Goal: Transaction & Acquisition: Book appointment/travel/reservation

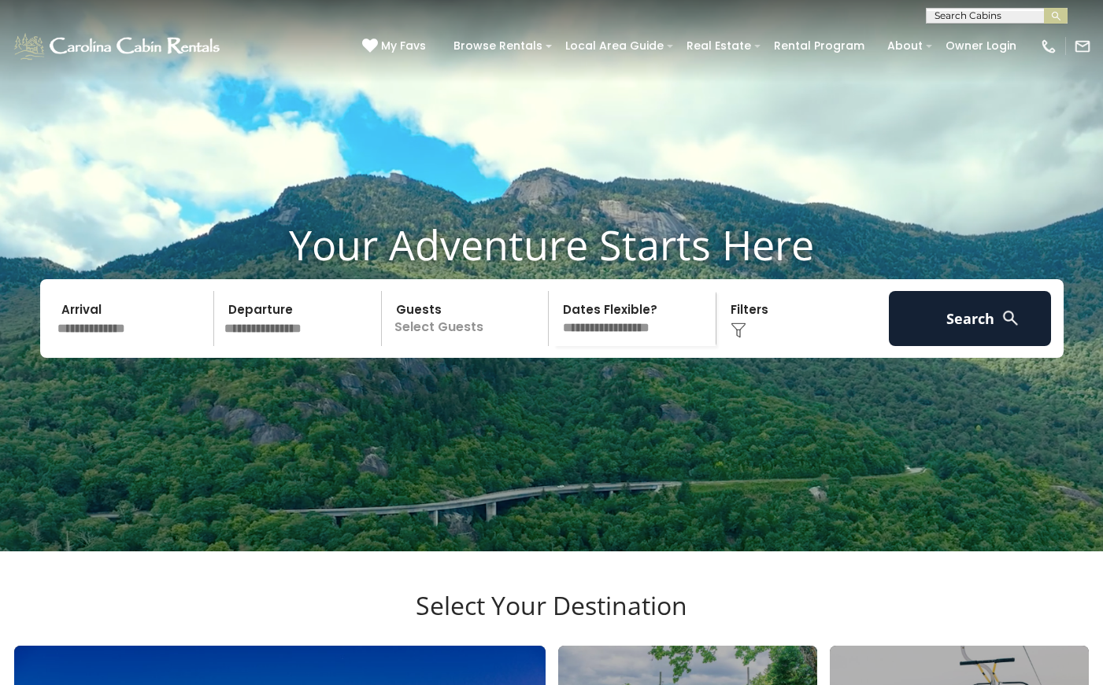
click at [146, 346] on input "text" at bounding box center [133, 318] width 163 height 55
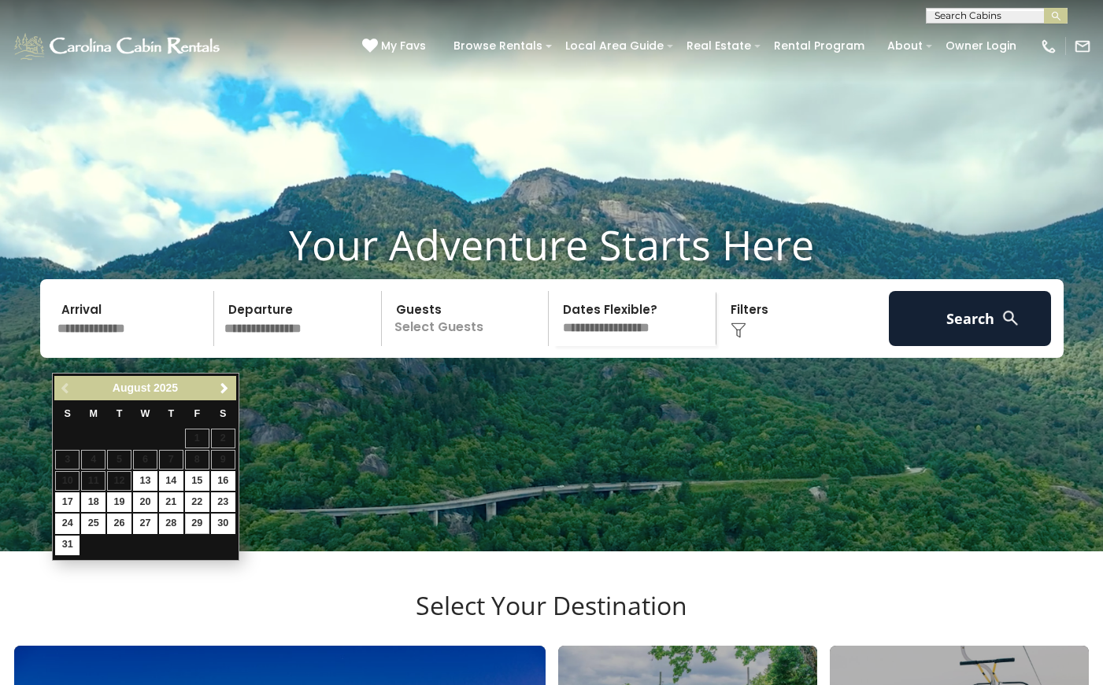
click at [199, 515] on link "29" at bounding box center [197, 524] width 24 height 20
type input "*******"
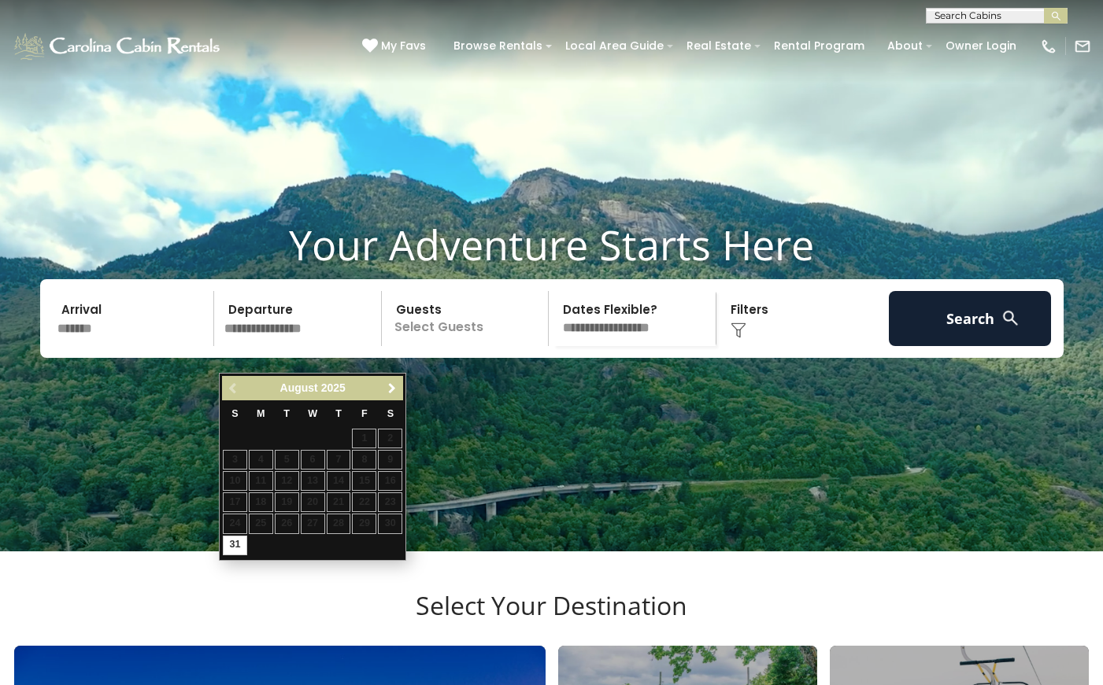
click at [391, 386] on span "Next" at bounding box center [392, 388] width 13 height 13
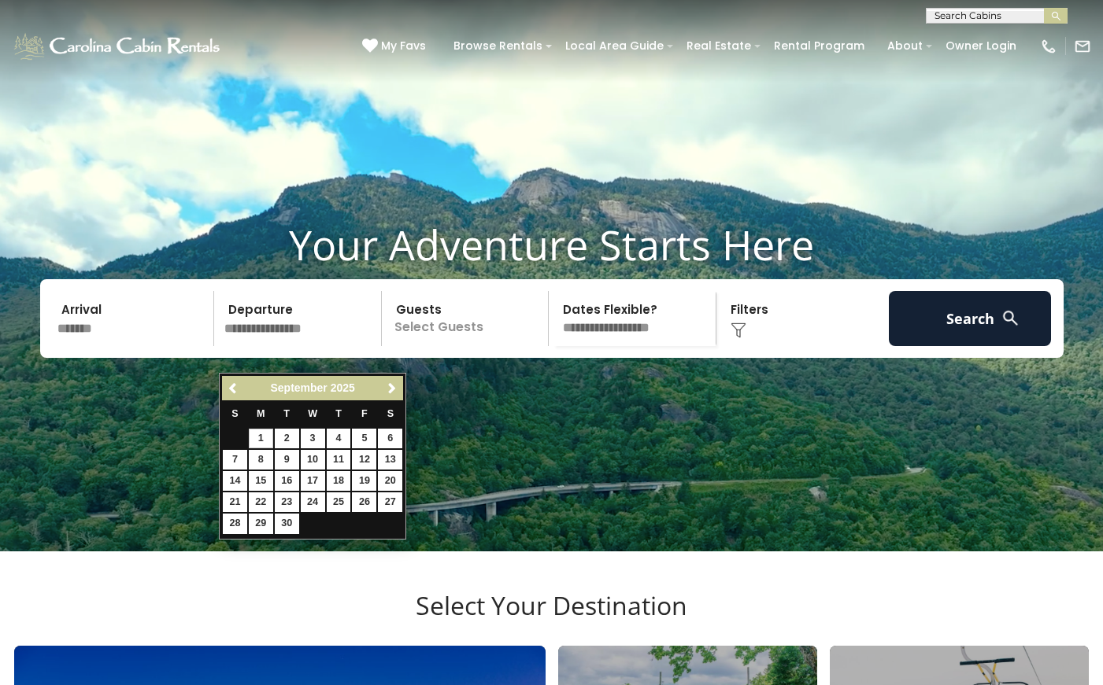
click at [260, 440] on link "1" at bounding box center [261, 439] width 24 height 20
type input "******"
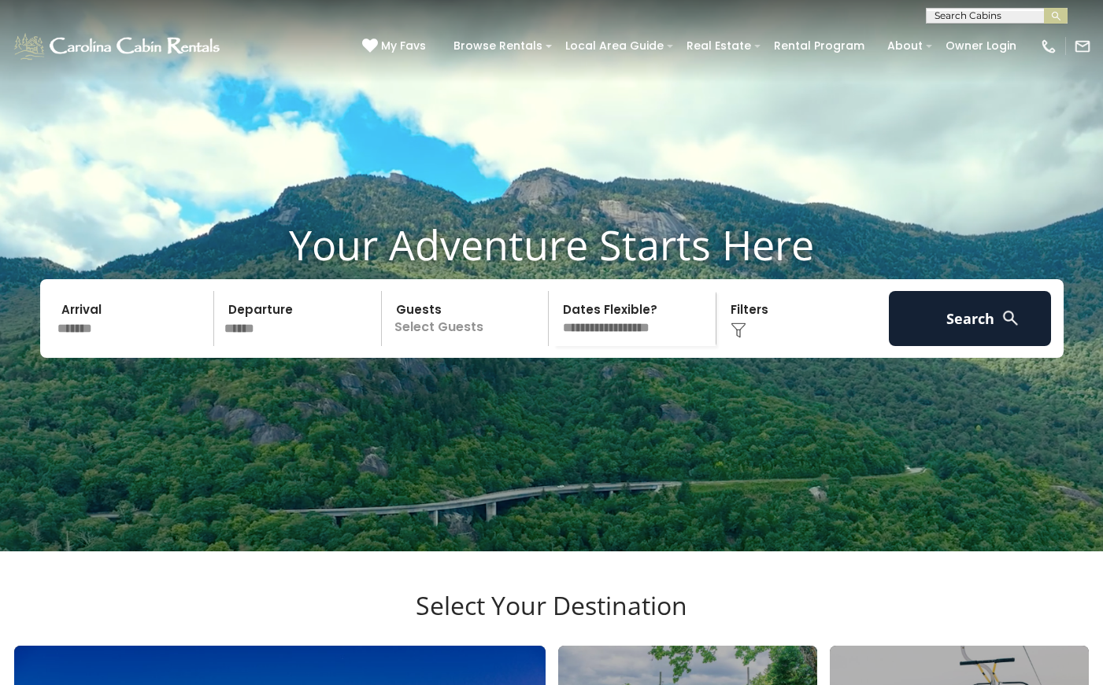
click at [436, 346] on p "Select Guests" at bounding box center [467, 318] width 162 height 55
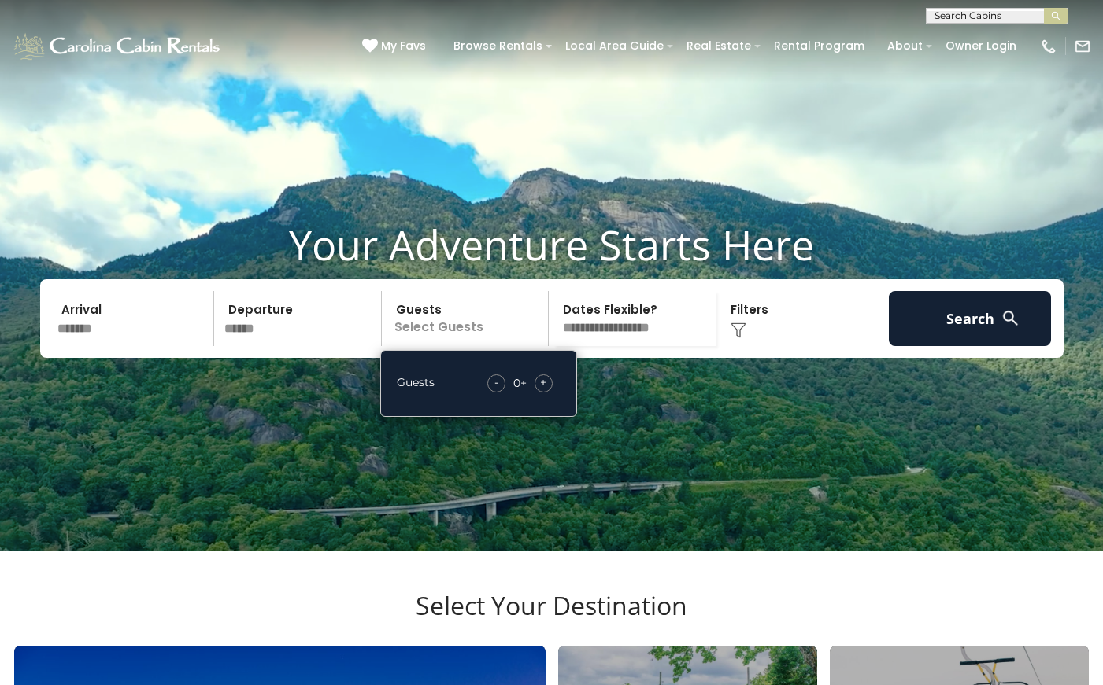
click at [541, 390] on span "+" at bounding box center [543, 383] width 6 height 16
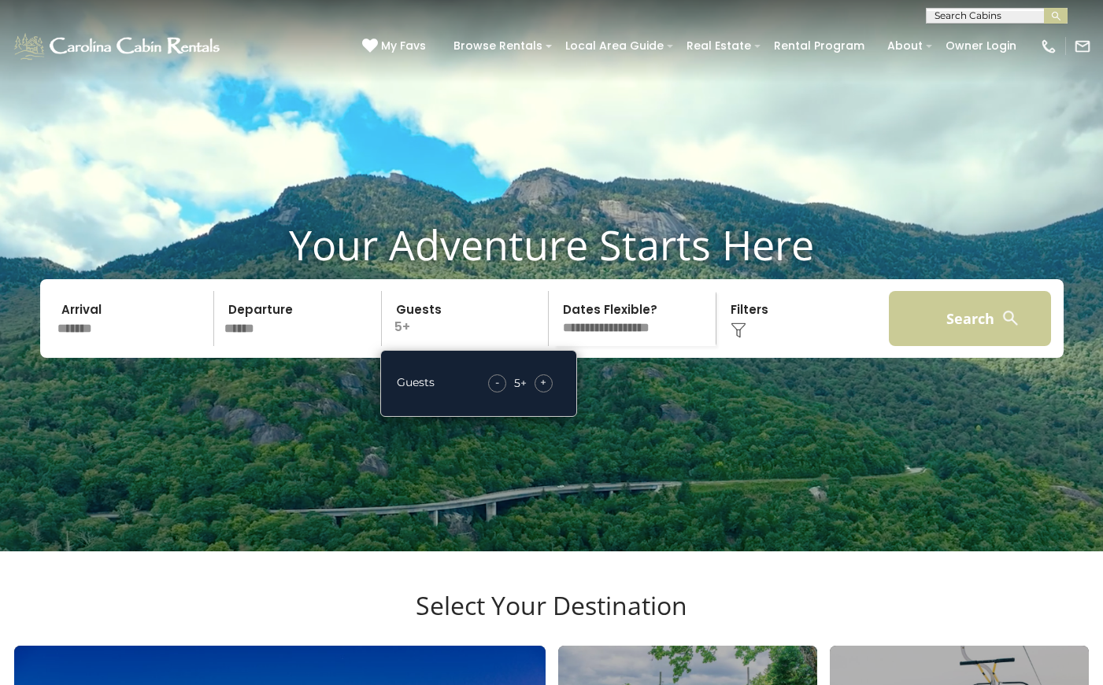
click at [962, 332] on button "Search" at bounding box center [969, 318] width 163 height 55
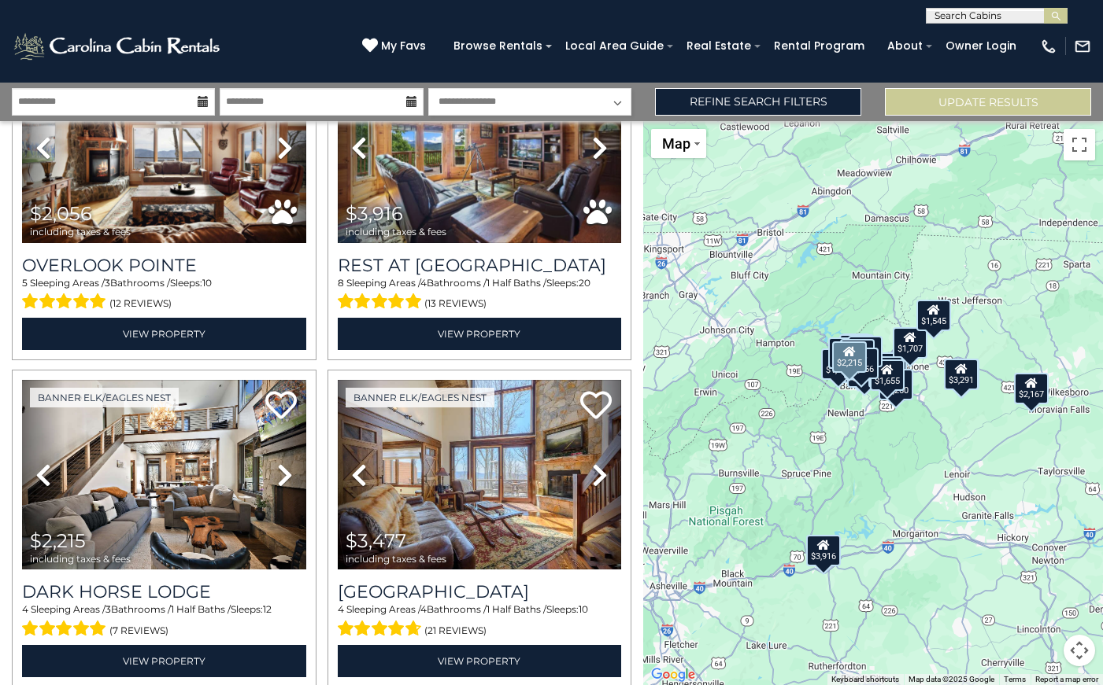
scroll to position [470, 0]
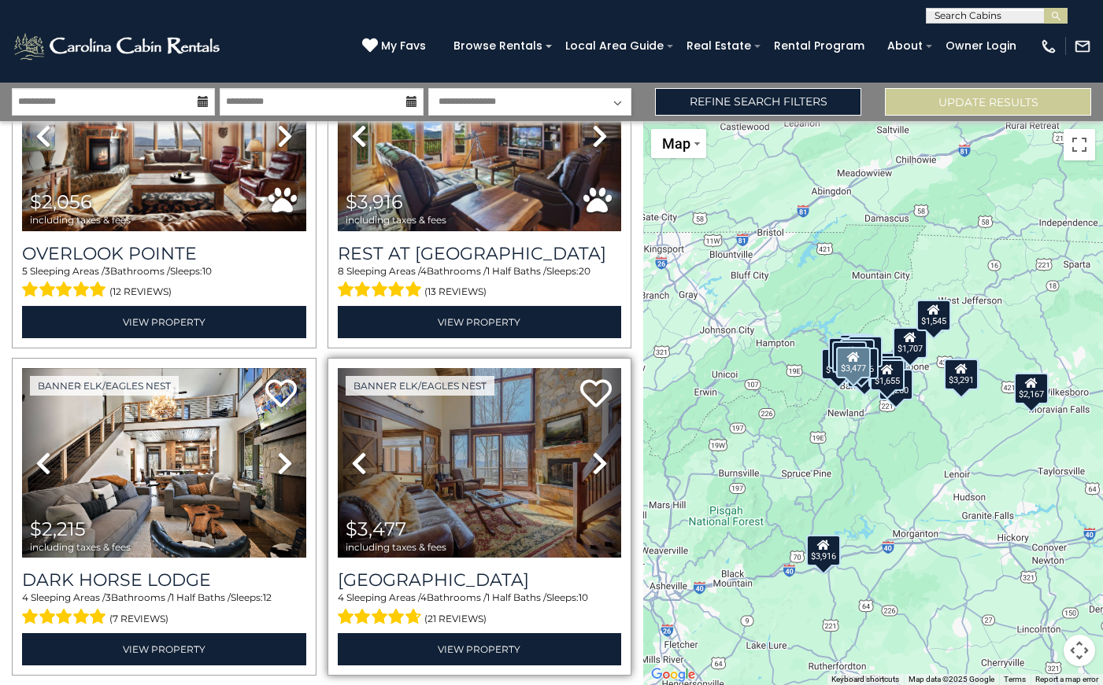
click at [598, 463] on icon at bounding box center [600, 463] width 16 height 25
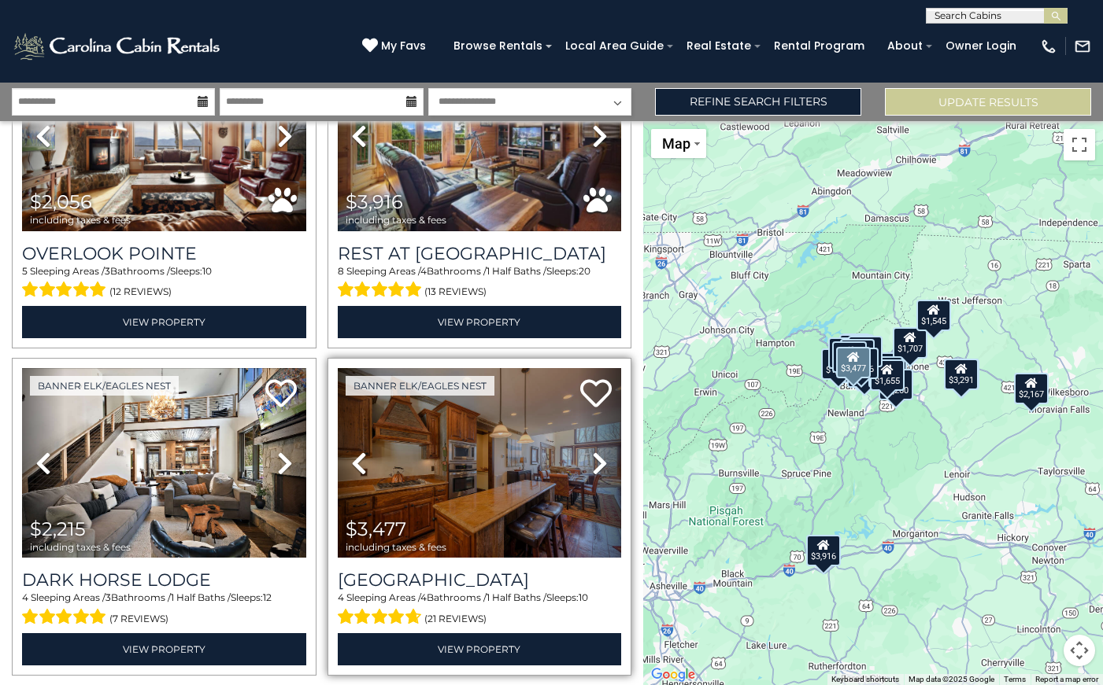
click at [598, 463] on icon at bounding box center [600, 463] width 16 height 25
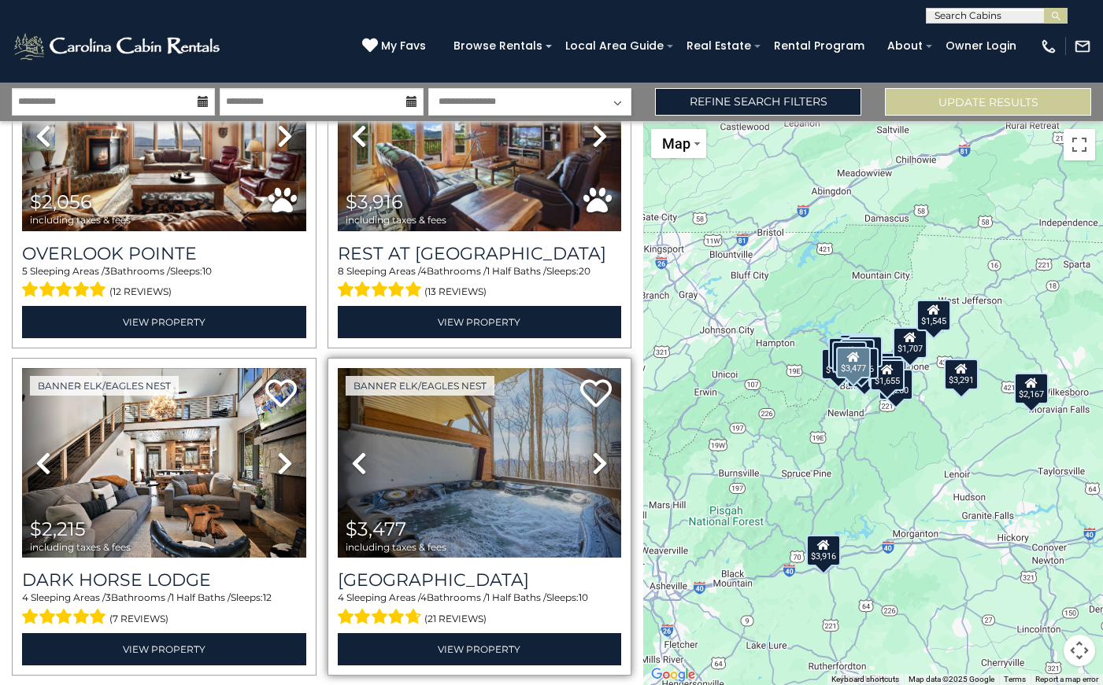
click at [598, 463] on icon at bounding box center [600, 463] width 16 height 25
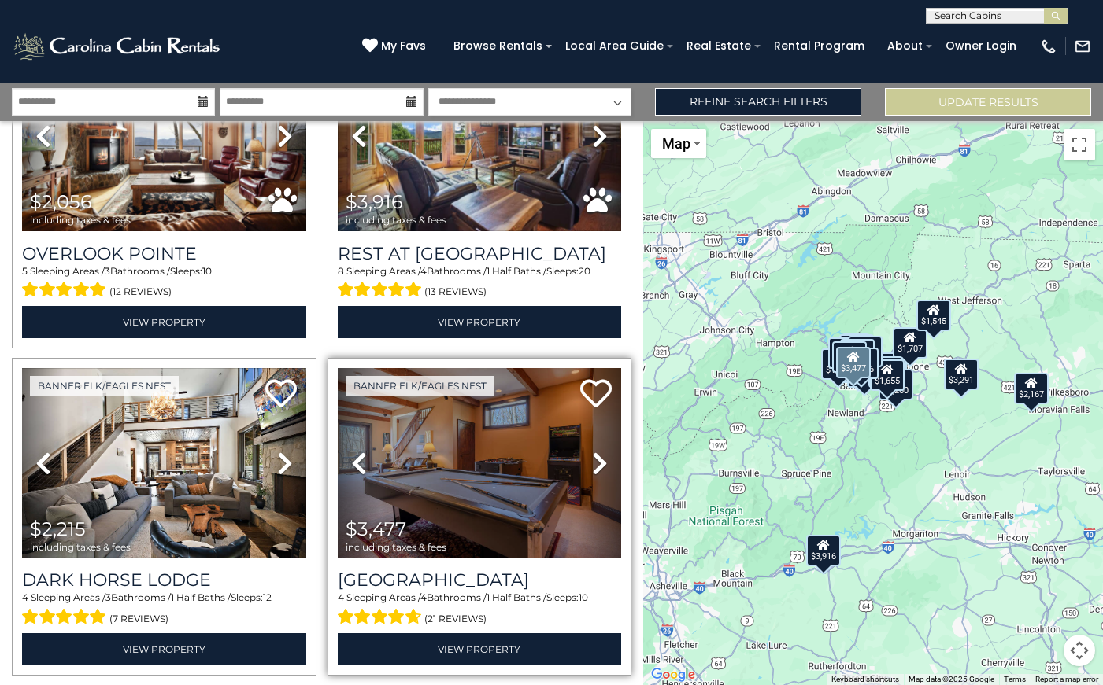
click at [598, 463] on icon at bounding box center [600, 463] width 16 height 25
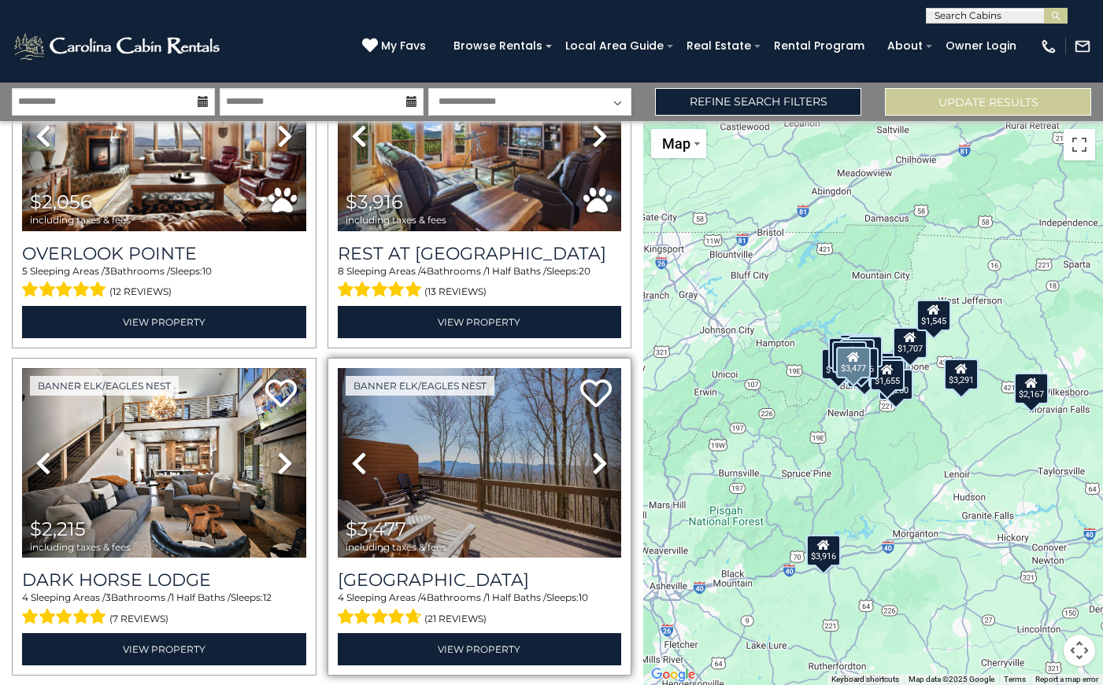
click at [598, 463] on icon at bounding box center [600, 463] width 16 height 25
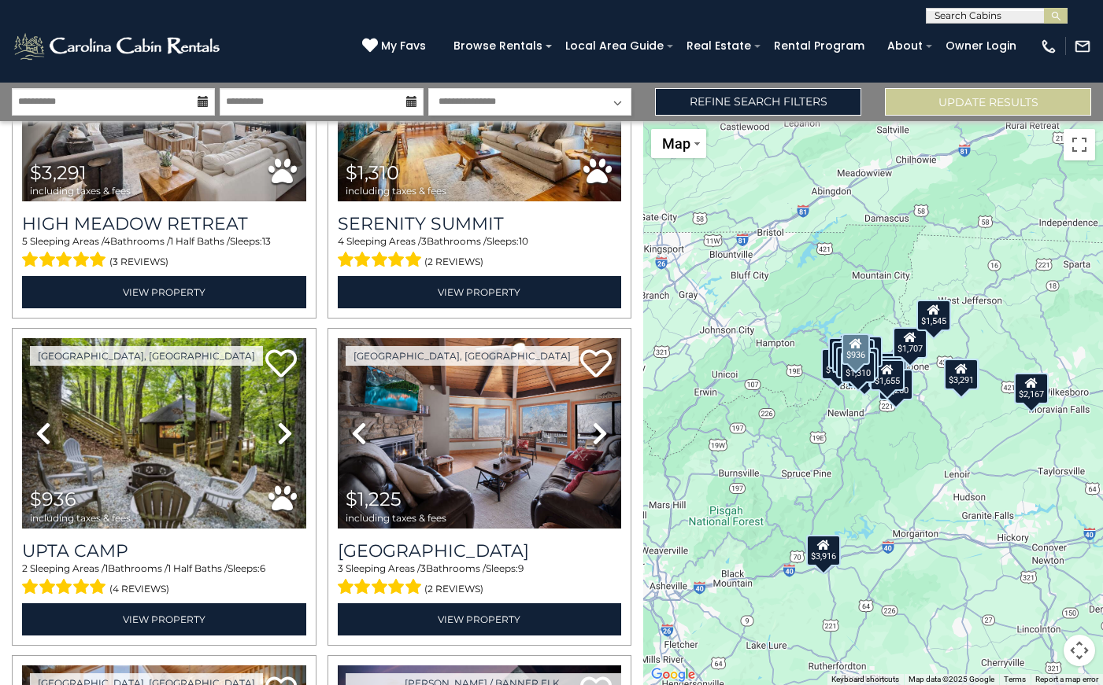
scroll to position [1490, 0]
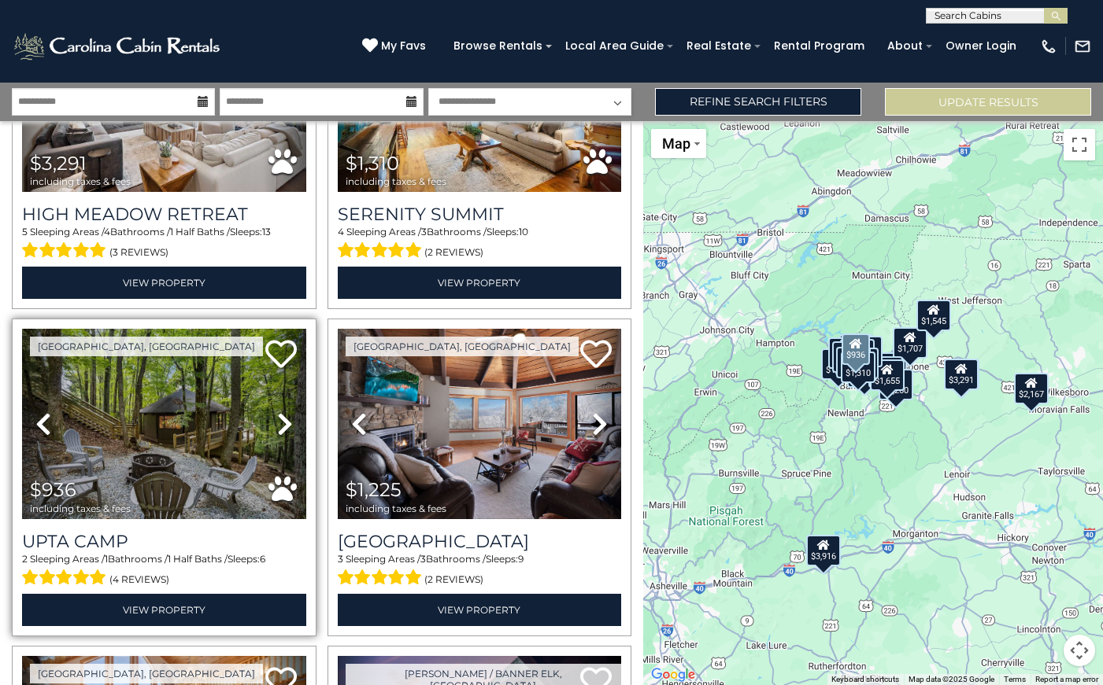
click at [288, 419] on icon at bounding box center [285, 424] width 16 height 25
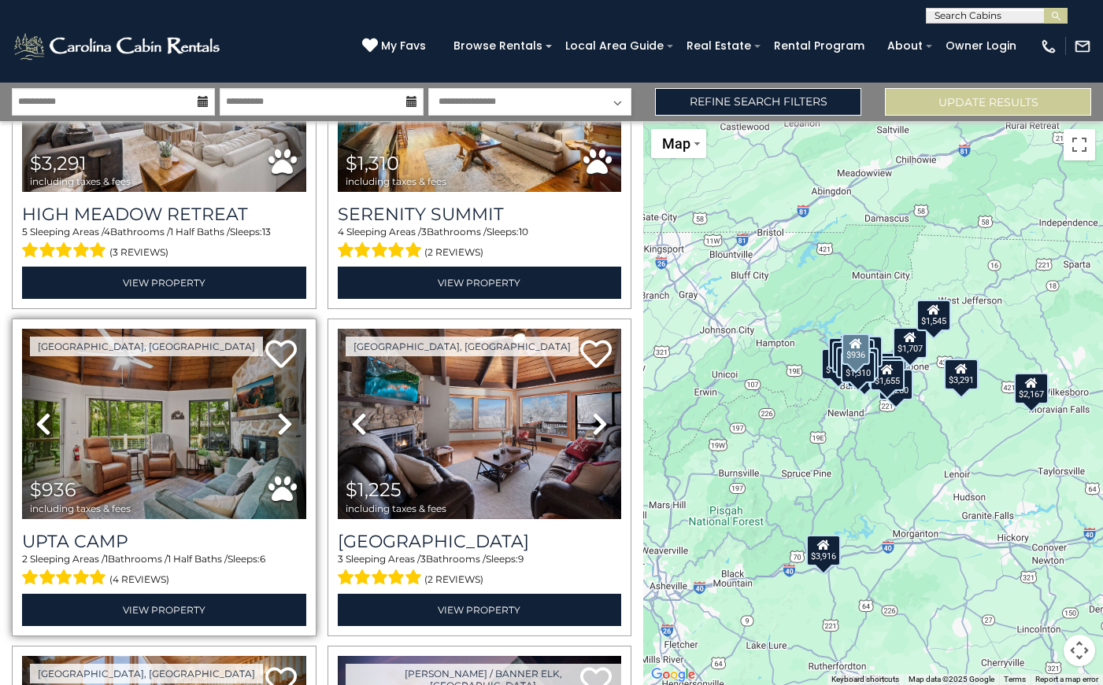
click at [288, 420] on icon at bounding box center [285, 424] width 16 height 25
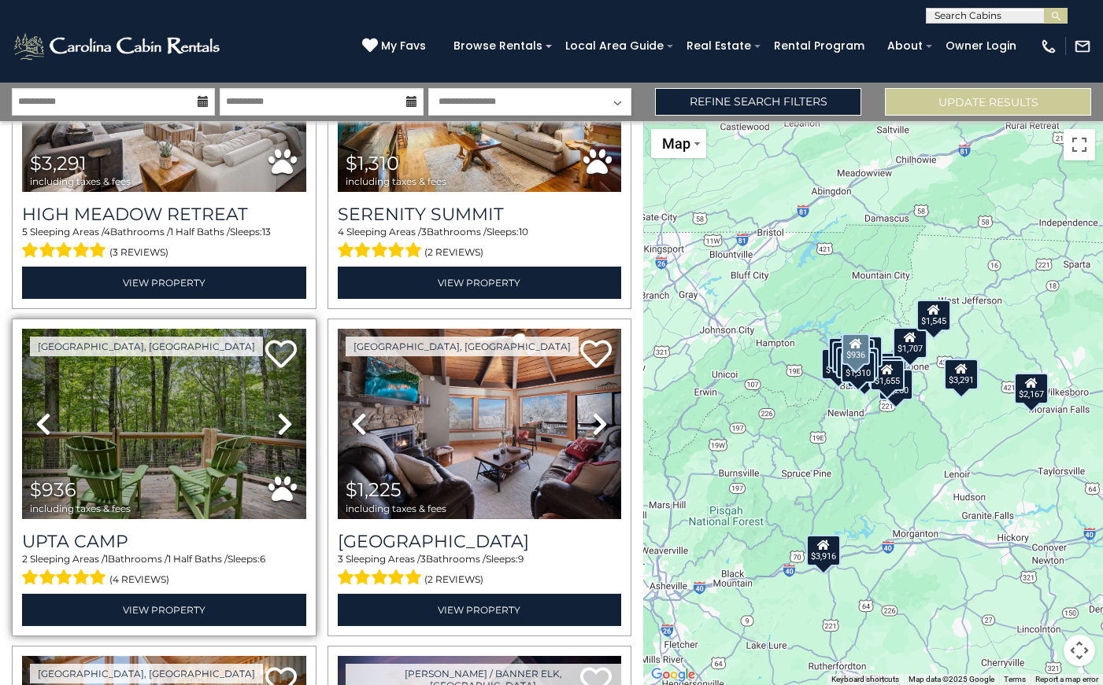
click at [288, 420] on icon at bounding box center [285, 424] width 16 height 25
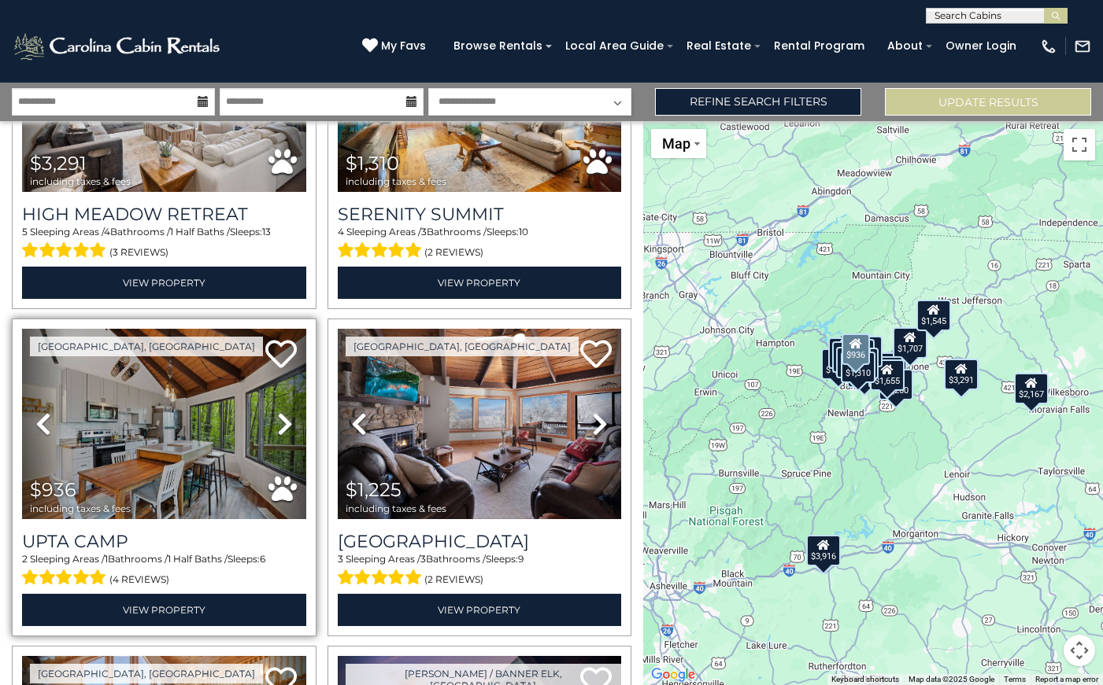
click at [288, 419] on icon at bounding box center [285, 424] width 16 height 25
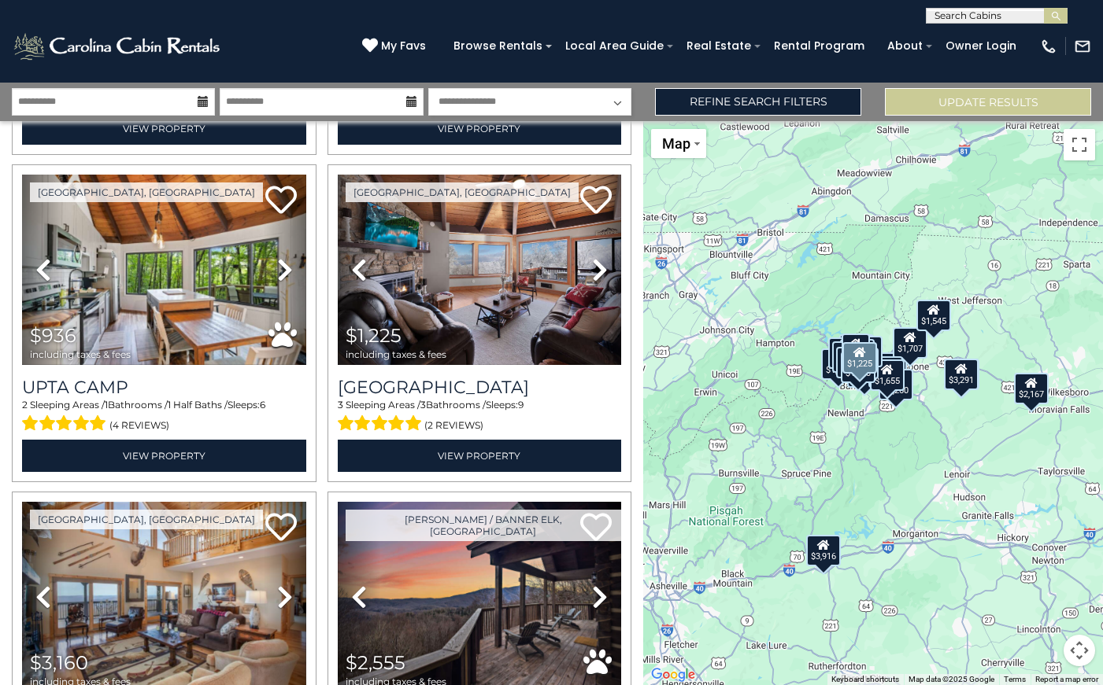
scroll to position [1642, 0]
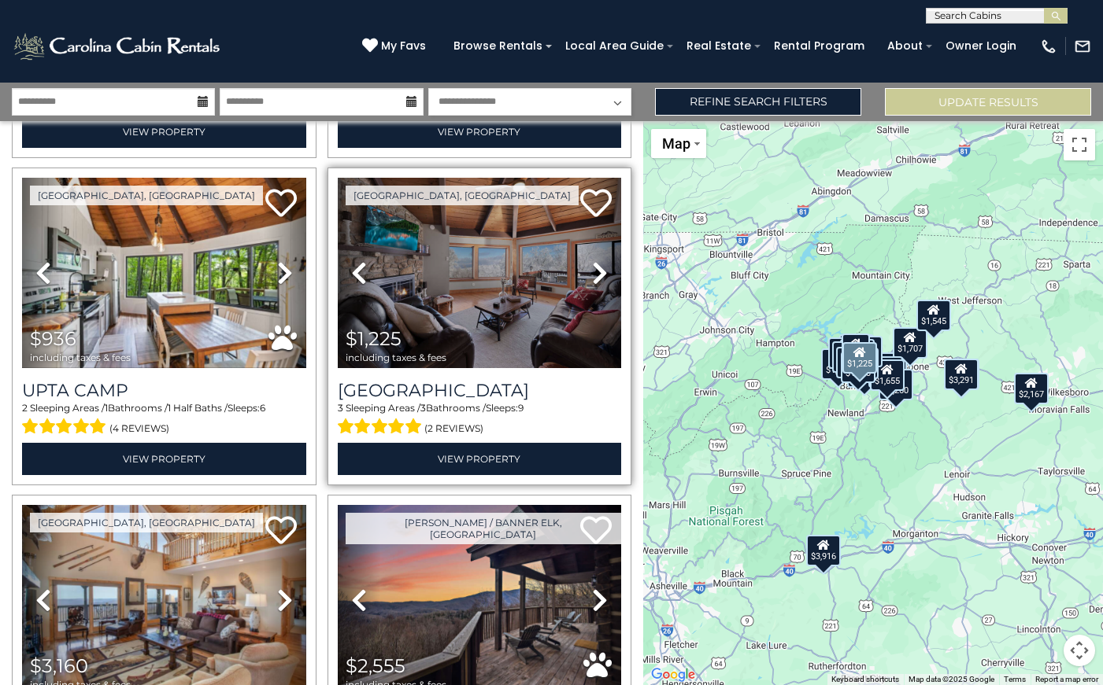
click at [599, 278] on icon at bounding box center [600, 272] width 16 height 25
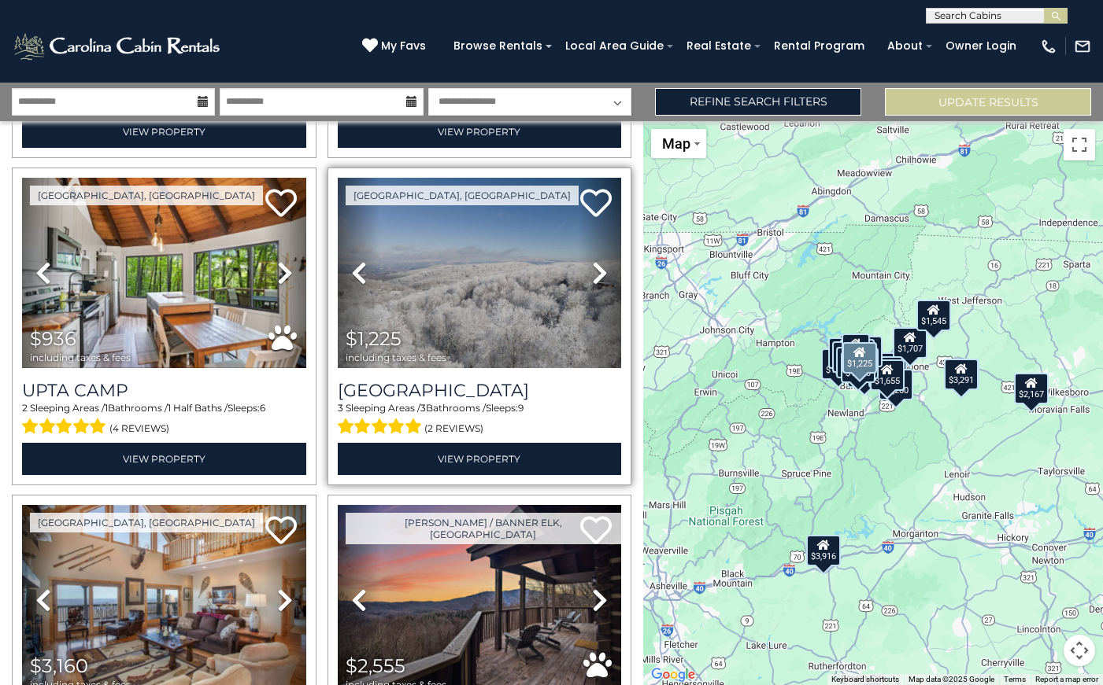
click at [599, 278] on icon at bounding box center [600, 272] width 16 height 25
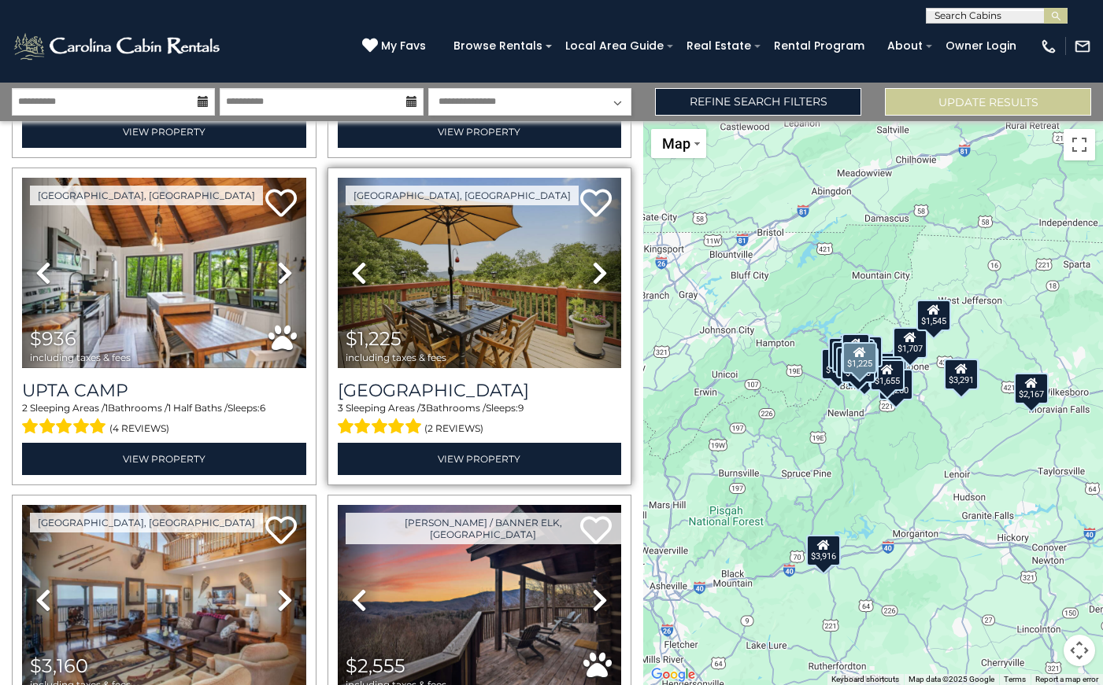
click at [599, 278] on icon at bounding box center [600, 272] width 16 height 25
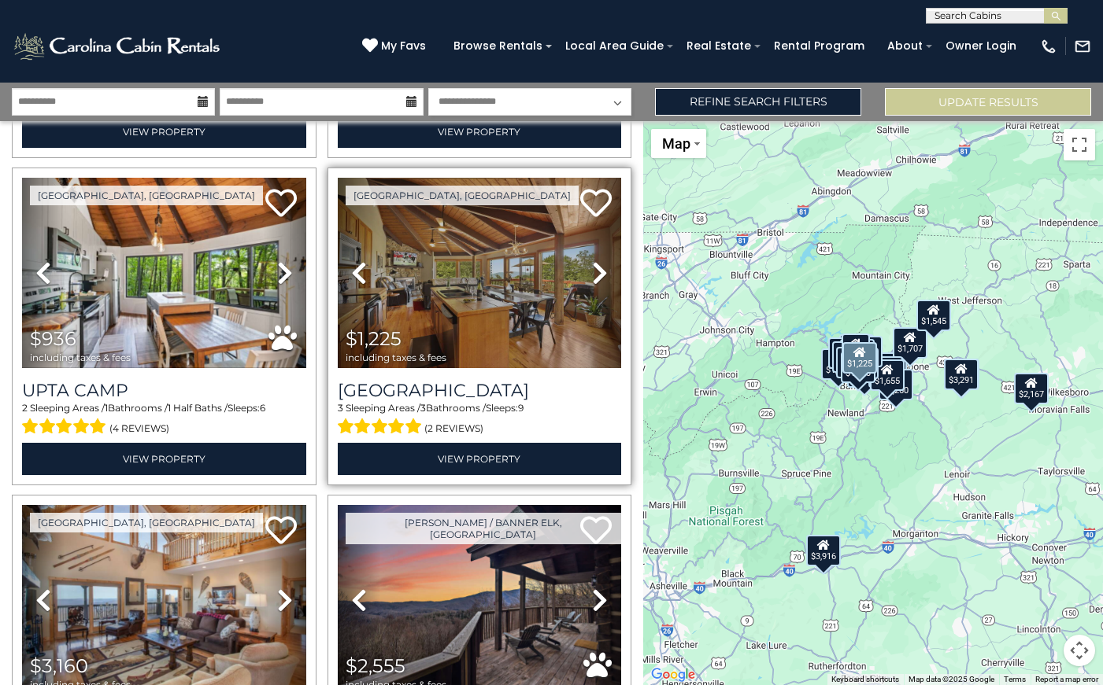
click at [599, 278] on icon at bounding box center [600, 272] width 16 height 25
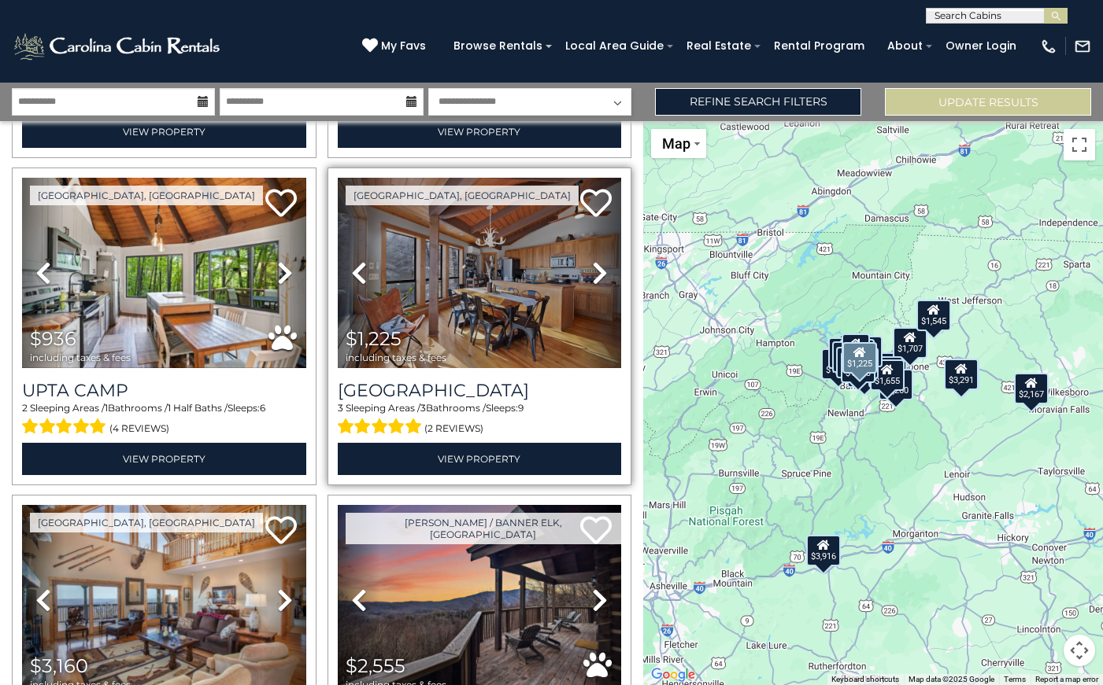
click at [599, 278] on icon at bounding box center [600, 272] width 16 height 25
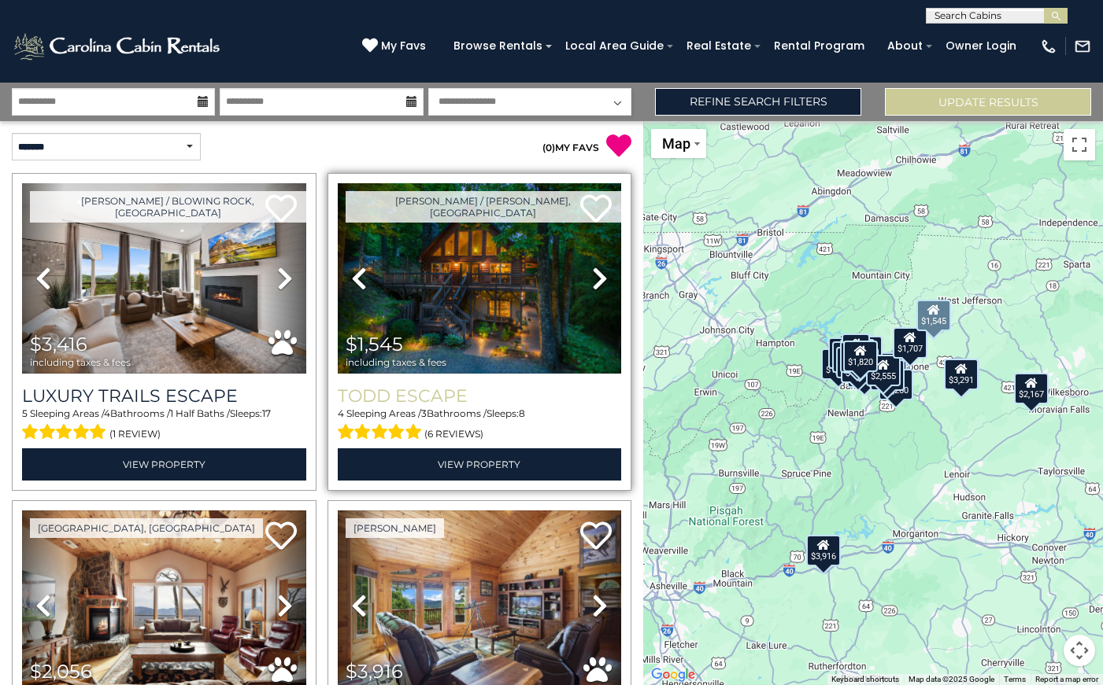
scroll to position [0, 0]
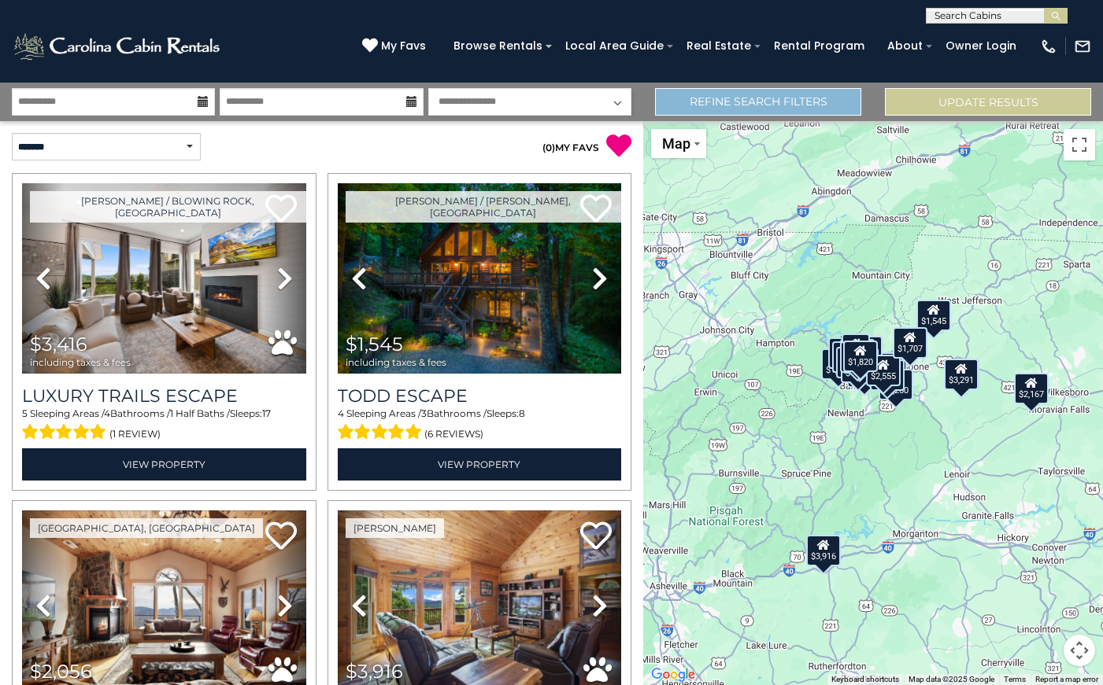
click at [732, 104] on link "Refine Search Filters" at bounding box center [758, 102] width 206 height 28
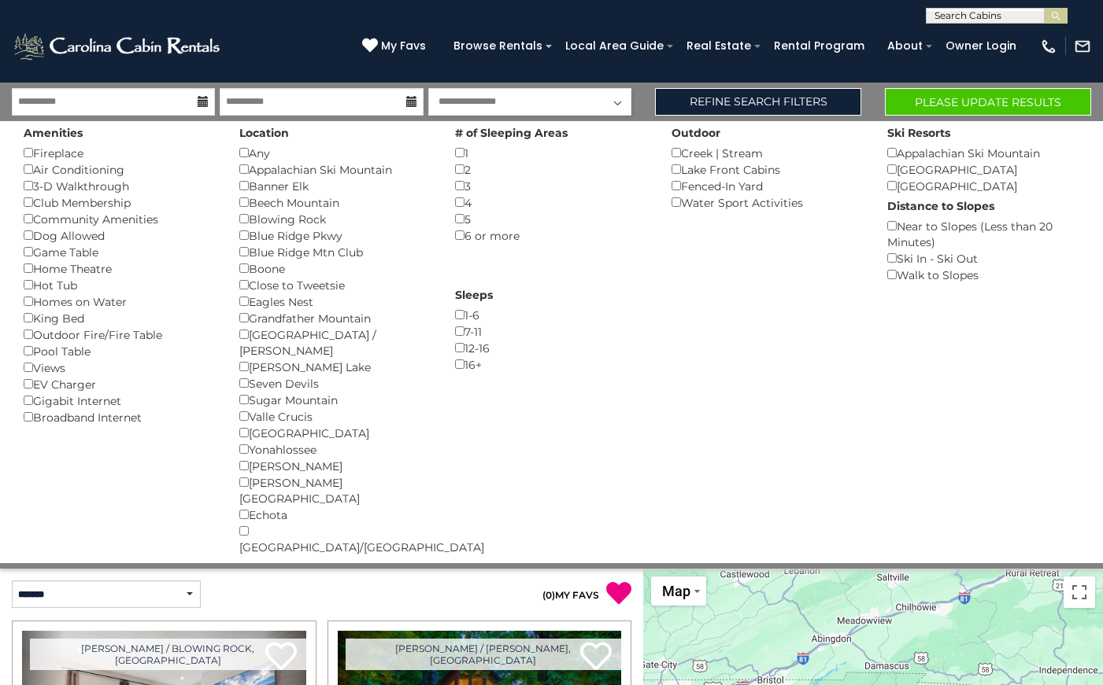
click at [1007, 102] on button "Please Update Results" at bounding box center [988, 102] width 206 height 28
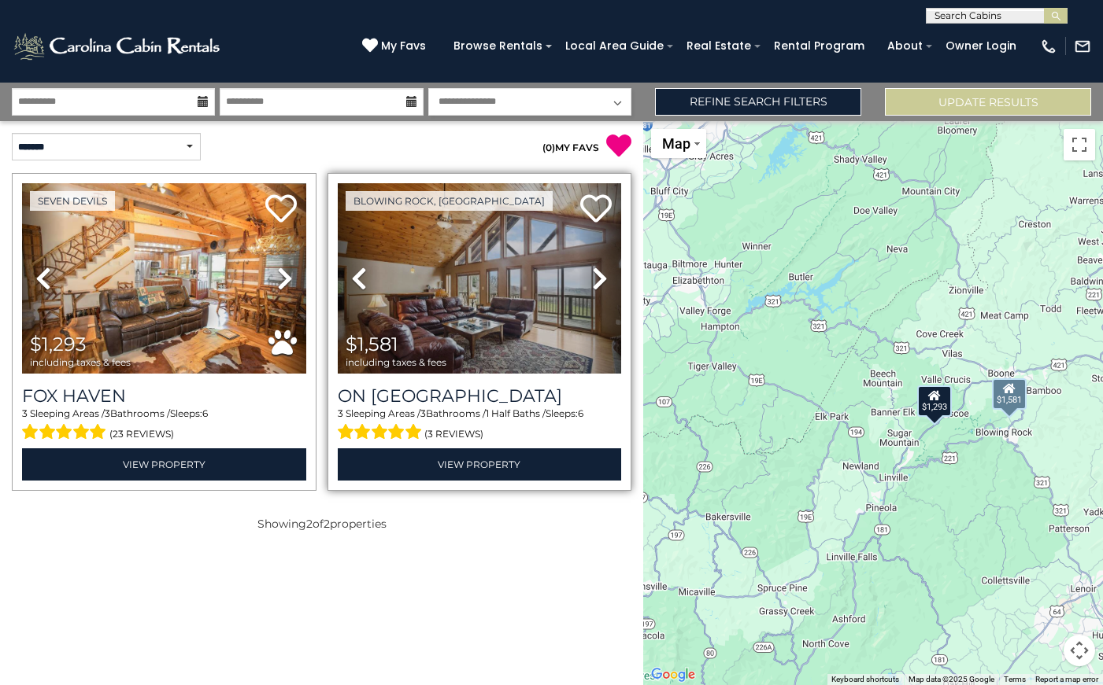
click at [597, 275] on icon at bounding box center [600, 278] width 16 height 25
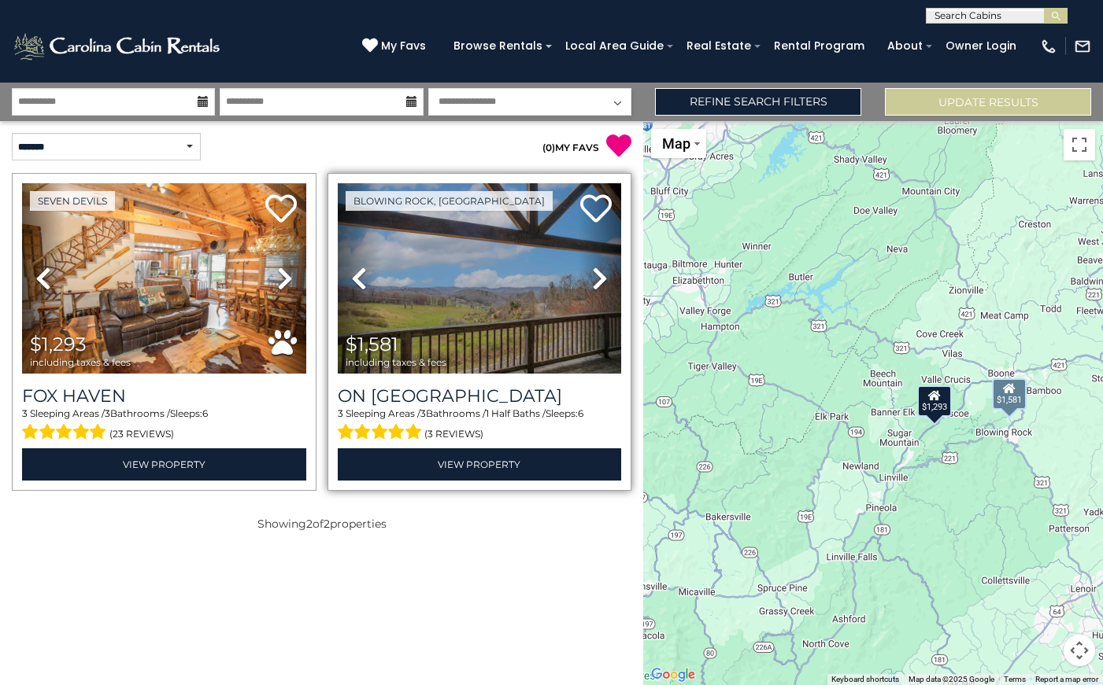
click at [597, 275] on icon at bounding box center [600, 278] width 16 height 25
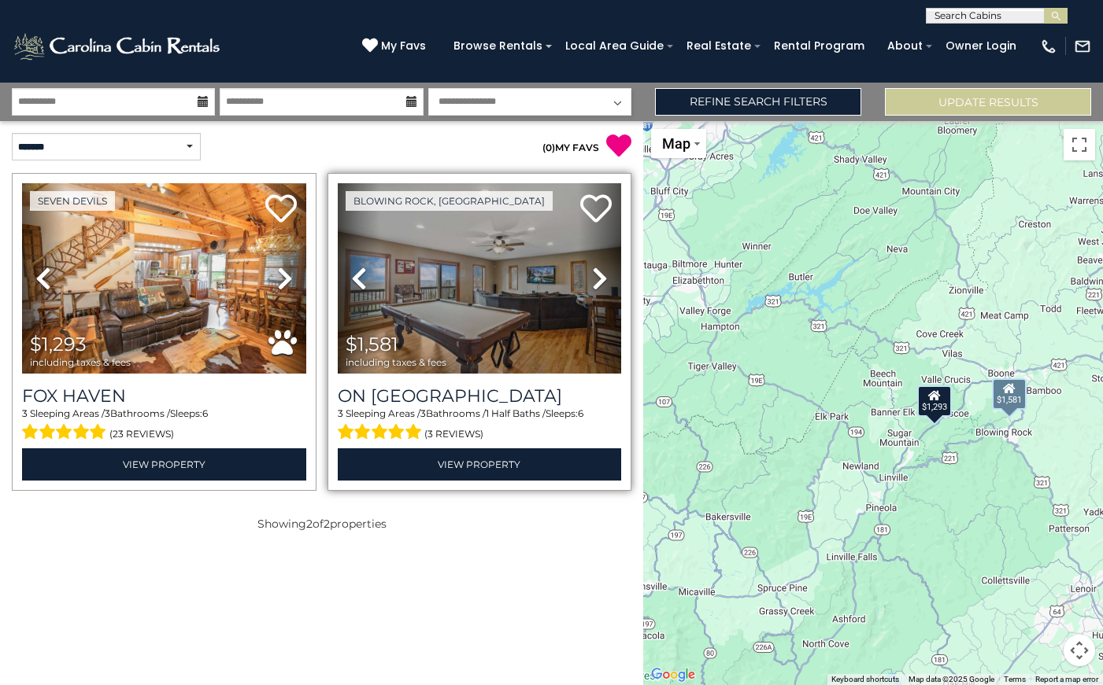
click at [597, 275] on icon at bounding box center [600, 278] width 16 height 25
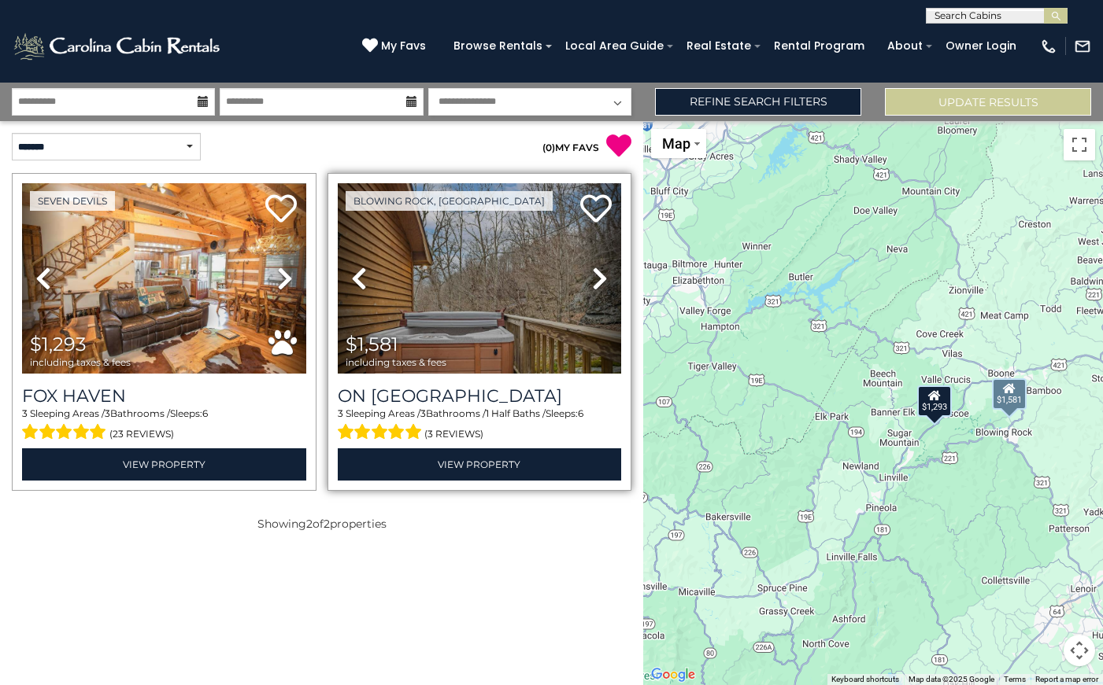
click at [597, 275] on icon at bounding box center [600, 278] width 16 height 25
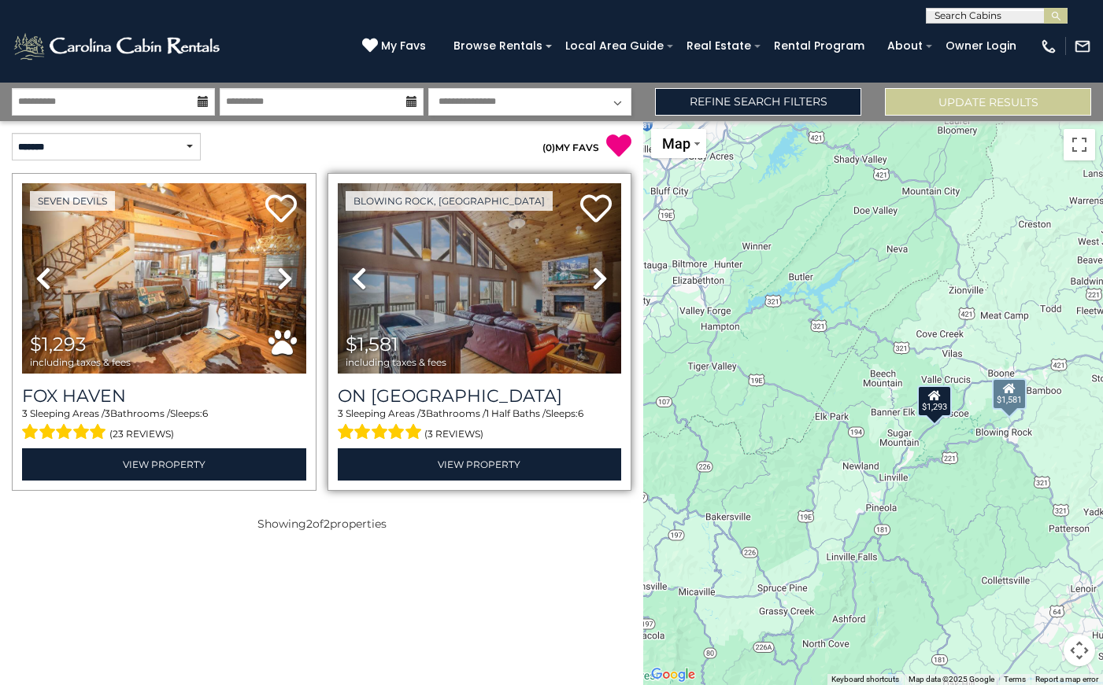
click at [597, 275] on icon at bounding box center [600, 278] width 16 height 25
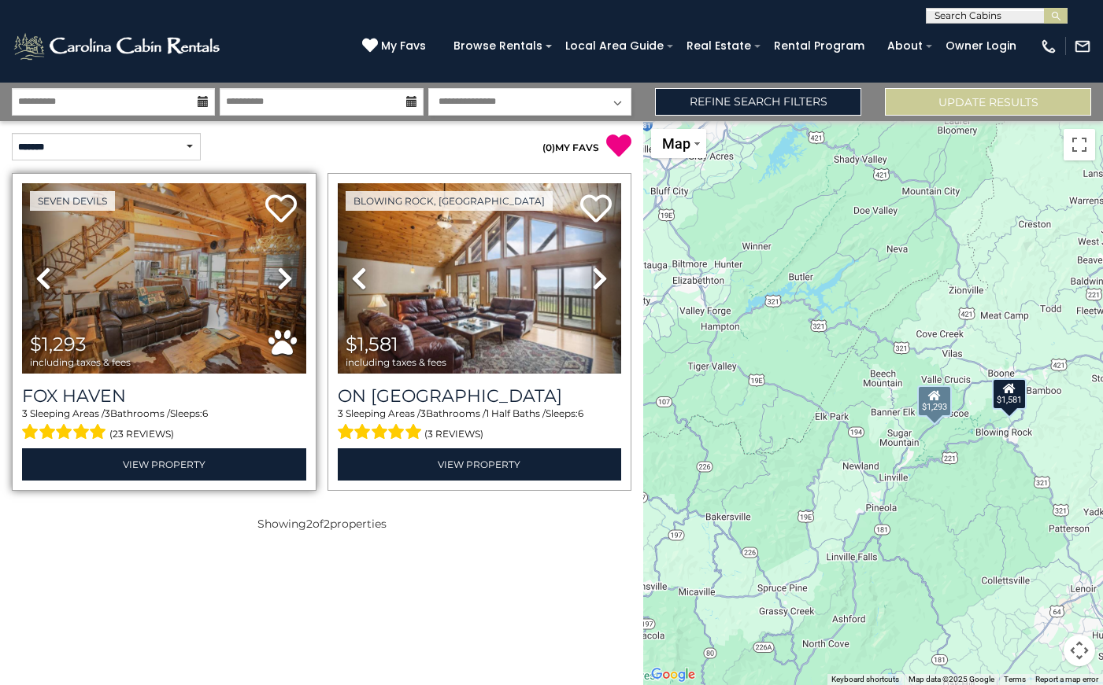
click at [286, 280] on icon at bounding box center [285, 278] width 16 height 25
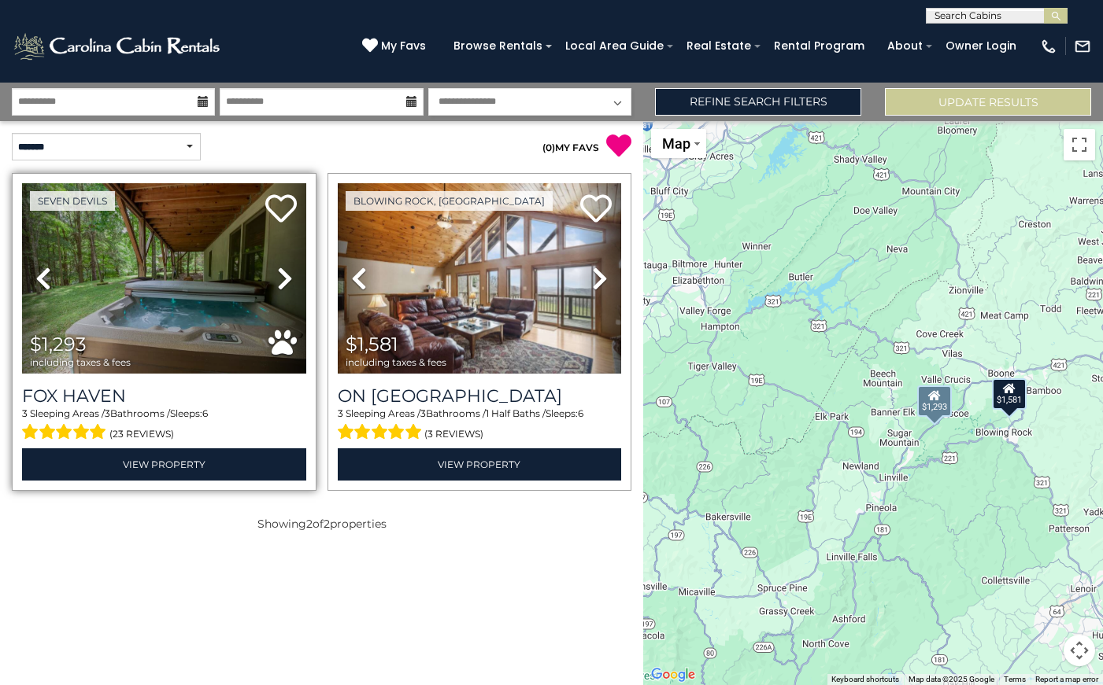
click at [286, 280] on icon at bounding box center [285, 278] width 16 height 25
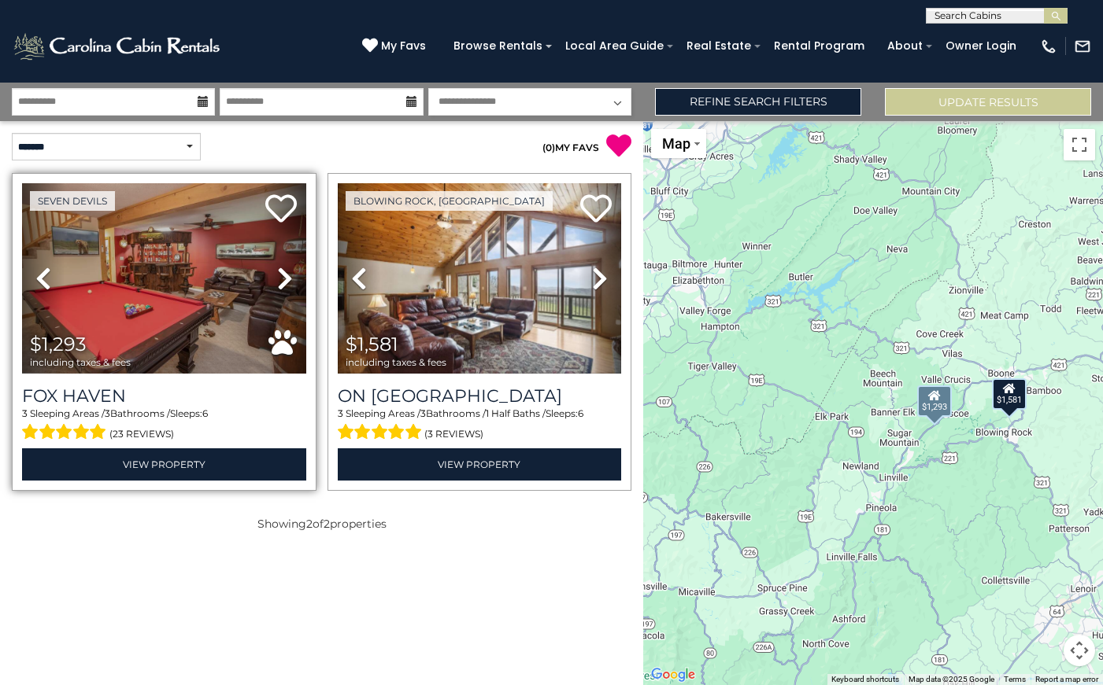
click at [286, 280] on icon at bounding box center [285, 278] width 16 height 25
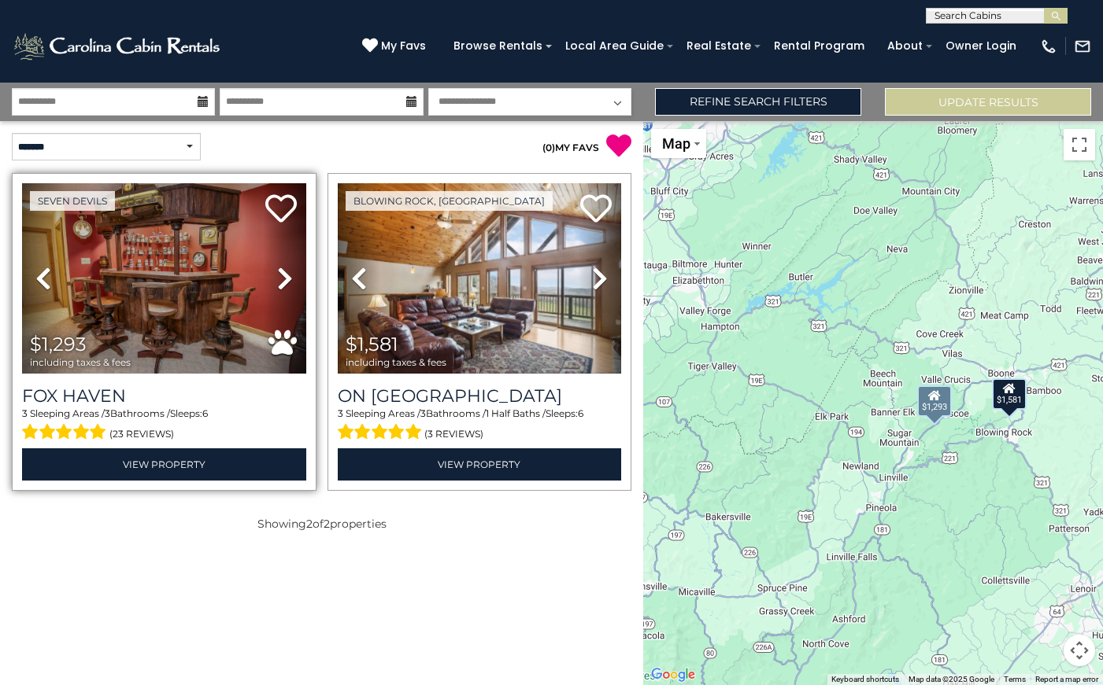
click at [286, 280] on icon at bounding box center [285, 278] width 16 height 25
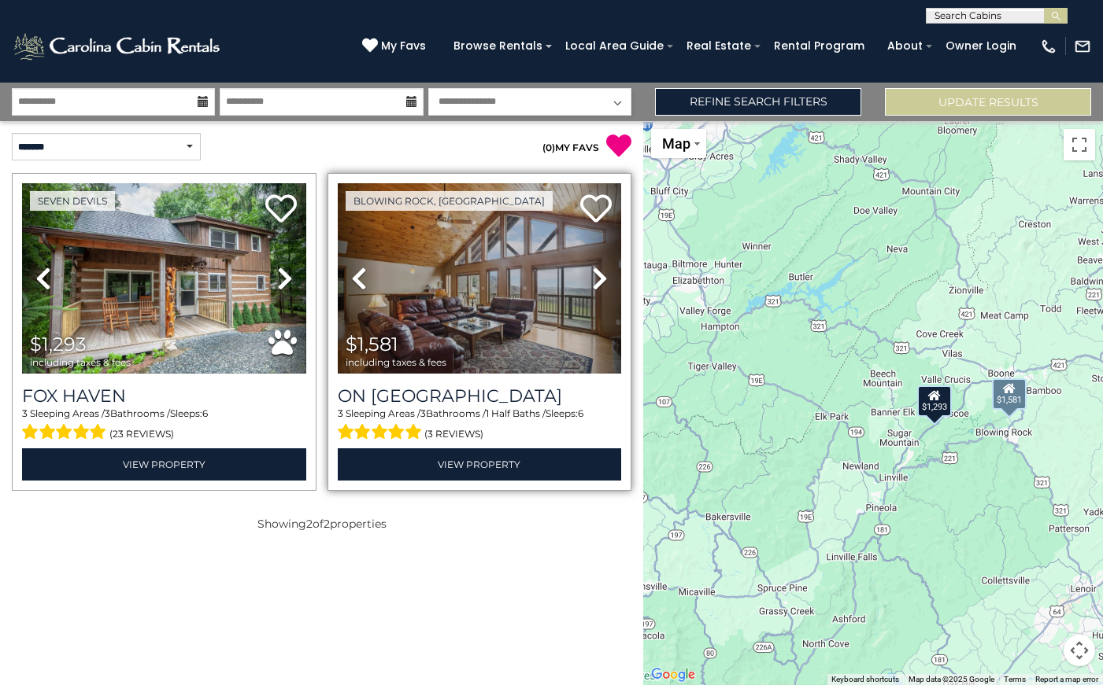
click at [496, 316] on img at bounding box center [480, 278] width 284 height 190
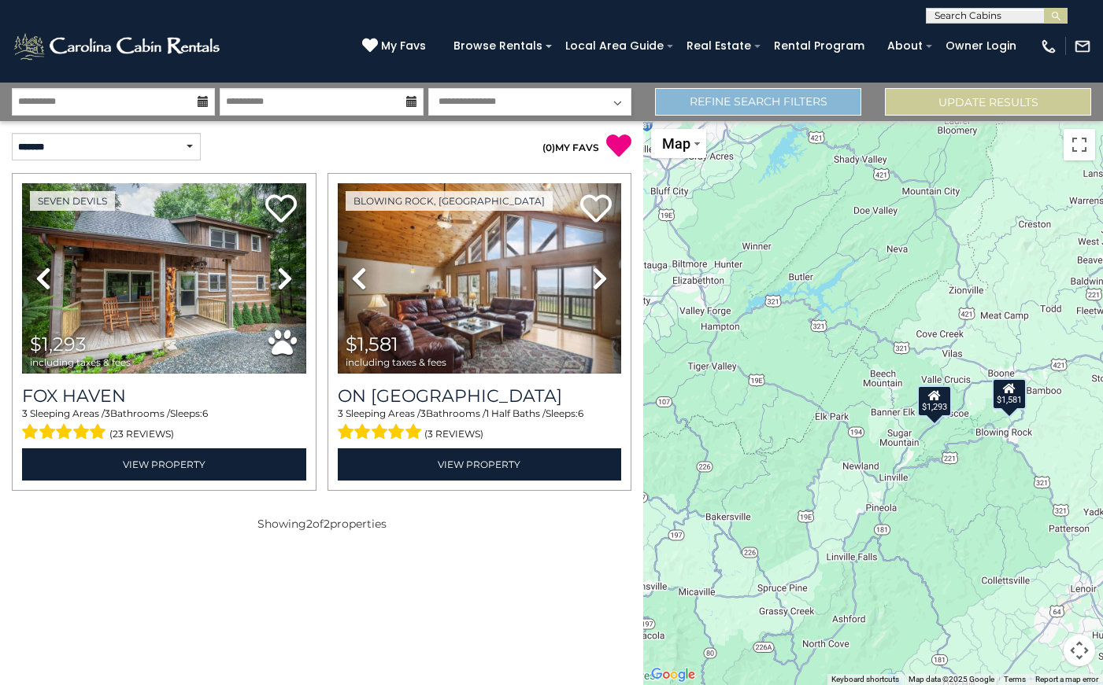
click at [711, 106] on link "Refine Search Filters" at bounding box center [758, 102] width 206 height 28
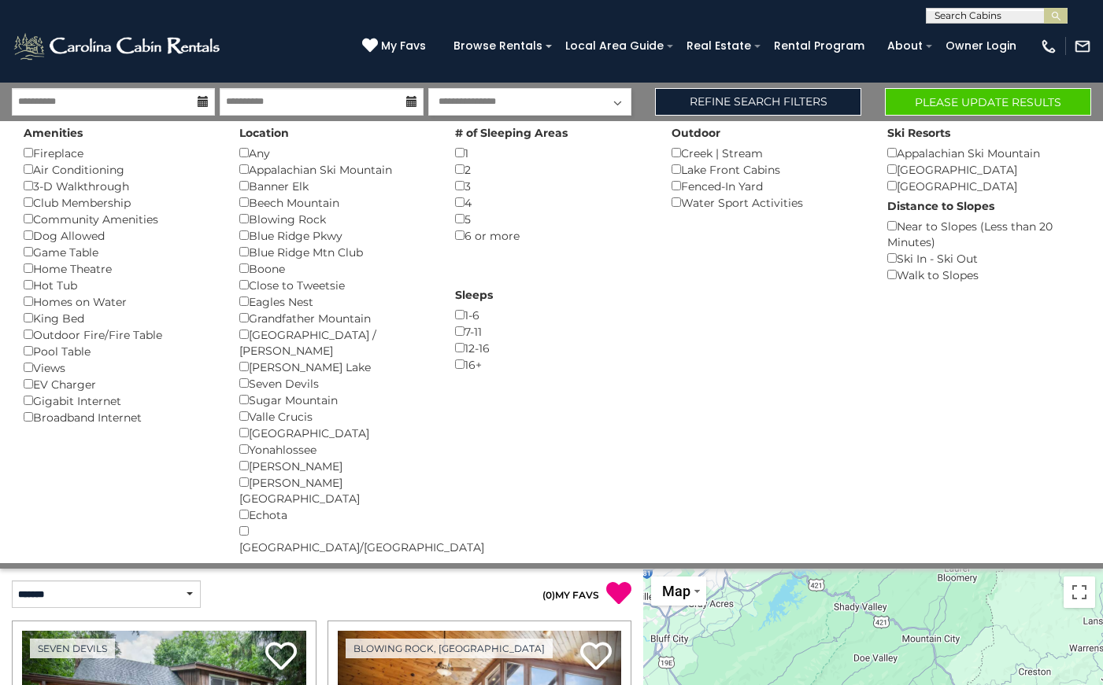
click at [991, 101] on button "Please Update Results" at bounding box center [988, 102] width 206 height 28
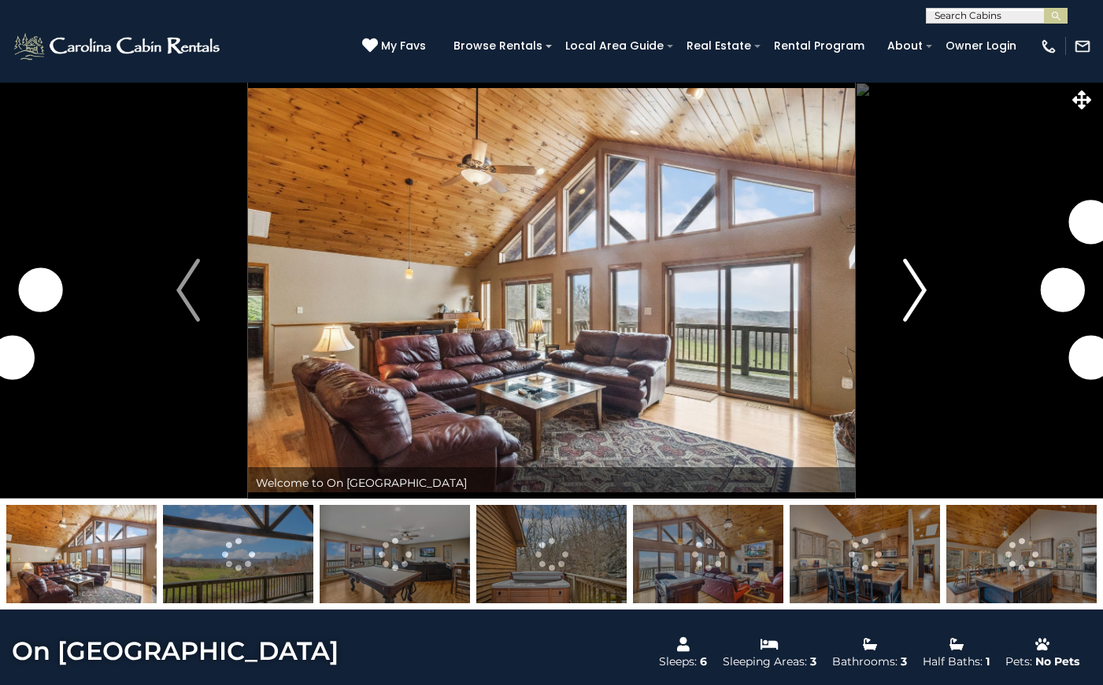
click at [916, 290] on img "Next" at bounding box center [915, 290] width 24 height 63
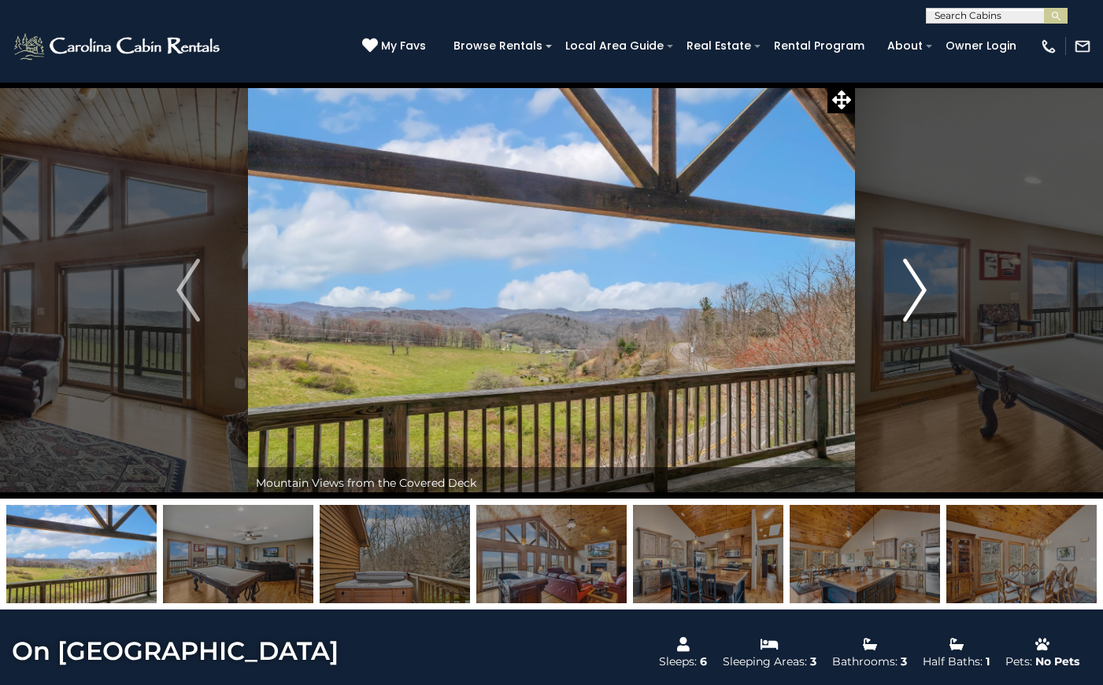
click at [916, 290] on img "Next" at bounding box center [915, 290] width 24 height 63
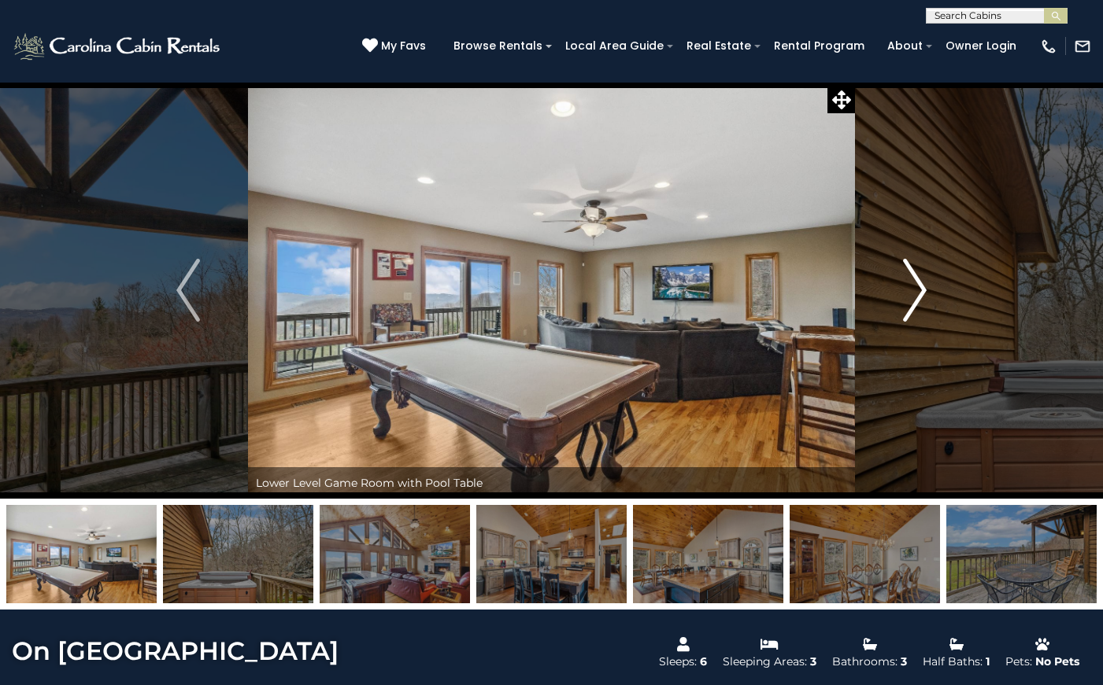
click at [925, 285] on img "Next" at bounding box center [915, 290] width 24 height 63
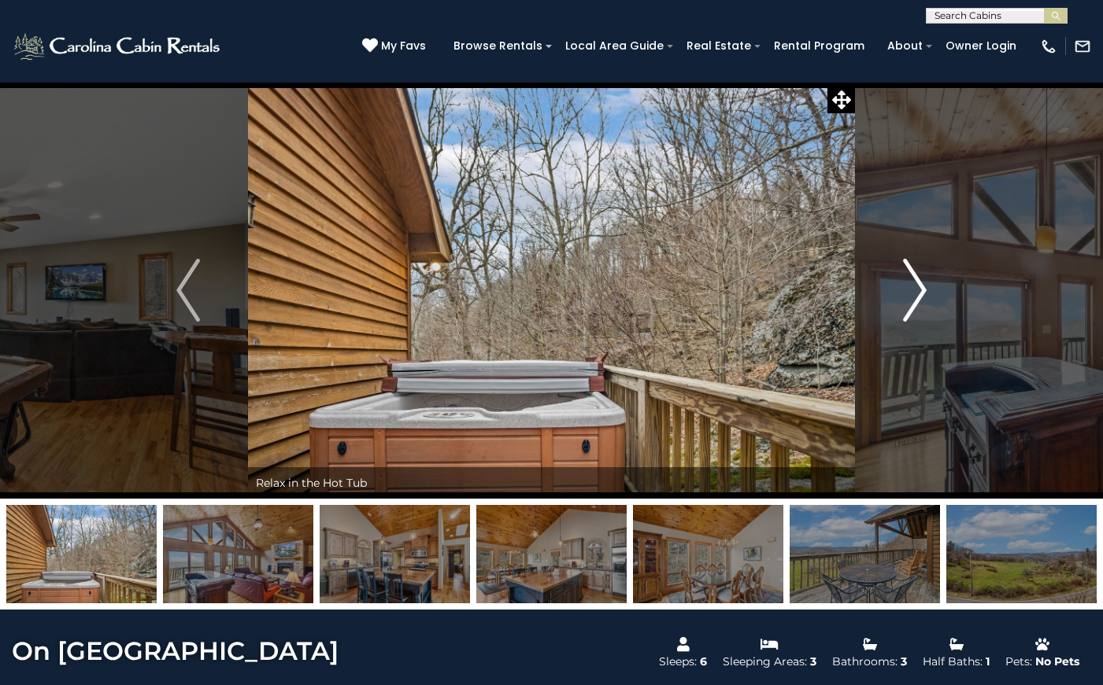
click at [925, 285] on img "Next" at bounding box center [915, 290] width 24 height 63
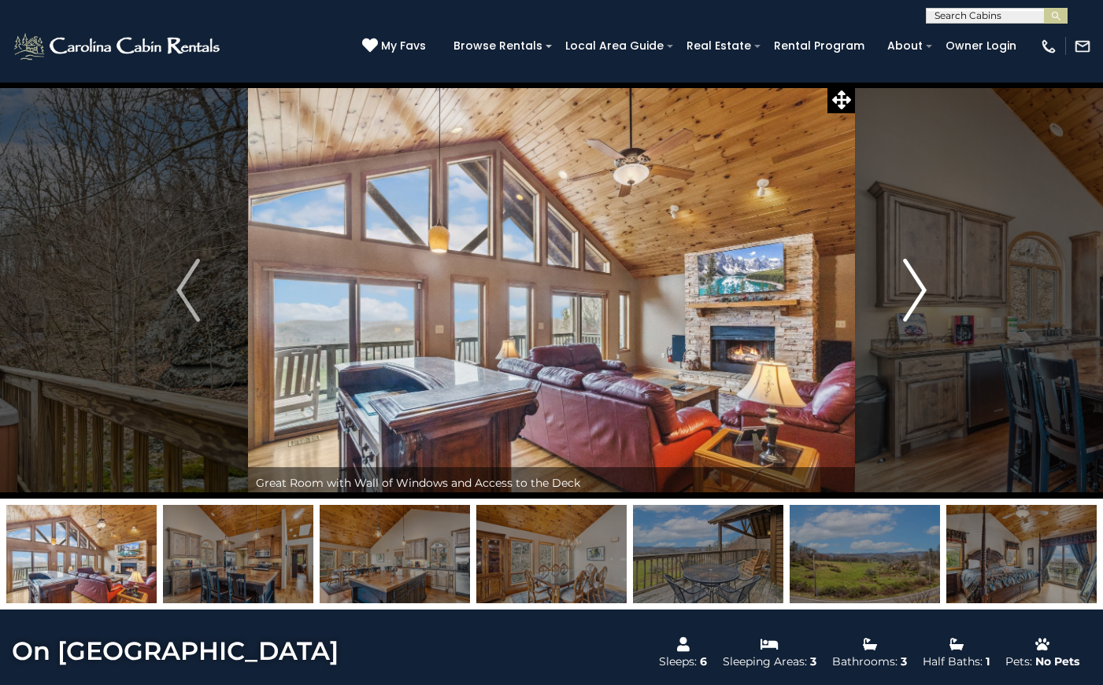
click at [925, 285] on img "Next" at bounding box center [915, 290] width 24 height 63
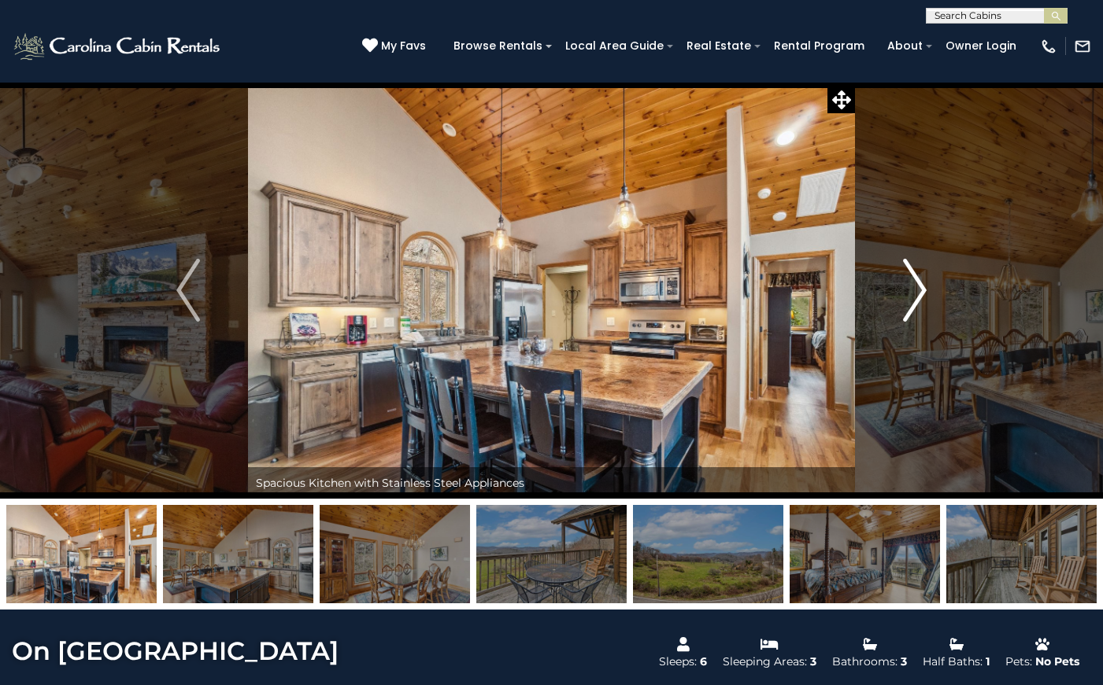
click at [925, 285] on img "Next" at bounding box center [915, 290] width 24 height 63
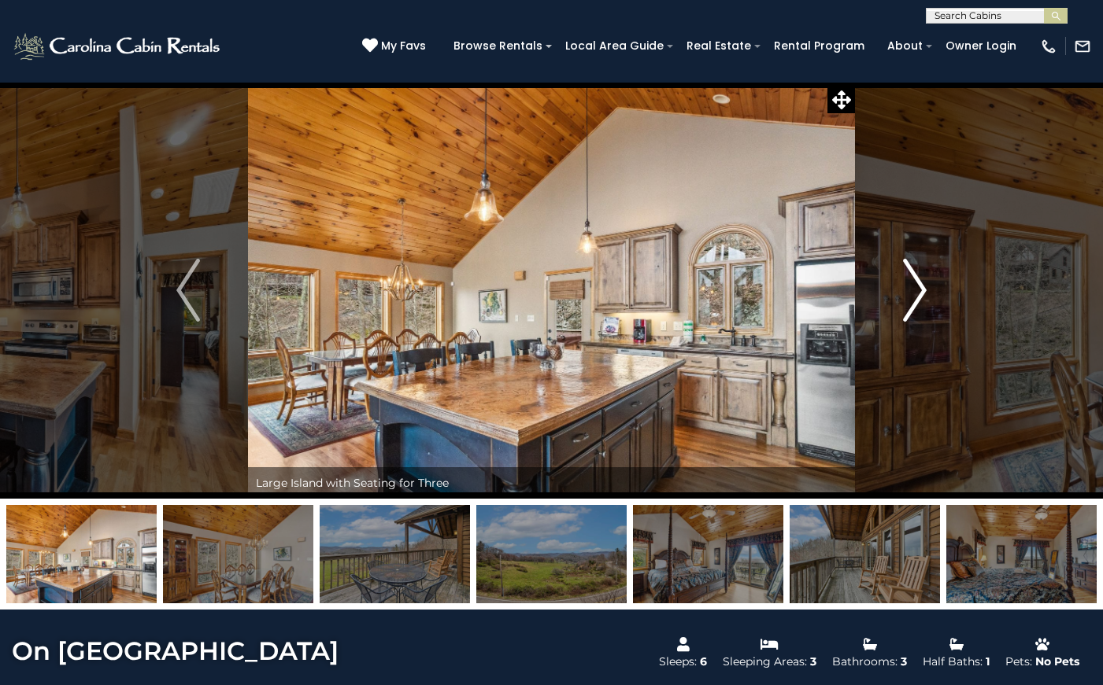
click at [928, 283] on button "Next" at bounding box center [915, 290] width 120 height 417
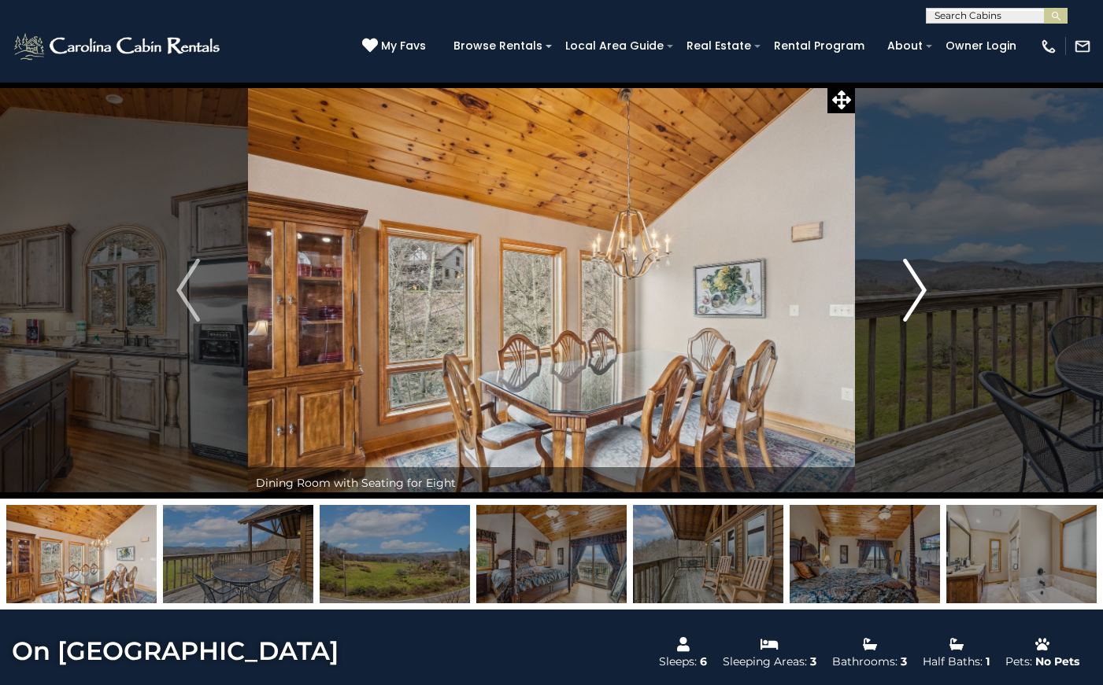
click at [928, 283] on button "Next" at bounding box center [915, 290] width 120 height 417
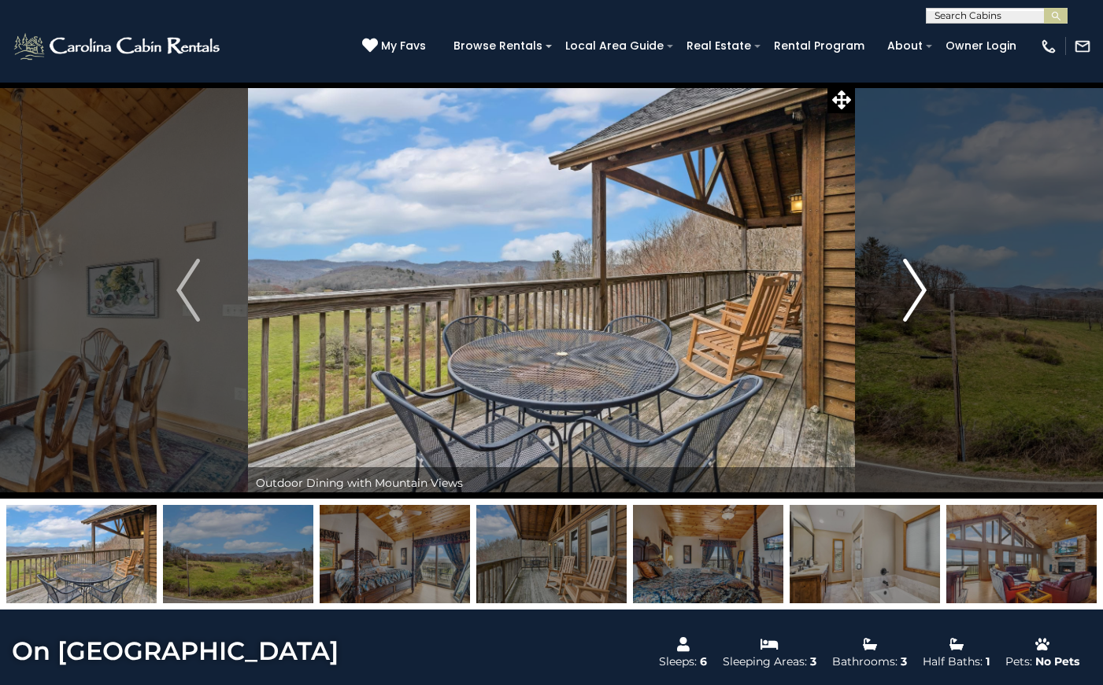
click at [928, 283] on button "Next" at bounding box center [915, 290] width 120 height 417
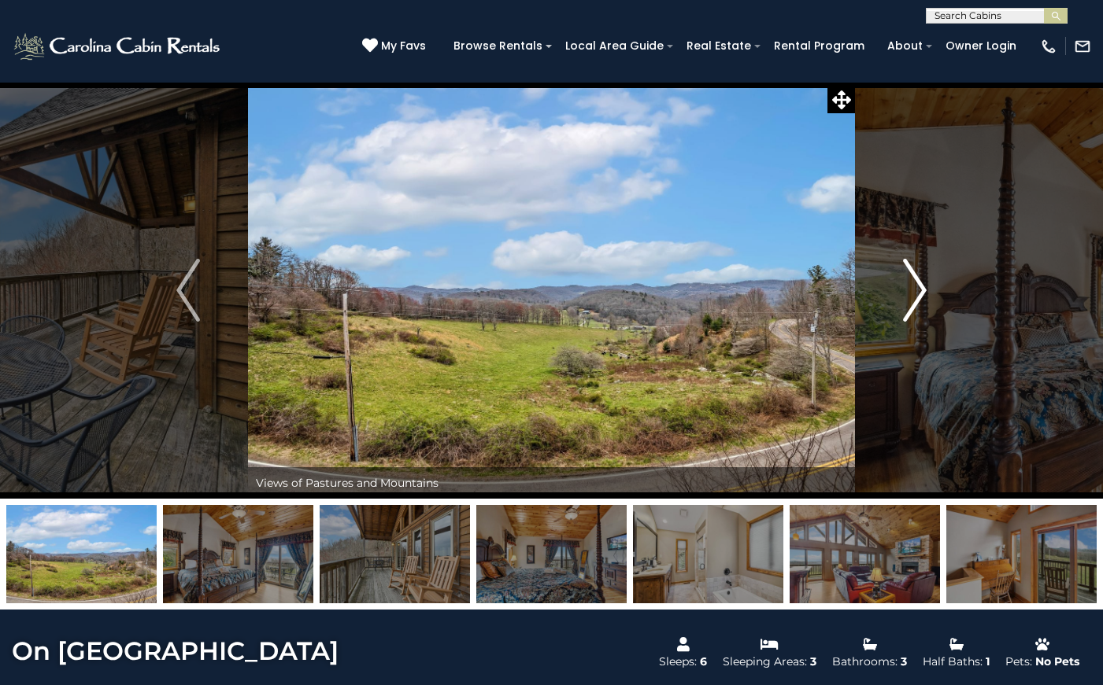
click at [928, 283] on button "Next" at bounding box center [915, 290] width 120 height 417
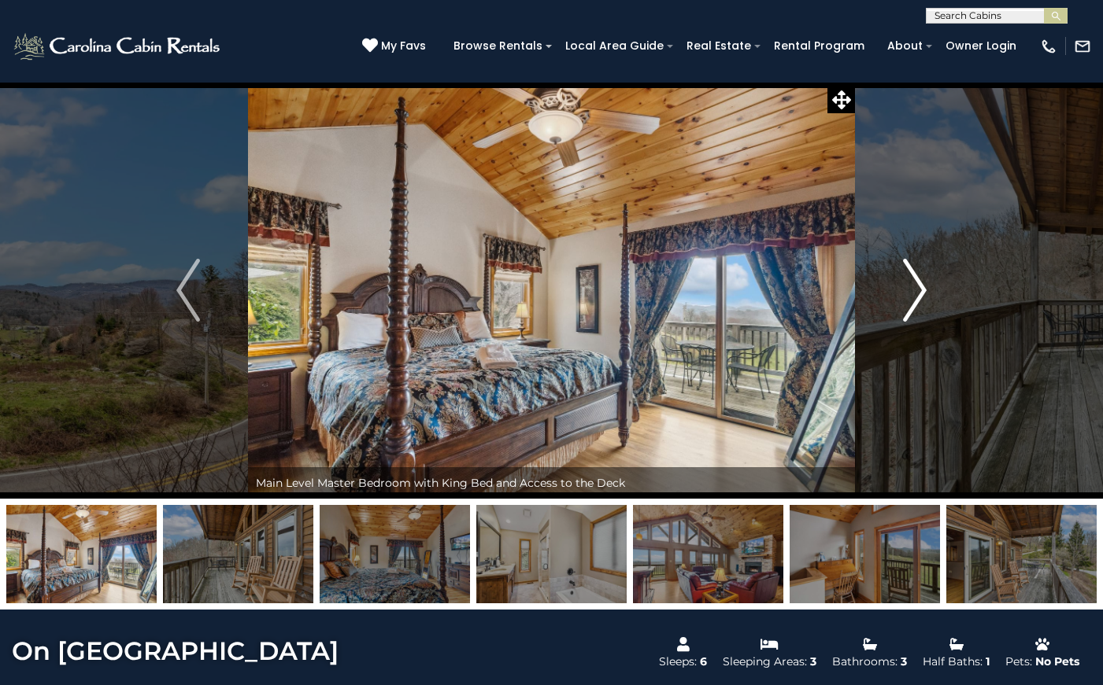
click at [928, 283] on button "Next" at bounding box center [915, 290] width 120 height 417
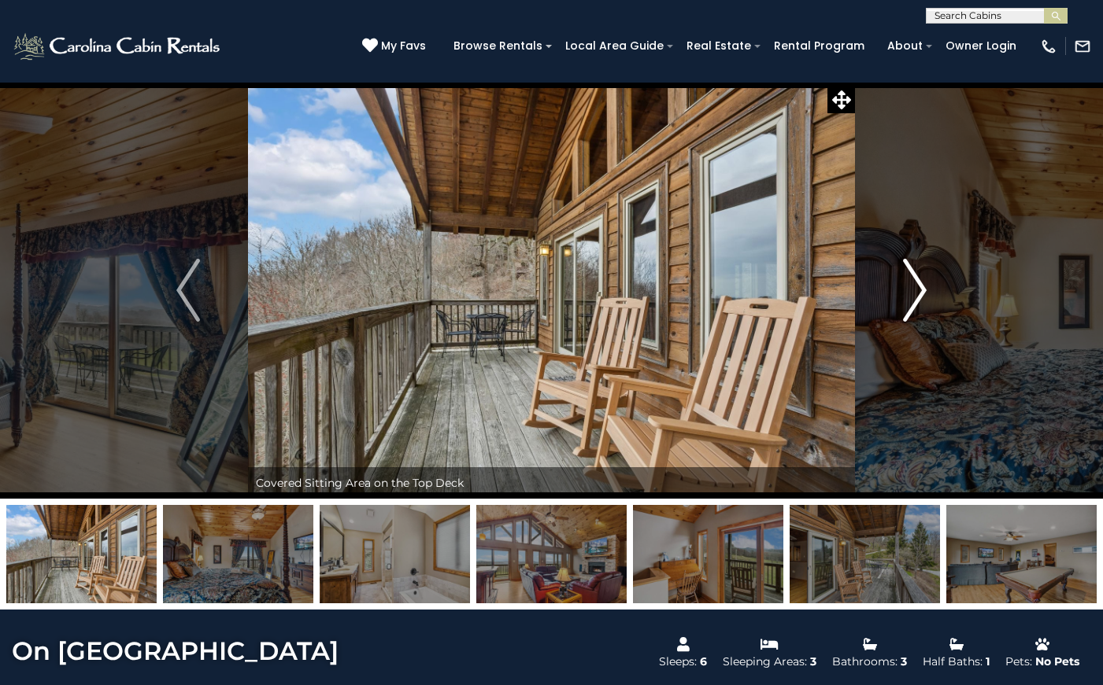
click at [928, 283] on button "Next" at bounding box center [915, 290] width 120 height 417
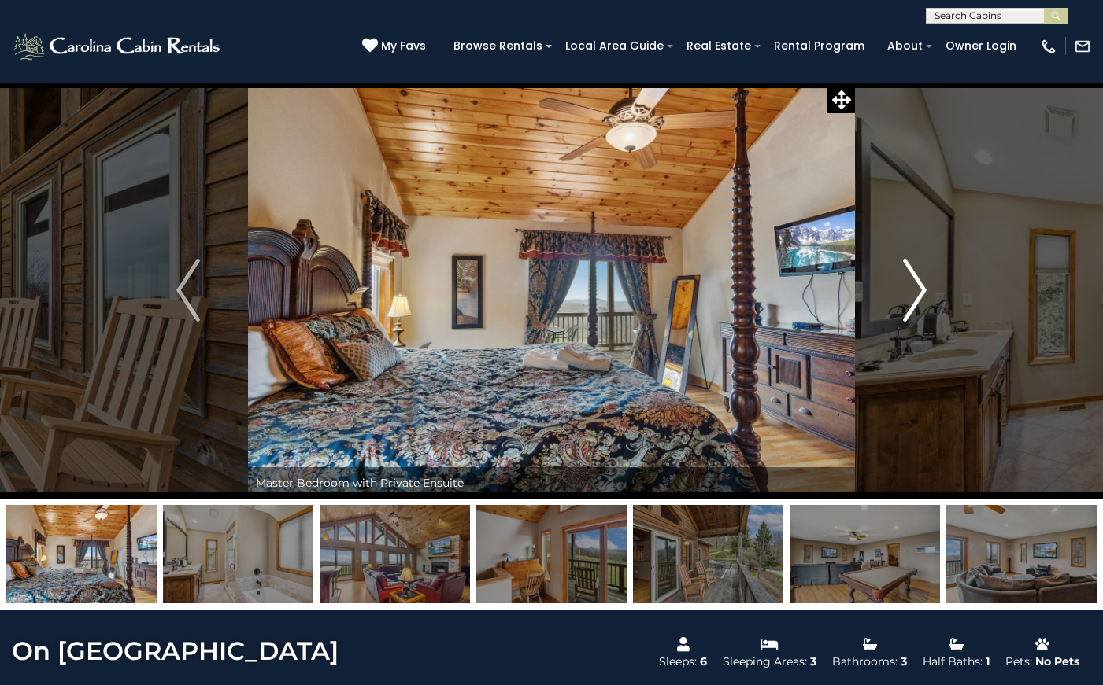
click at [928, 283] on button "Next" at bounding box center [915, 290] width 120 height 417
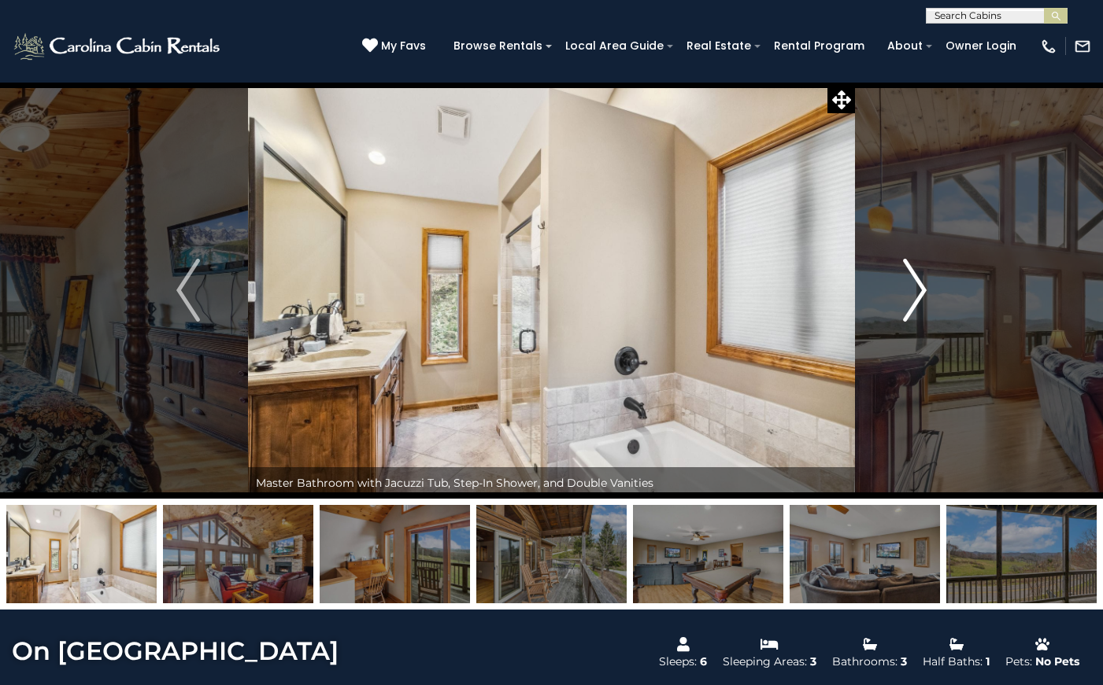
click at [928, 283] on button "Next" at bounding box center [915, 290] width 120 height 417
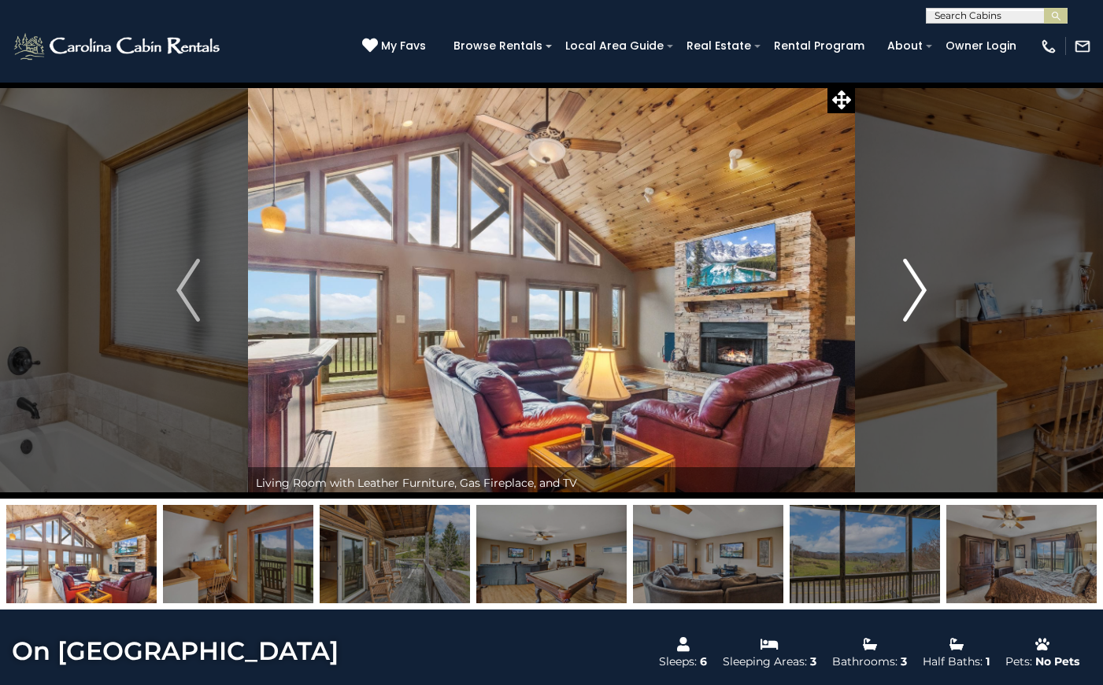
click at [928, 284] on button "Next" at bounding box center [915, 290] width 120 height 417
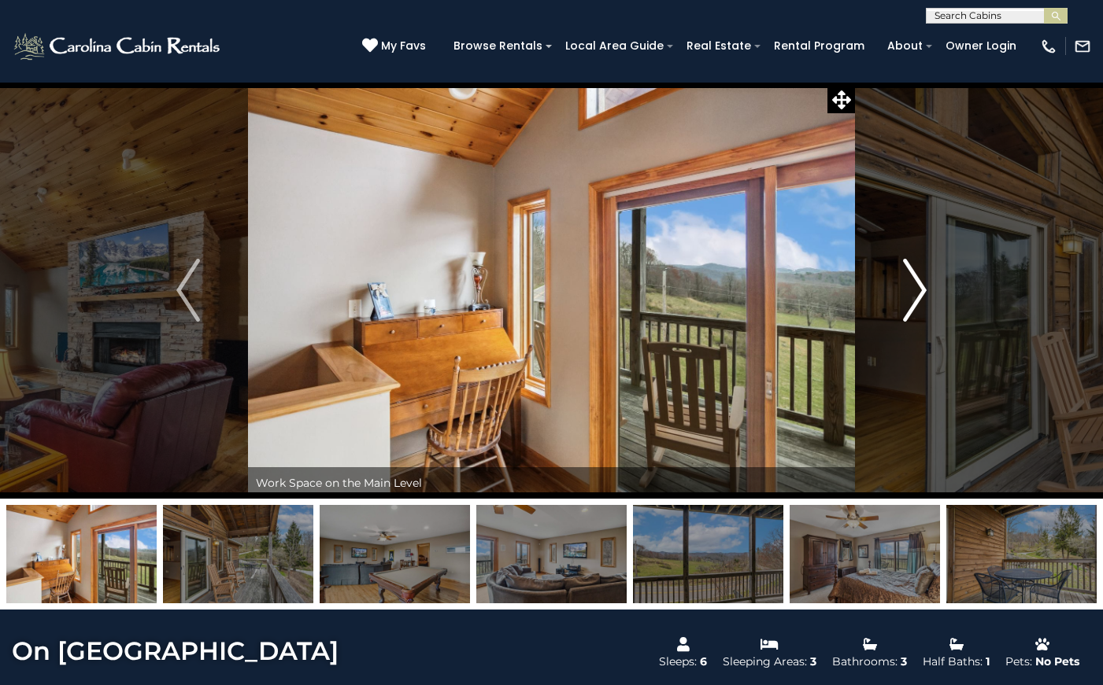
click at [928, 284] on button "Next" at bounding box center [915, 290] width 120 height 417
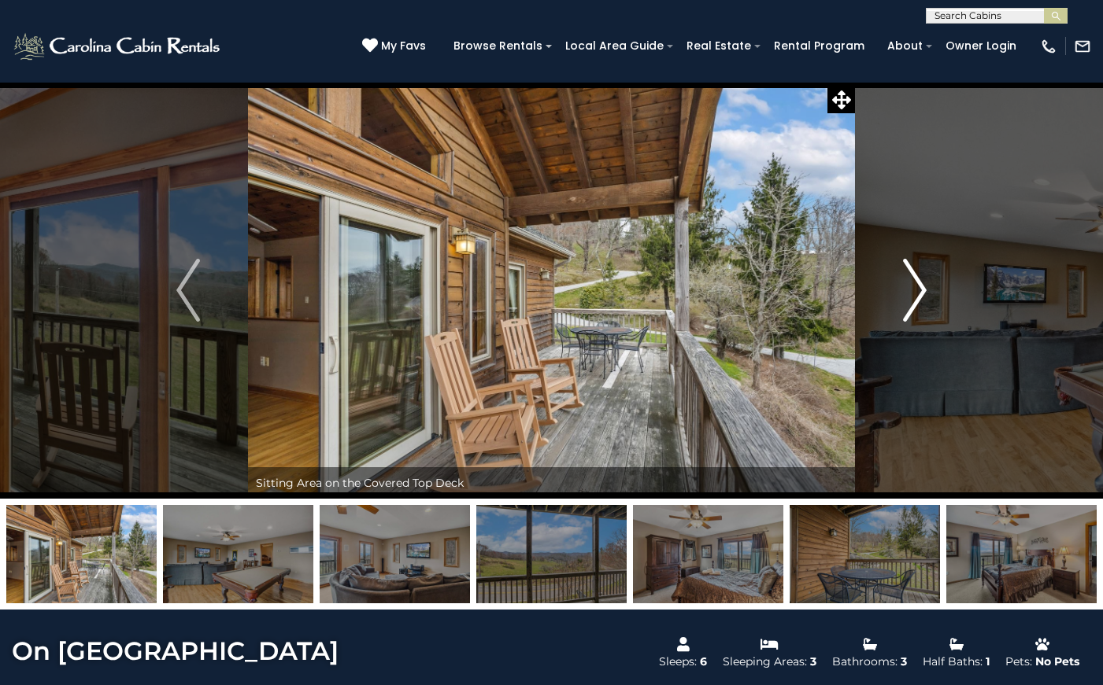
click at [928, 283] on button "Next" at bounding box center [915, 290] width 120 height 417
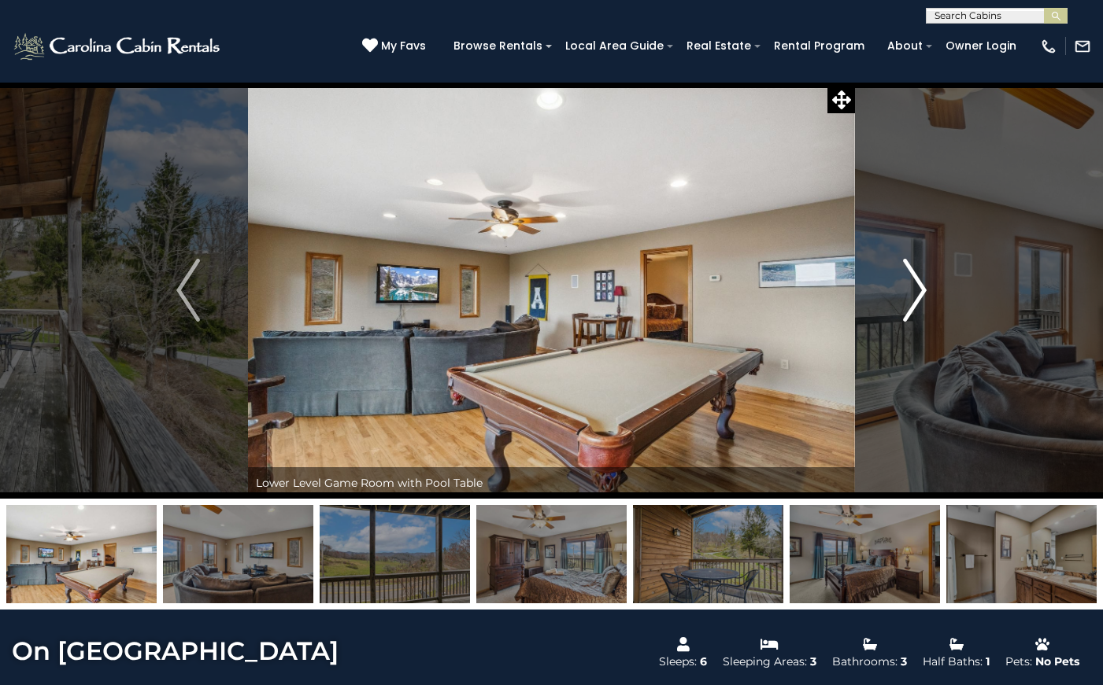
click at [928, 283] on button "Next" at bounding box center [915, 290] width 120 height 417
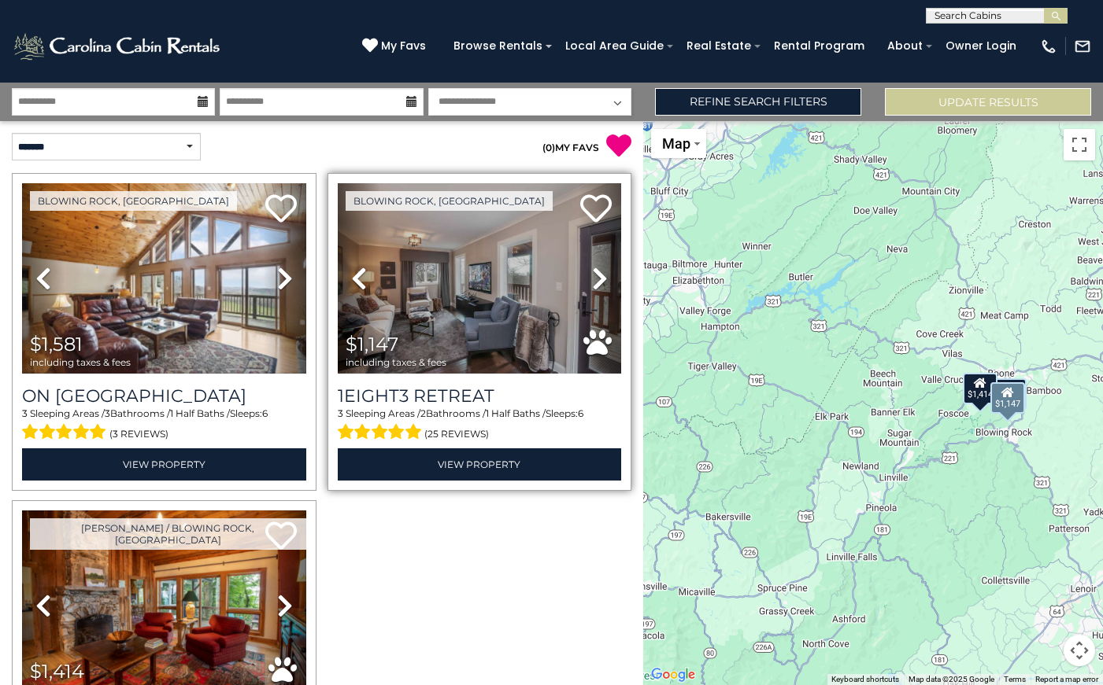
click at [600, 275] on icon at bounding box center [600, 278] width 16 height 25
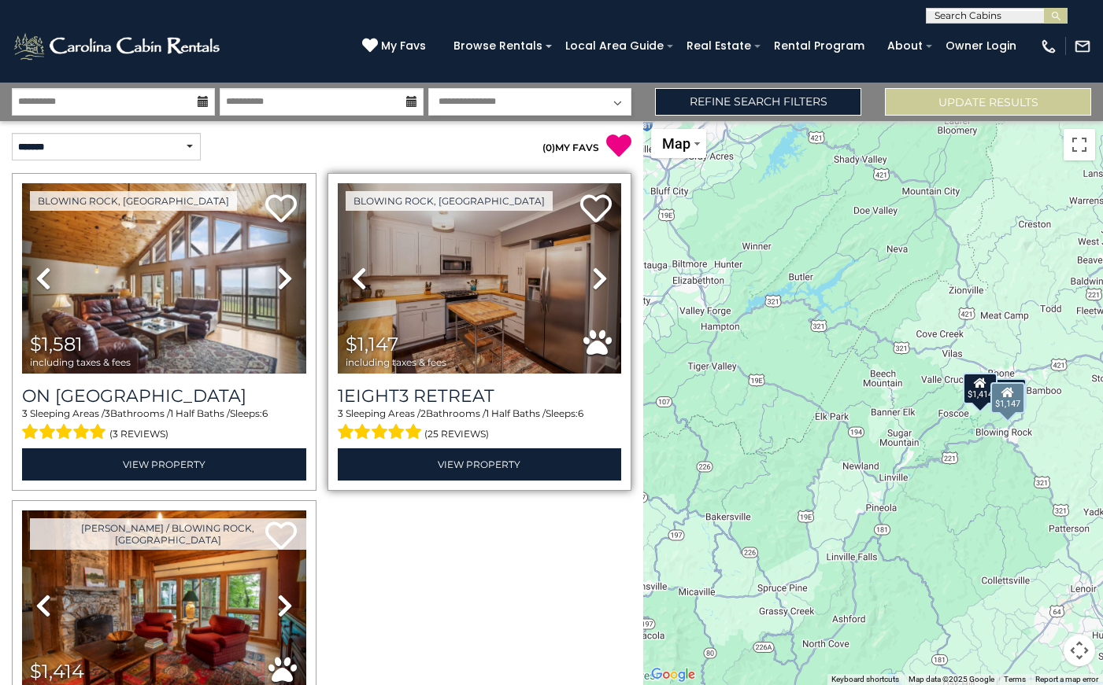
click at [600, 276] on icon at bounding box center [600, 278] width 16 height 25
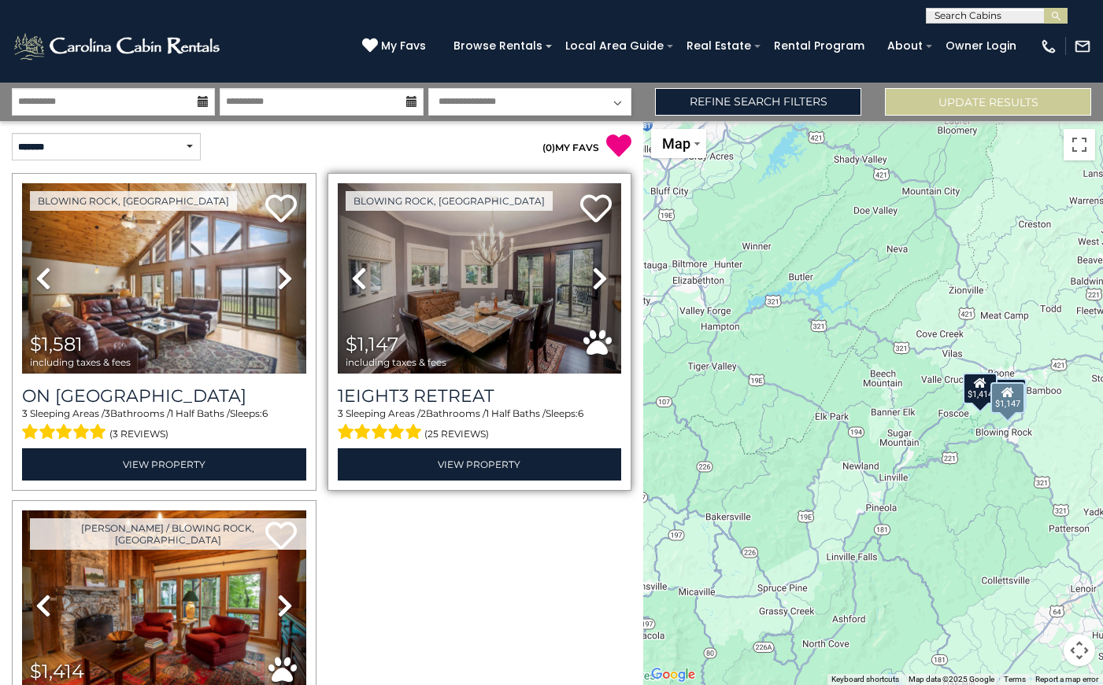
click at [600, 276] on icon at bounding box center [600, 278] width 16 height 25
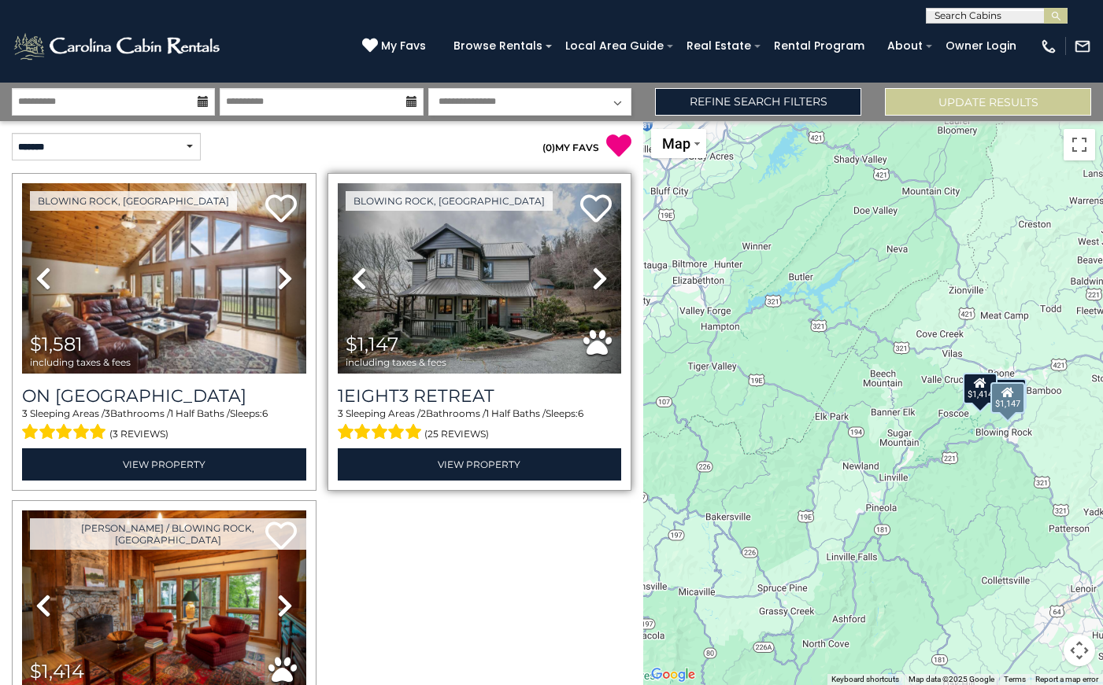
click at [600, 276] on icon at bounding box center [600, 278] width 16 height 25
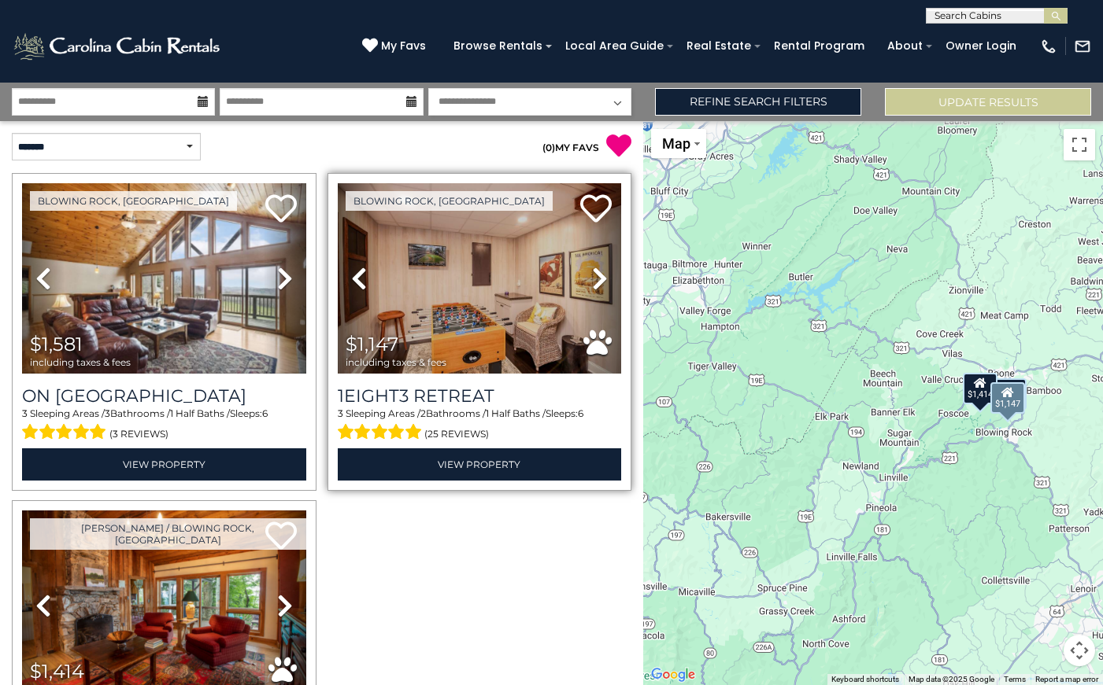
click at [600, 277] on icon at bounding box center [600, 278] width 16 height 25
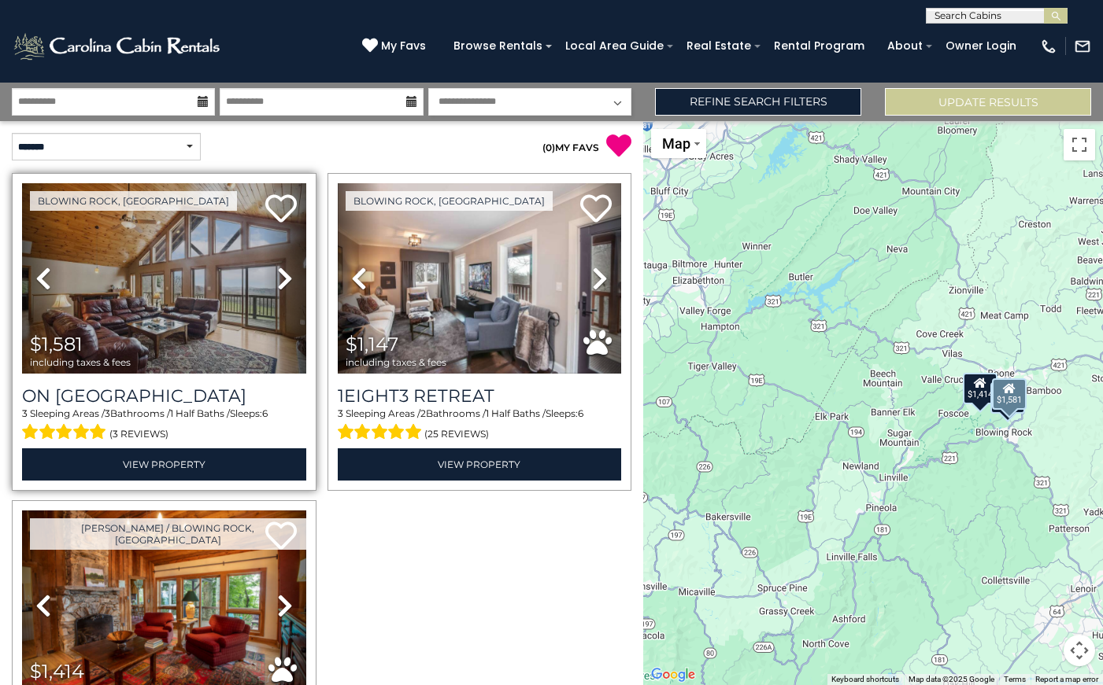
click at [283, 284] on icon at bounding box center [285, 278] width 16 height 25
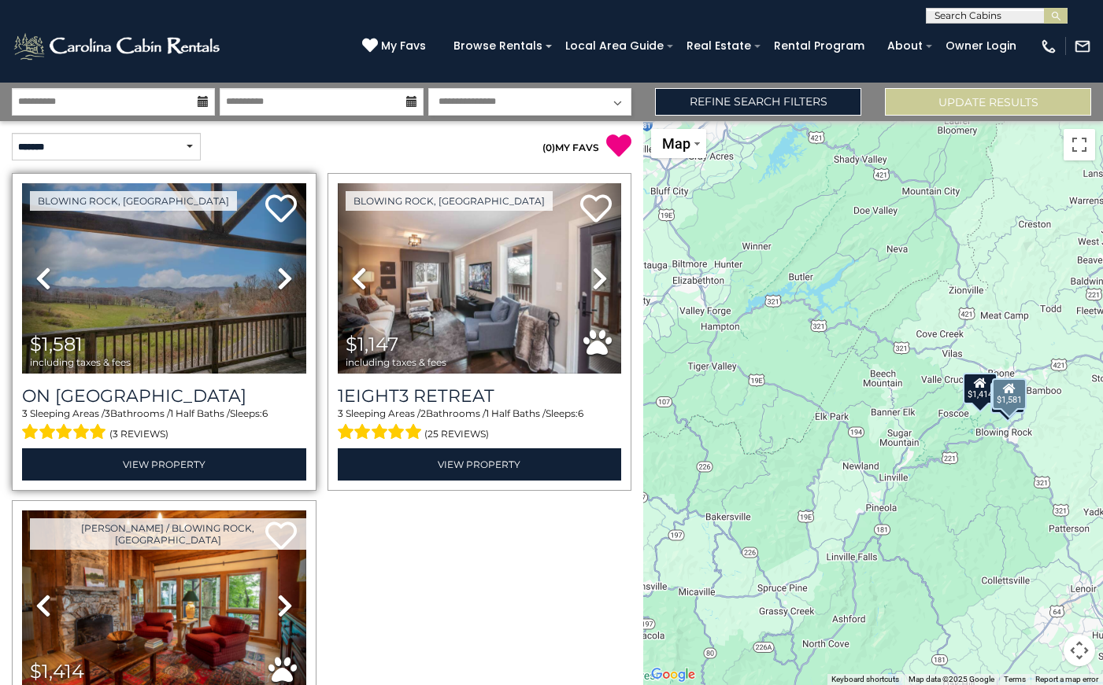
click at [283, 284] on icon at bounding box center [285, 278] width 16 height 25
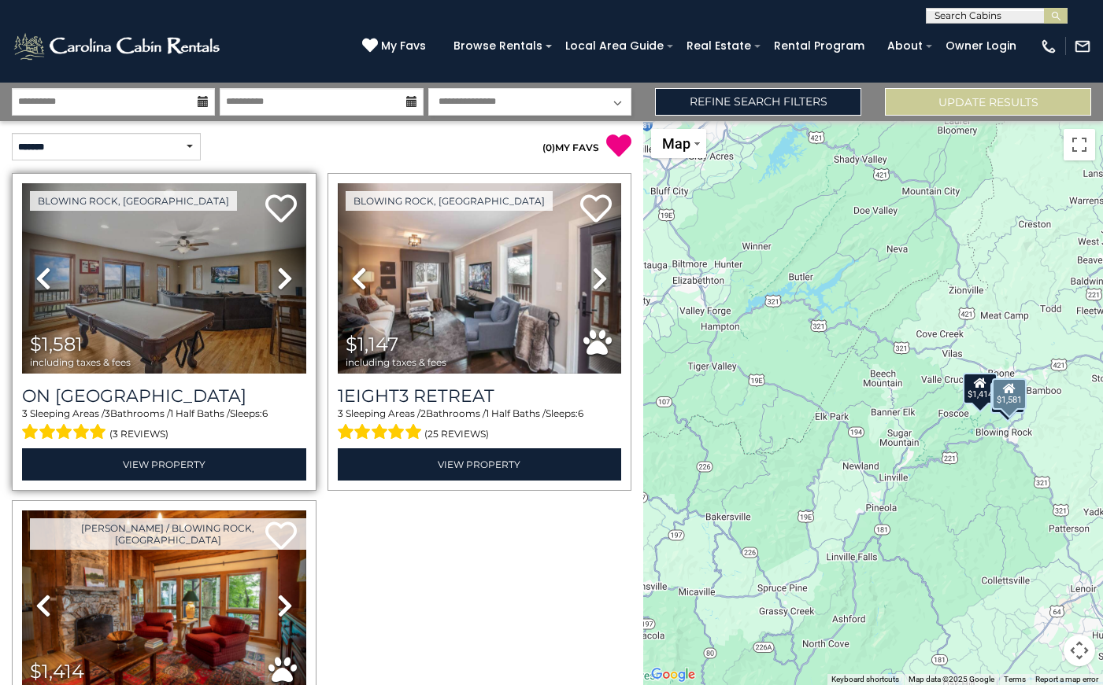
click at [283, 284] on icon at bounding box center [285, 278] width 16 height 25
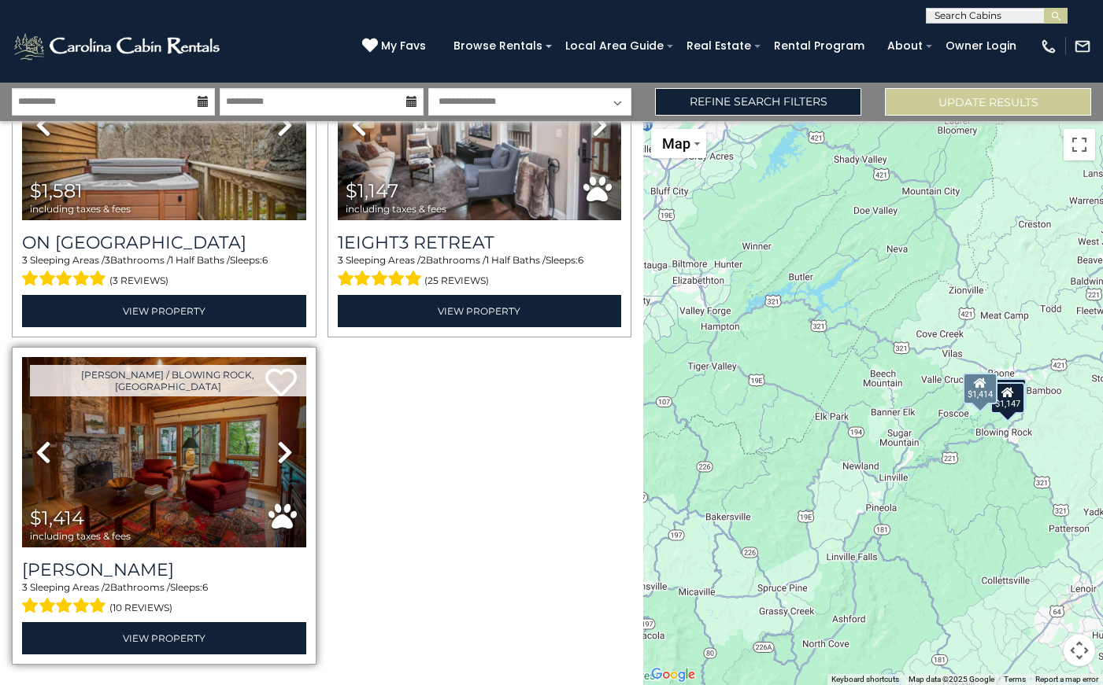
scroll to position [164, 0]
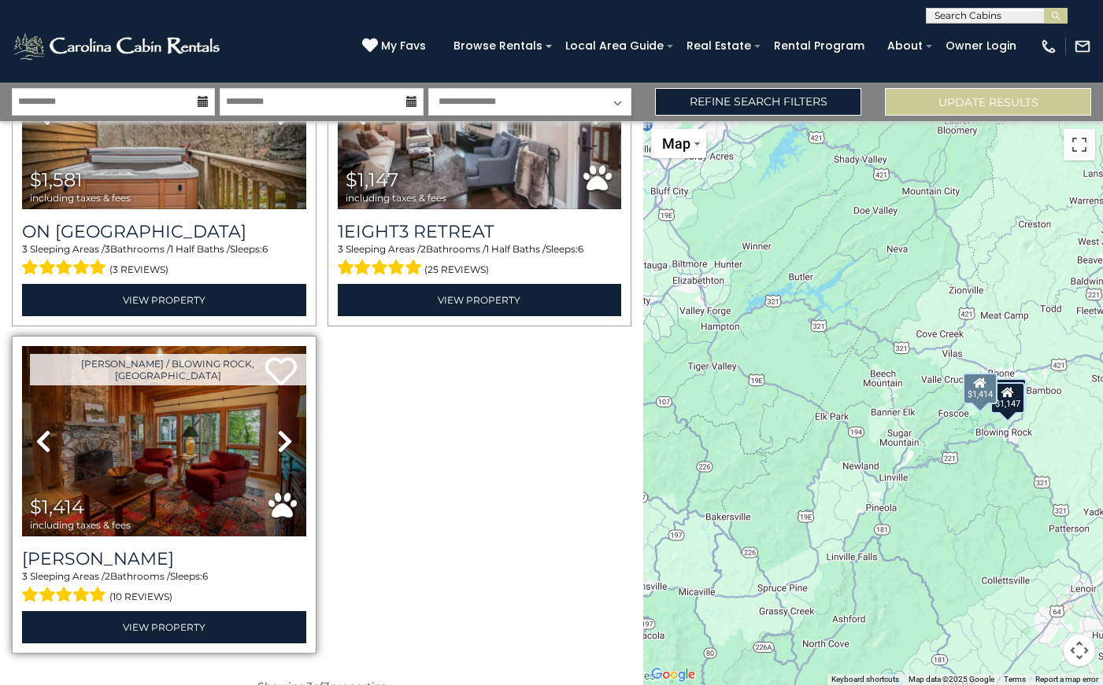
click at [281, 448] on icon at bounding box center [285, 441] width 16 height 25
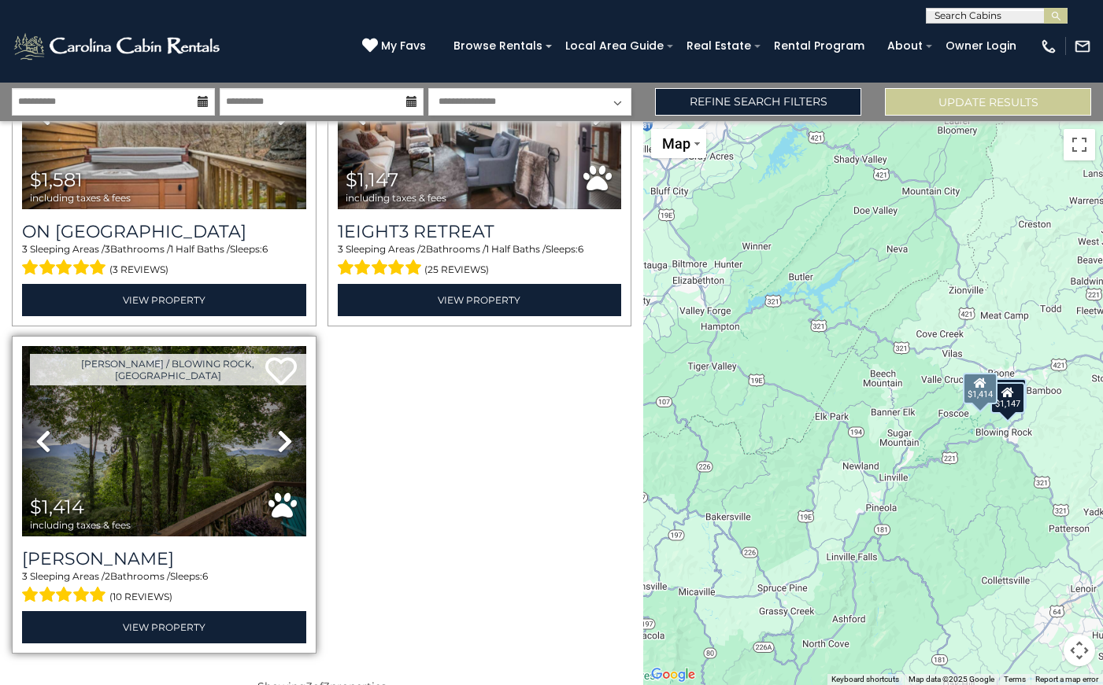
click at [277, 437] on icon at bounding box center [285, 441] width 16 height 25
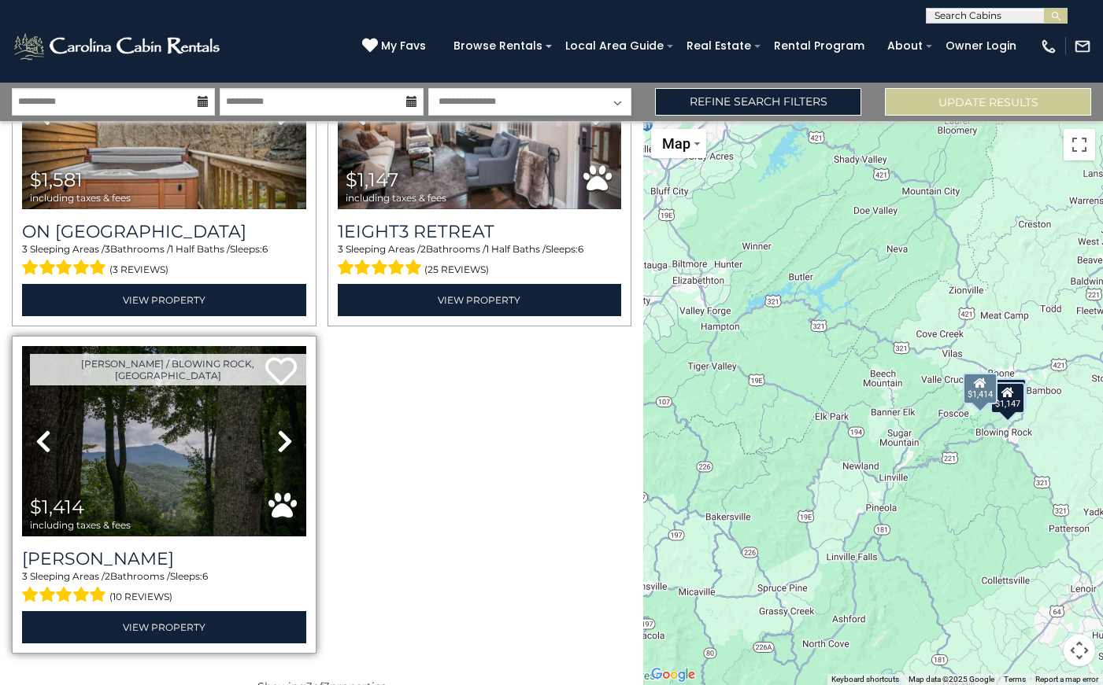
click at [287, 434] on icon at bounding box center [285, 441] width 16 height 25
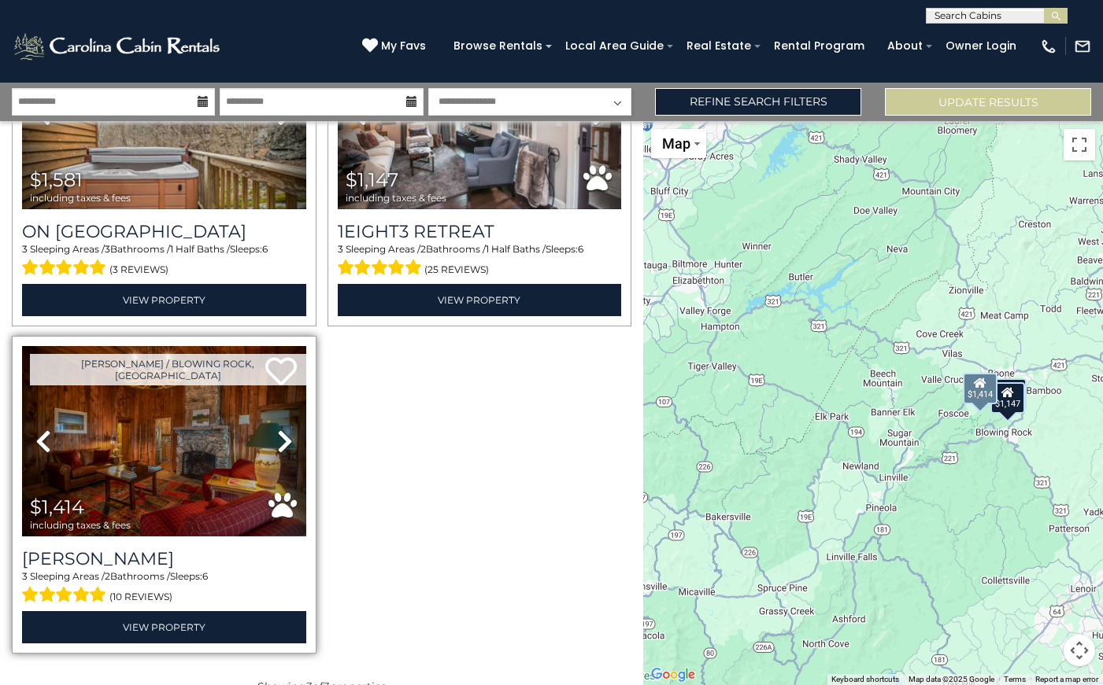
click at [287, 434] on icon at bounding box center [285, 441] width 16 height 25
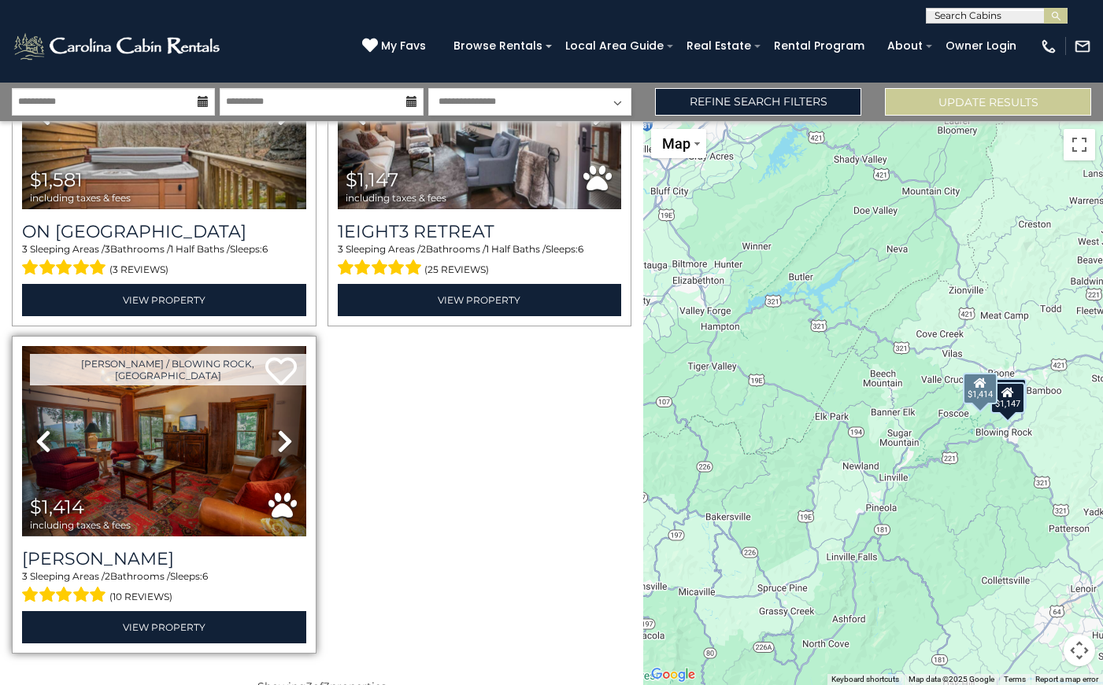
click at [287, 435] on icon at bounding box center [285, 441] width 16 height 25
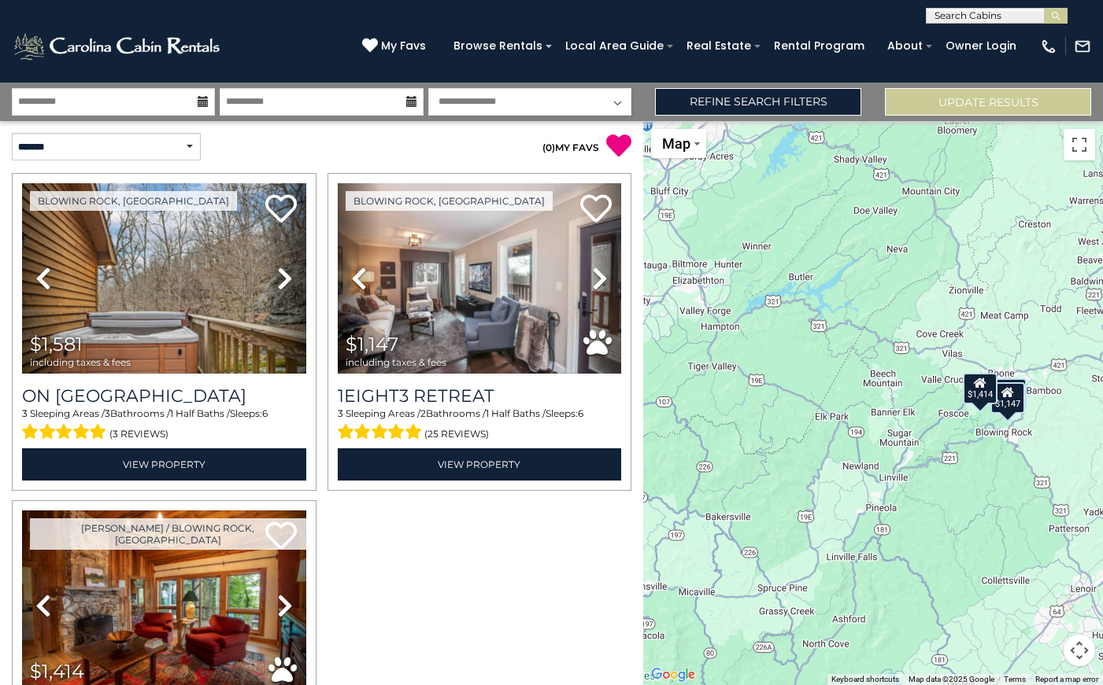
scroll to position [0, 0]
click at [747, 105] on link "Refine Search Filters" at bounding box center [758, 102] width 206 height 28
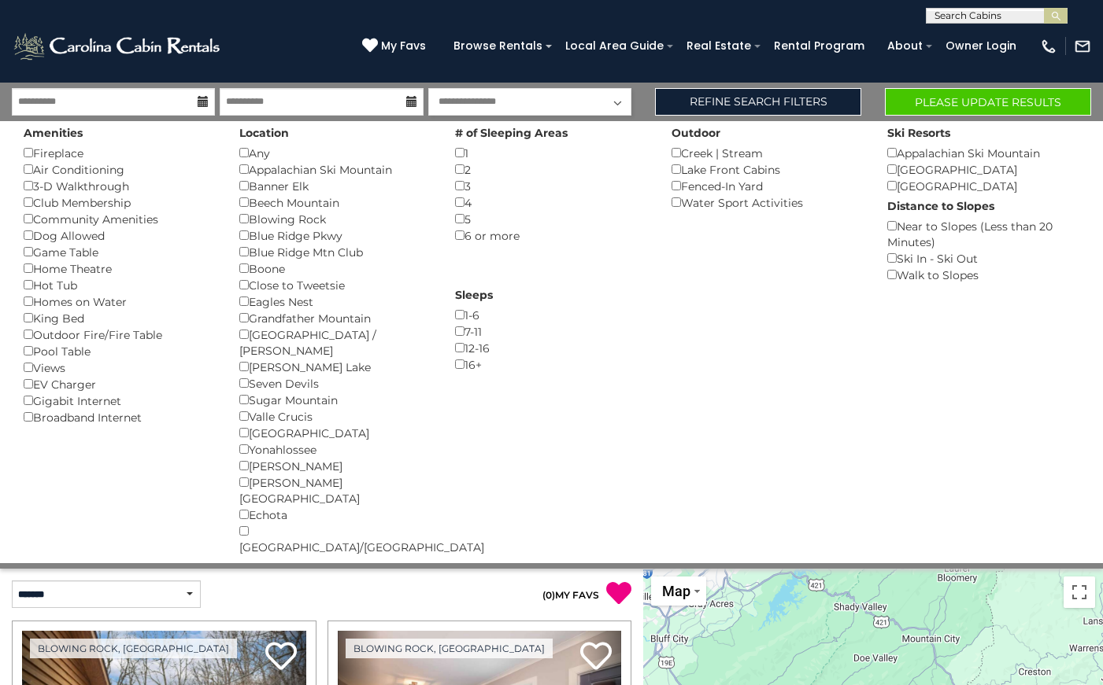
click at [928, 100] on button "Please Update Results" at bounding box center [988, 102] width 206 height 28
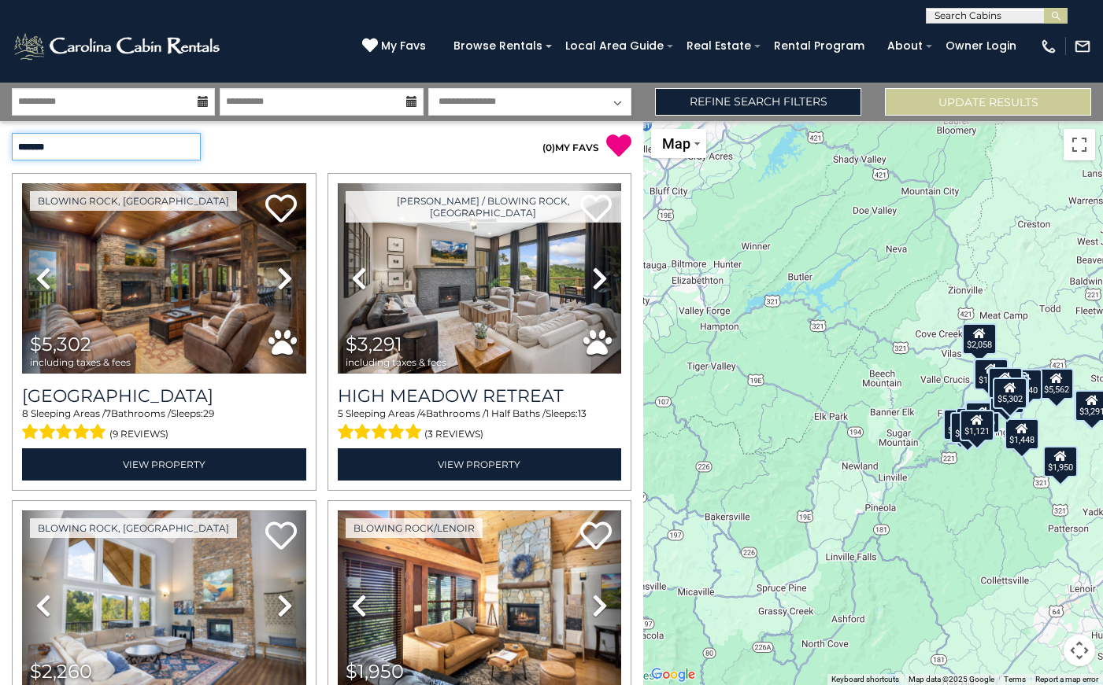
select select "*********"
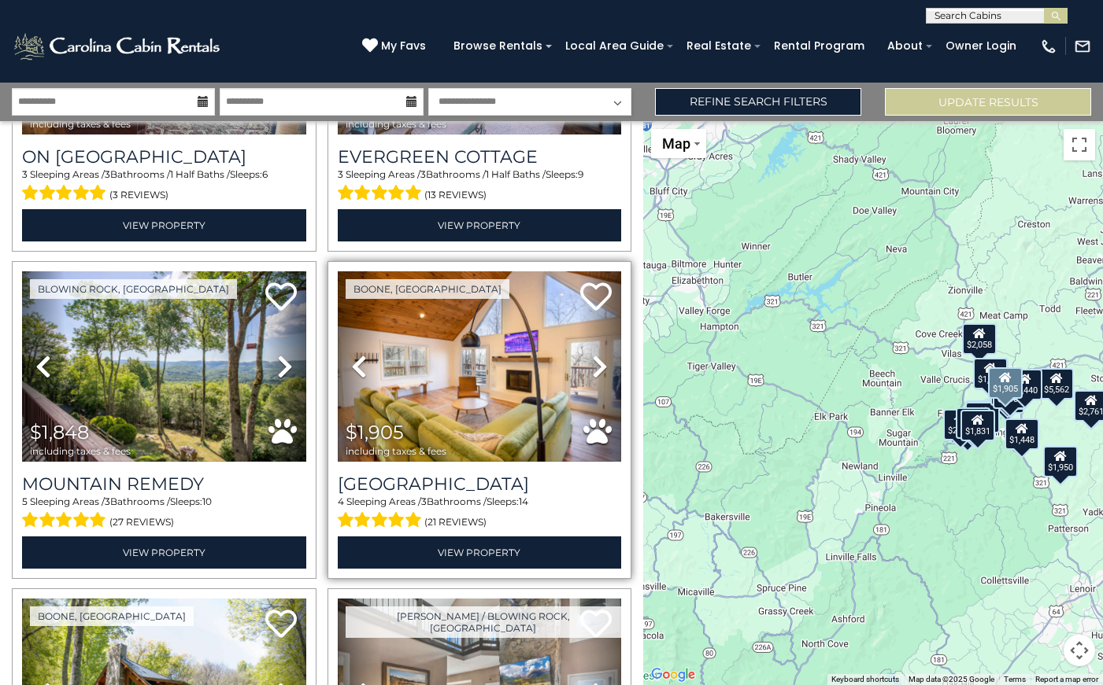
scroll to position [1562, 0]
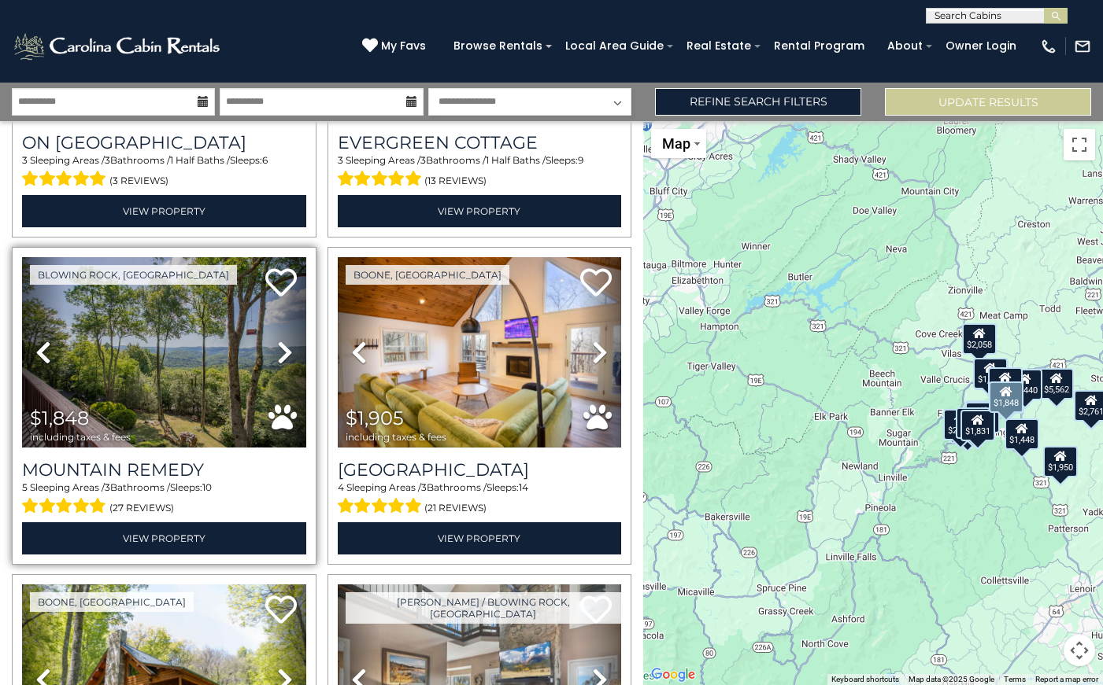
click at [283, 356] on icon at bounding box center [285, 352] width 16 height 25
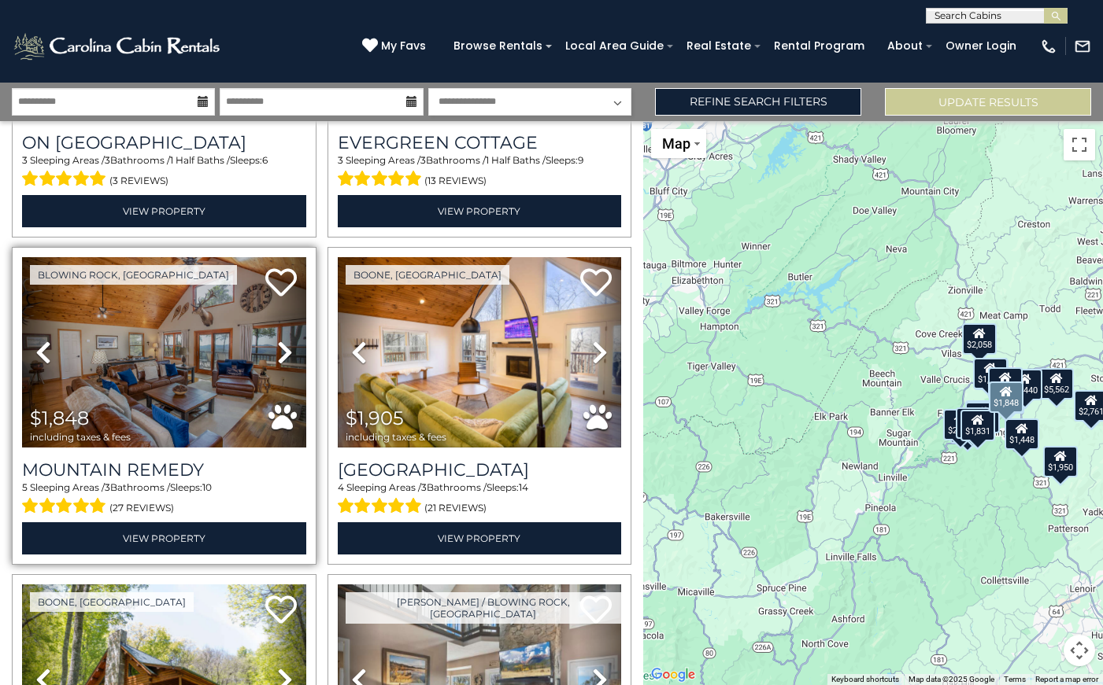
click at [283, 356] on icon at bounding box center [285, 352] width 16 height 25
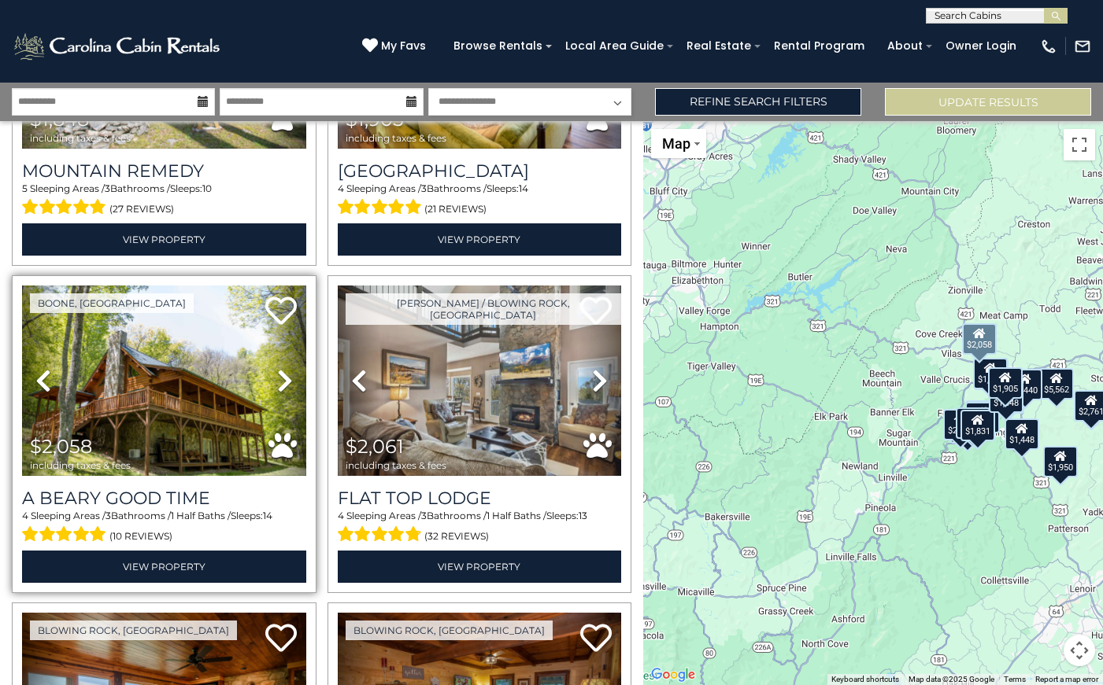
scroll to position [1869, 0]
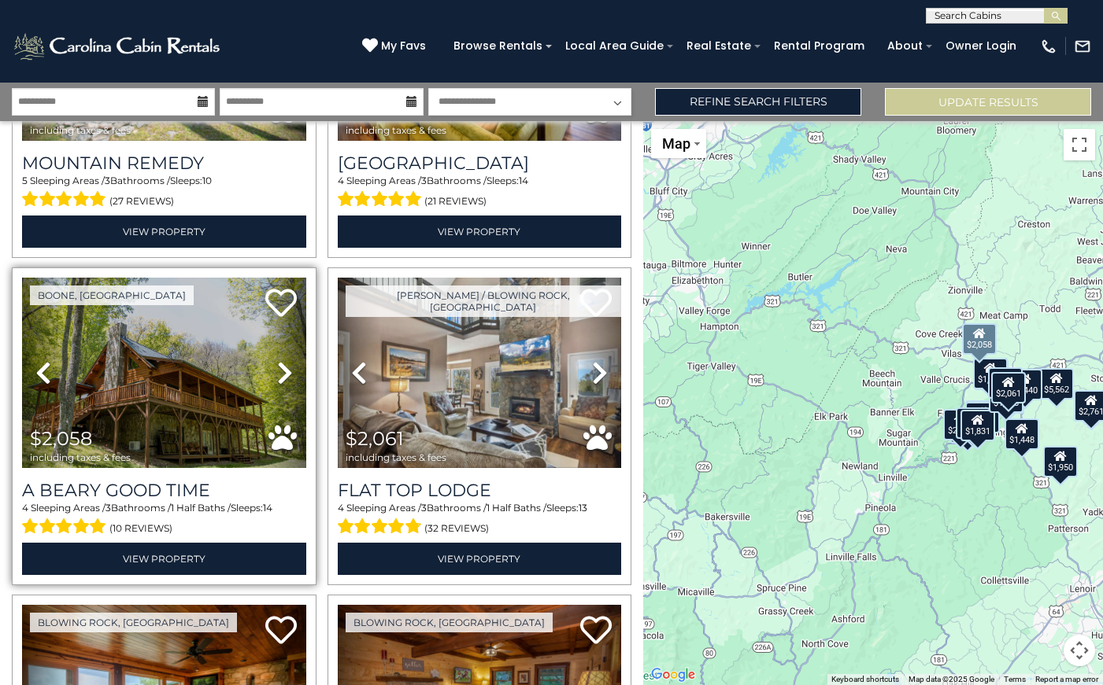
click at [283, 360] on icon at bounding box center [285, 372] width 16 height 25
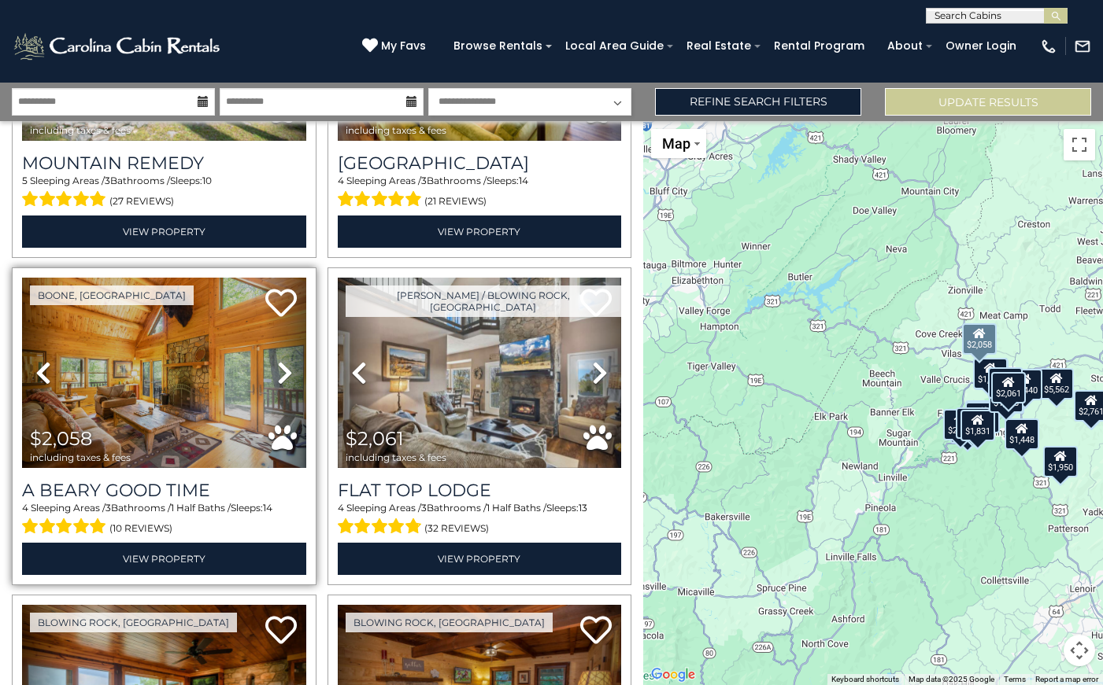
click at [283, 360] on icon at bounding box center [285, 372] width 16 height 25
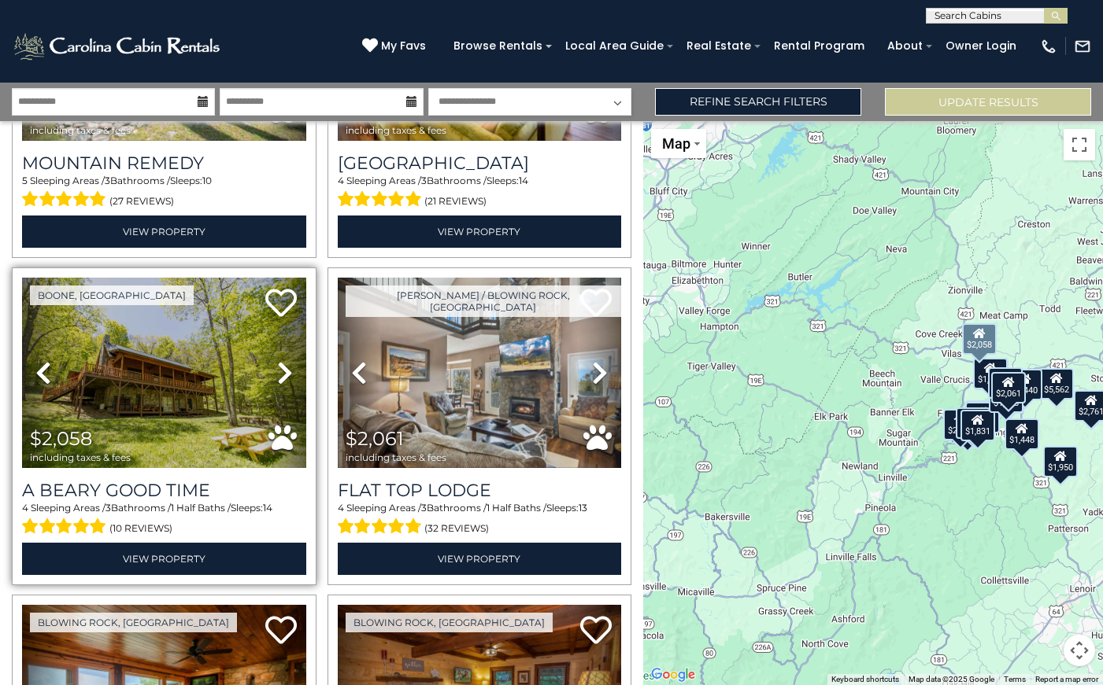
click at [283, 360] on icon at bounding box center [285, 372] width 16 height 25
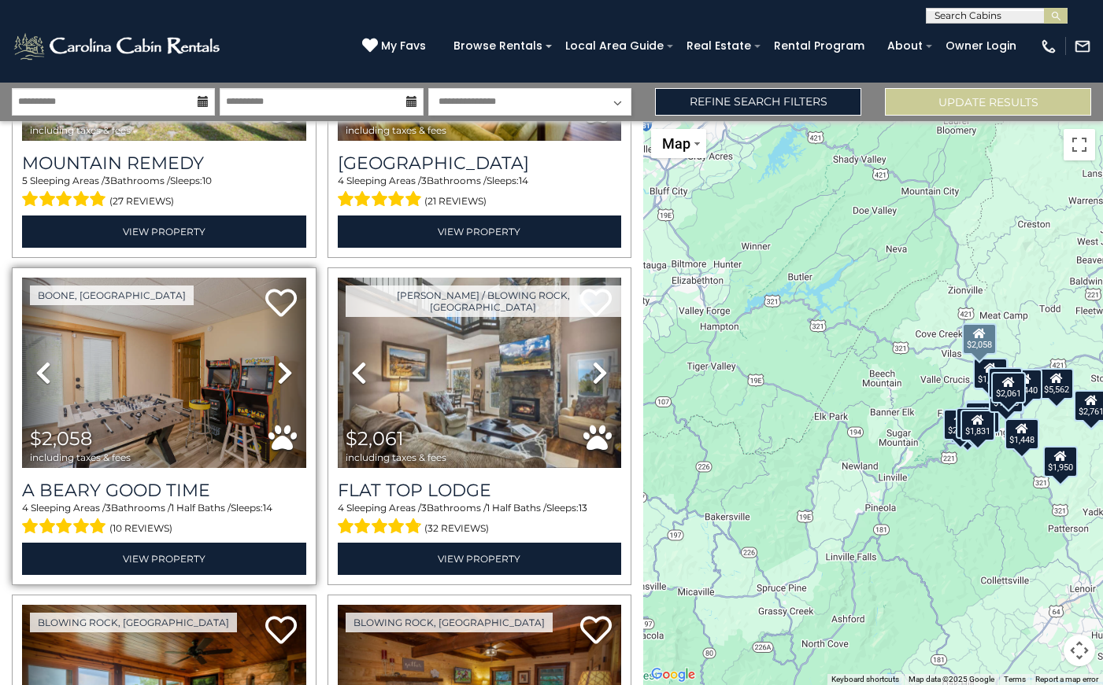
click at [283, 360] on icon at bounding box center [285, 372] width 16 height 25
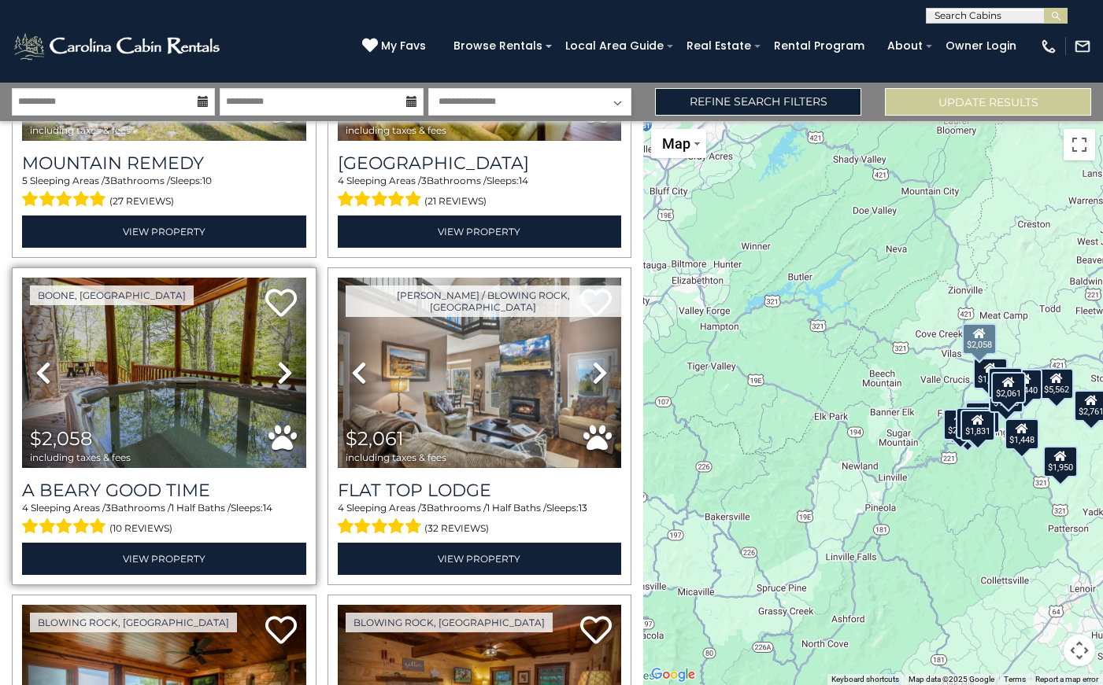
click at [283, 360] on icon at bounding box center [285, 372] width 16 height 25
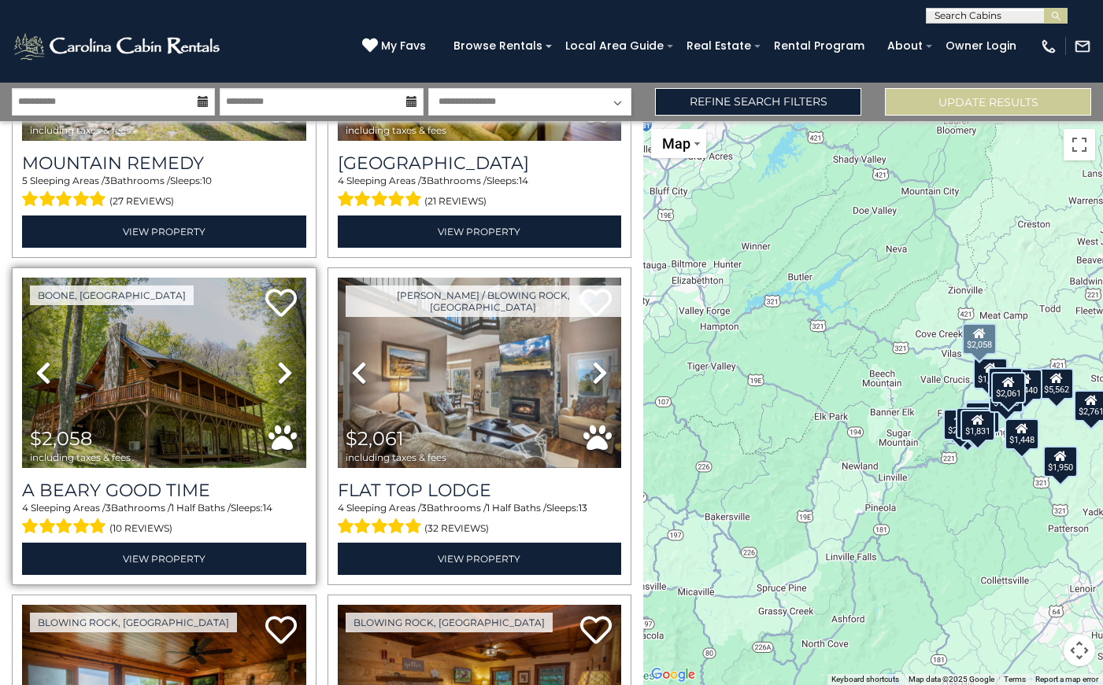
click at [283, 360] on icon at bounding box center [285, 372] width 16 height 25
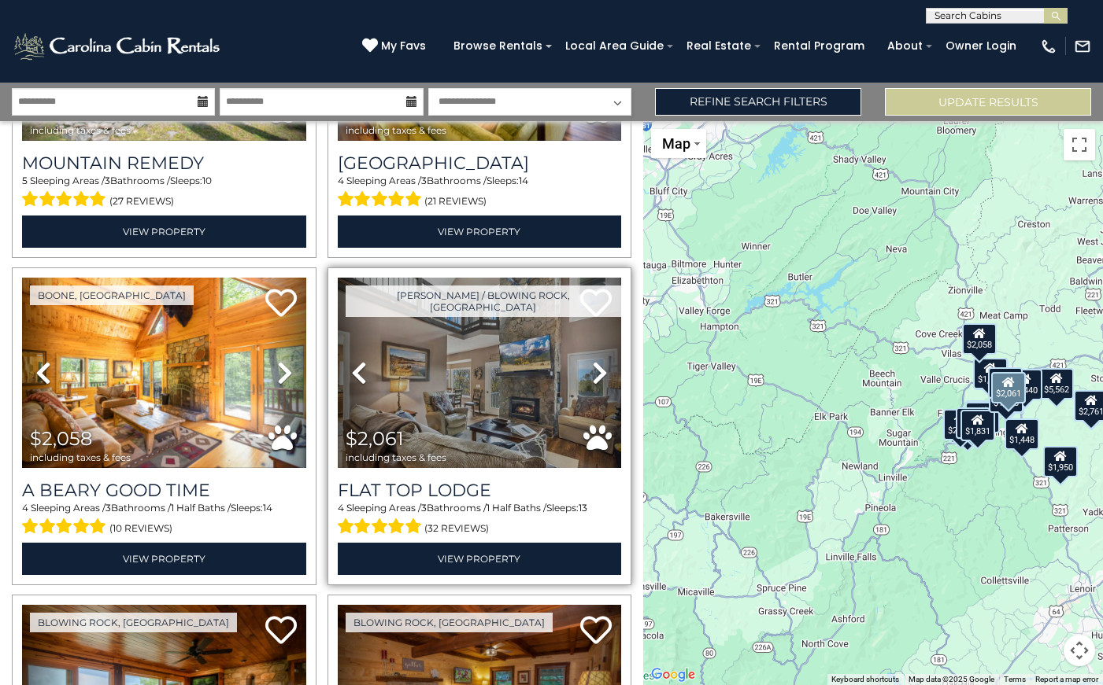
click at [594, 367] on icon at bounding box center [600, 372] width 16 height 25
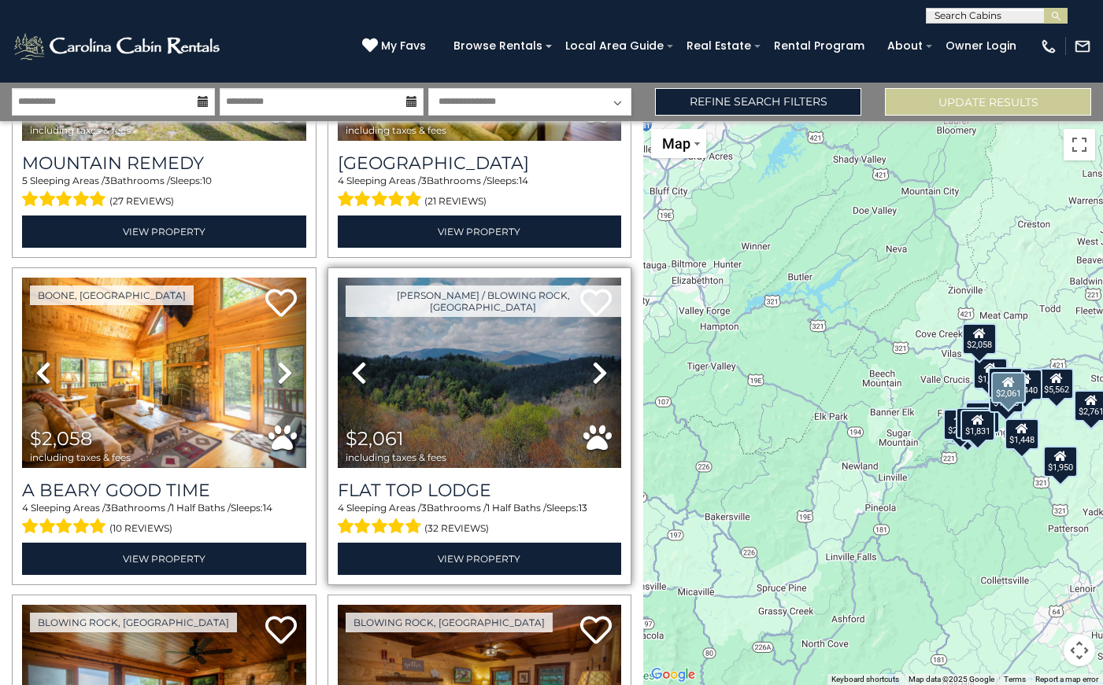
click at [594, 367] on icon at bounding box center [600, 372] width 16 height 25
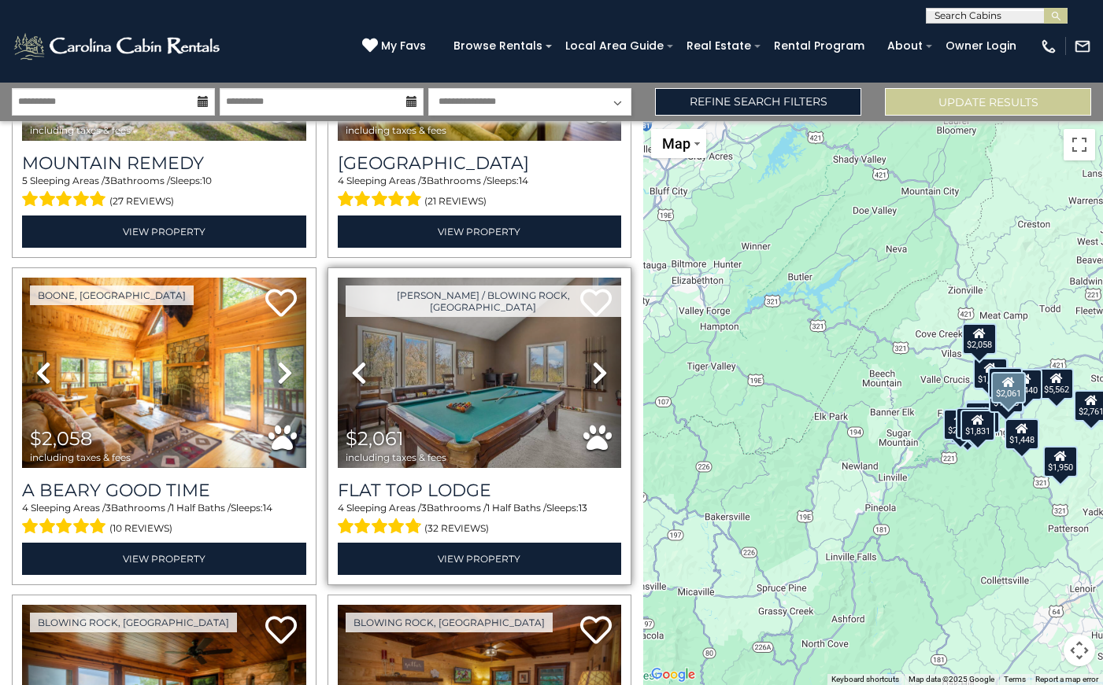
click at [594, 367] on icon at bounding box center [600, 372] width 16 height 25
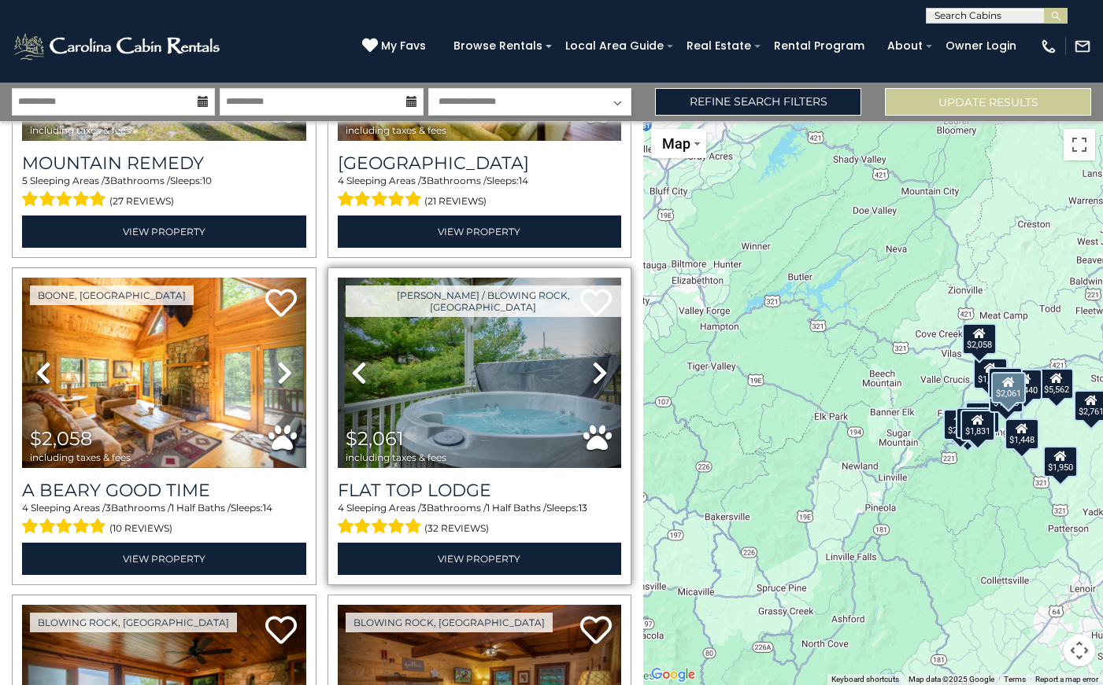
click at [594, 367] on icon at bounding box center [600, 372] width 16 height 25
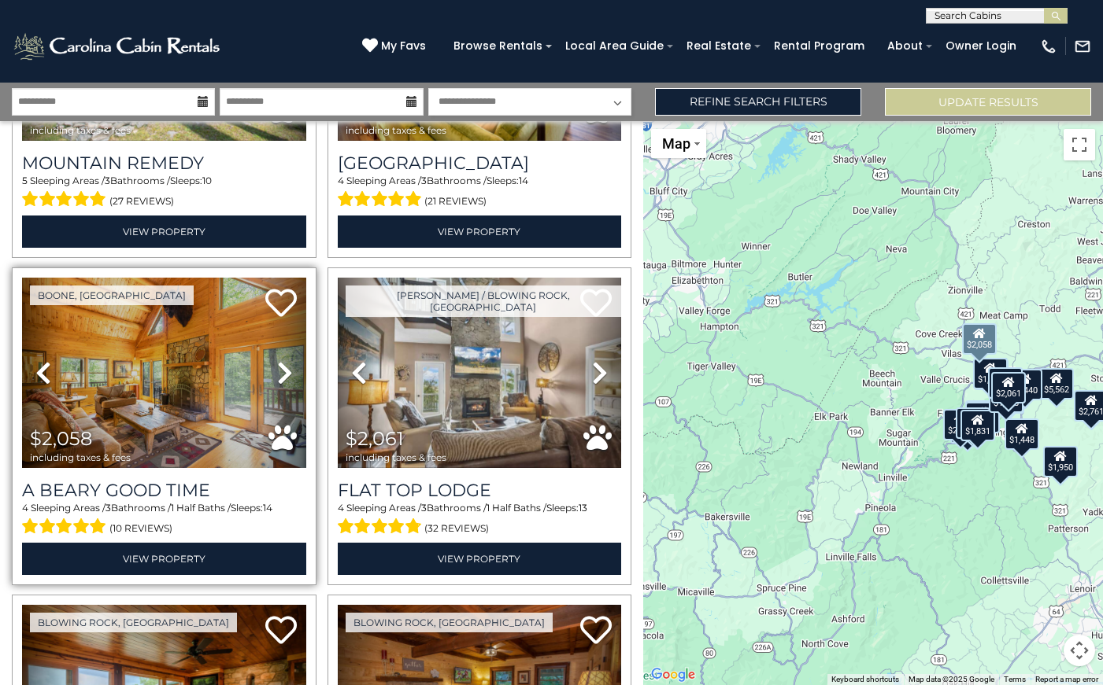
click at [191, 415] on img at bounding box center [164, 373] width 284 height 190
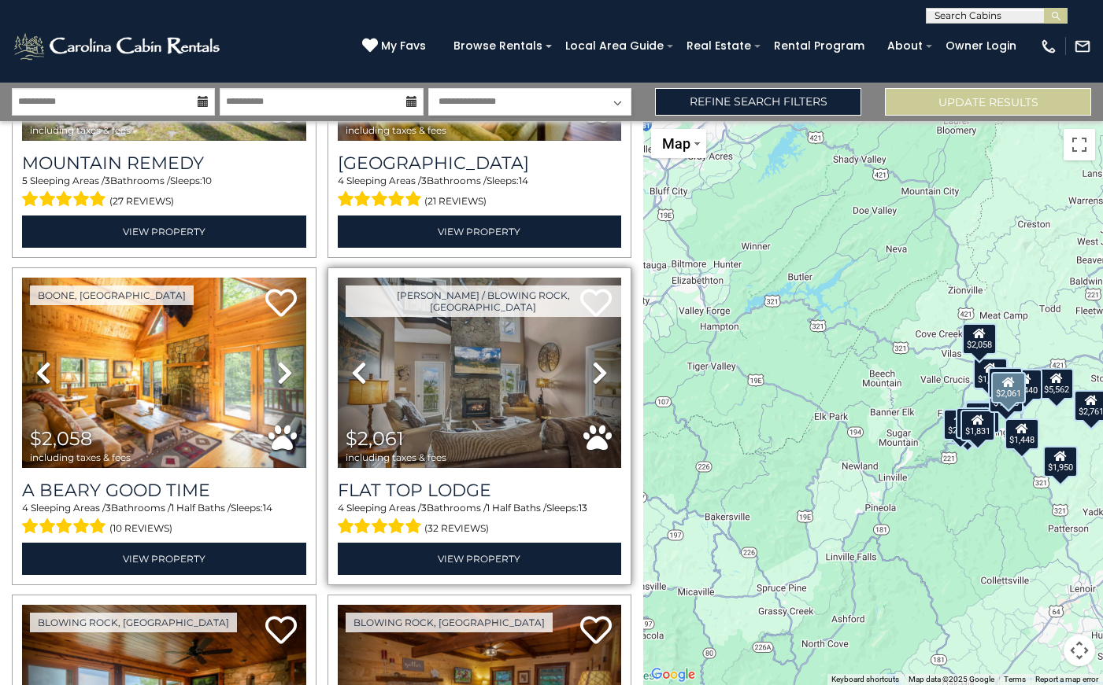
click at [429, 370] on img at bounding box center [480, 373] width 284 height 190
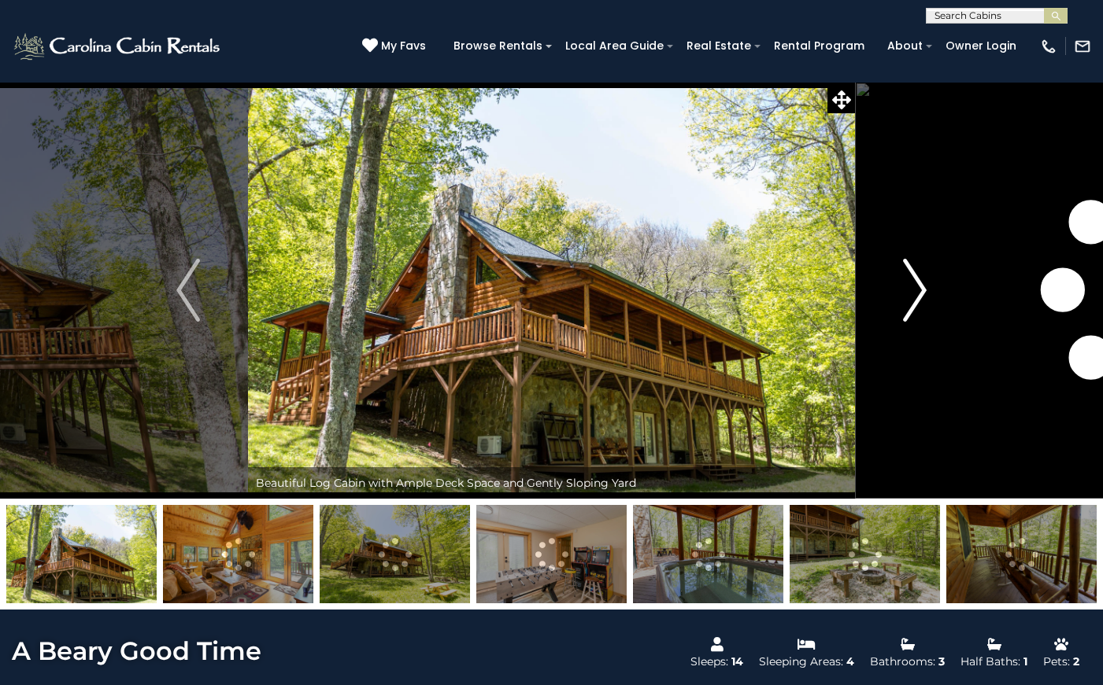
click at [922, 288] on img "Next" at bounding box center [915, 290] width 24 height 63
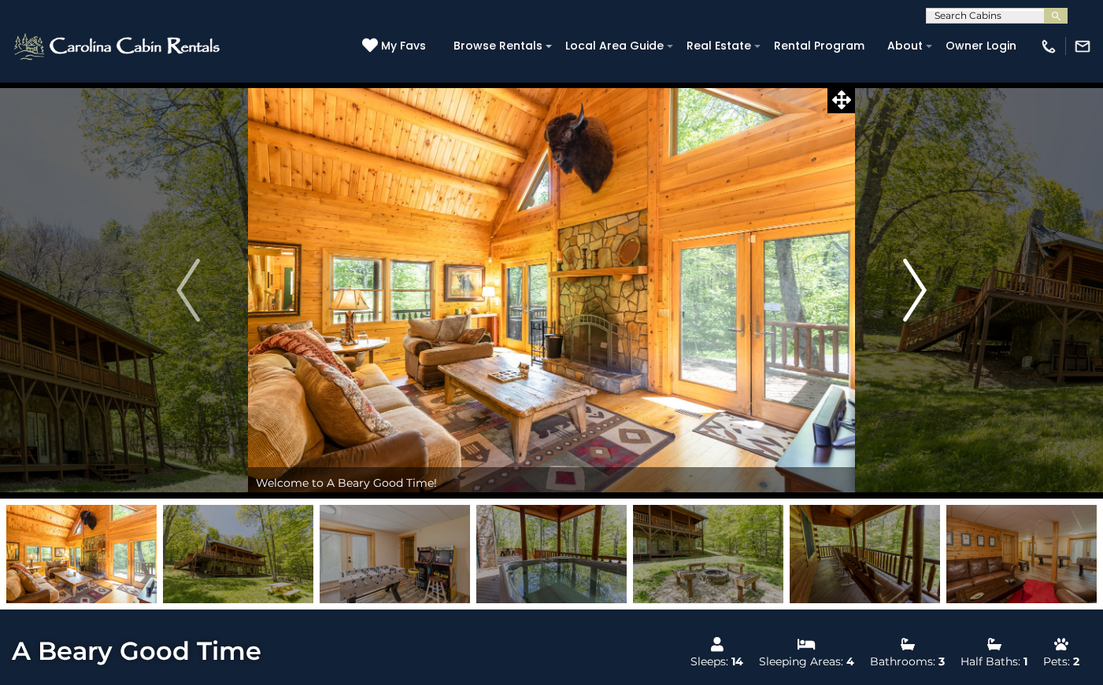
click at [922, 288] on img "Next" at bounding box center [915, 290] width 24 height 63
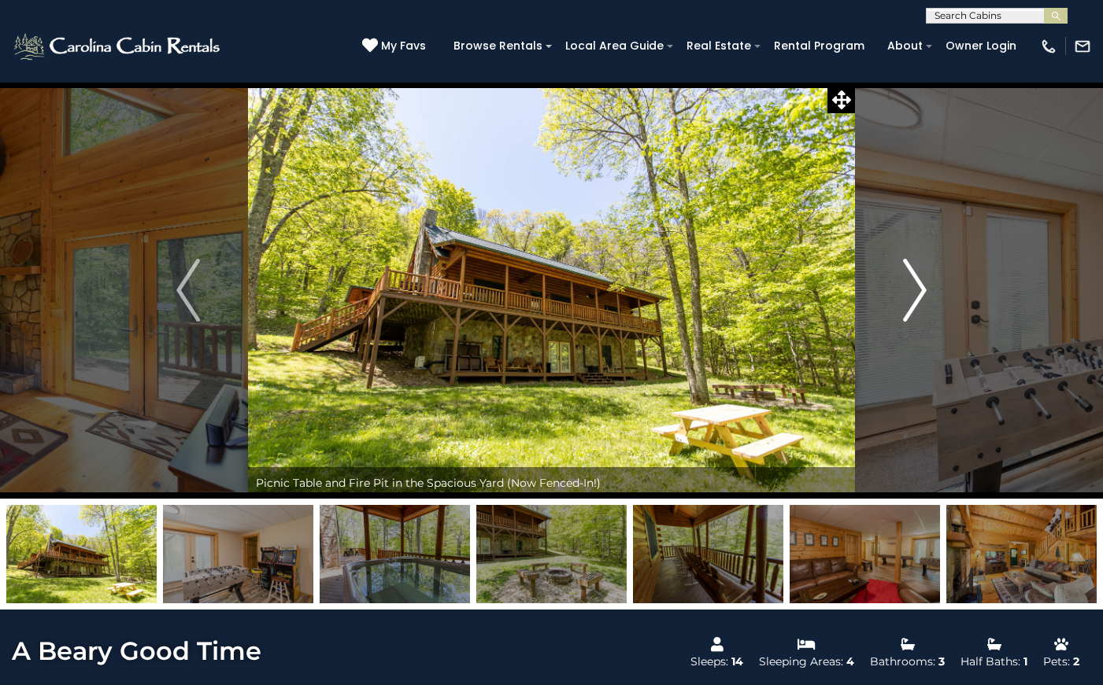
click at [922, 288] on img "Next" at bounding box center [915, 290] width 24 height 63
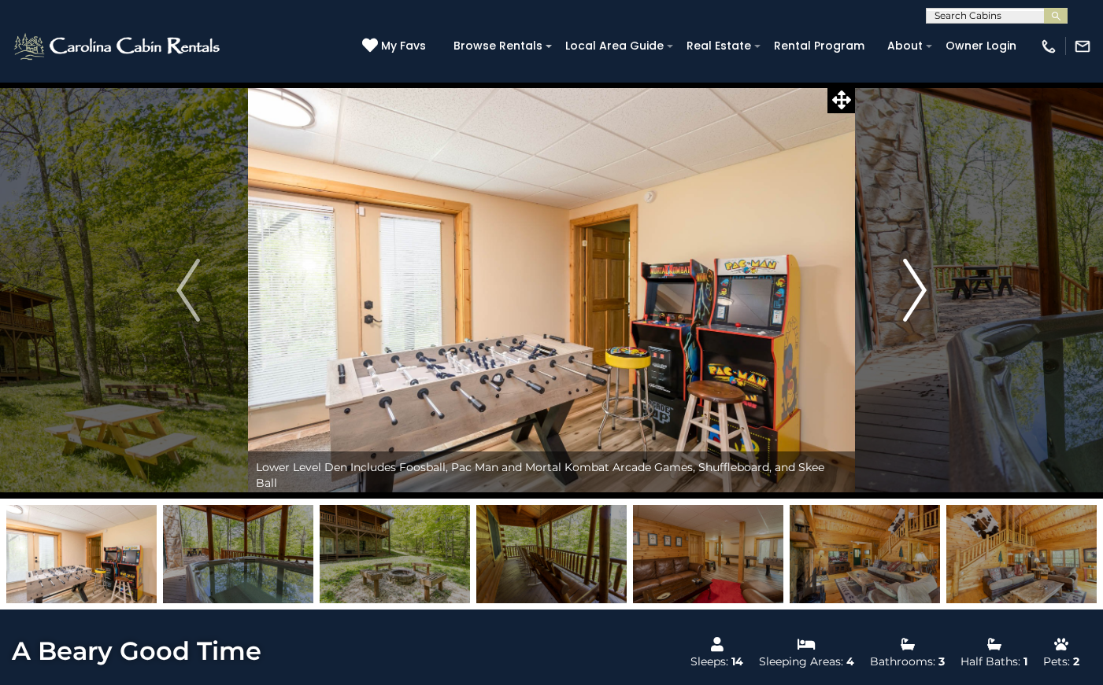
click at [922, 288] on img "Next" at bounding box center [915, 290] width 24 height 63
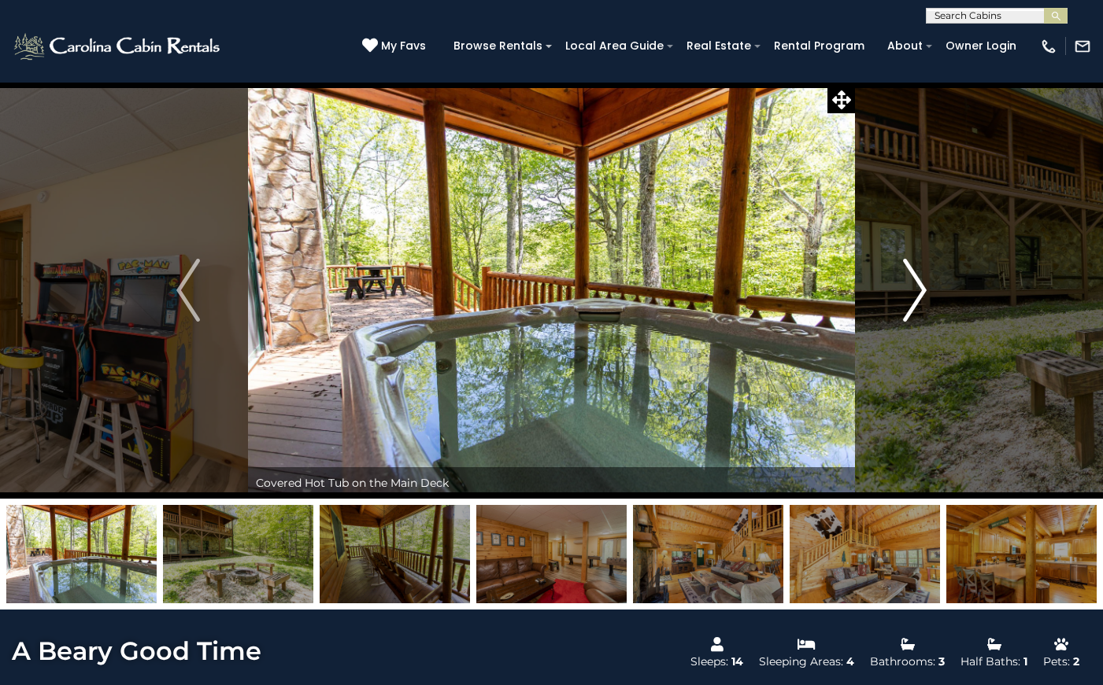
click at [922, 288] on img "Next" at bounding box center [915, 290] width 24 height 63
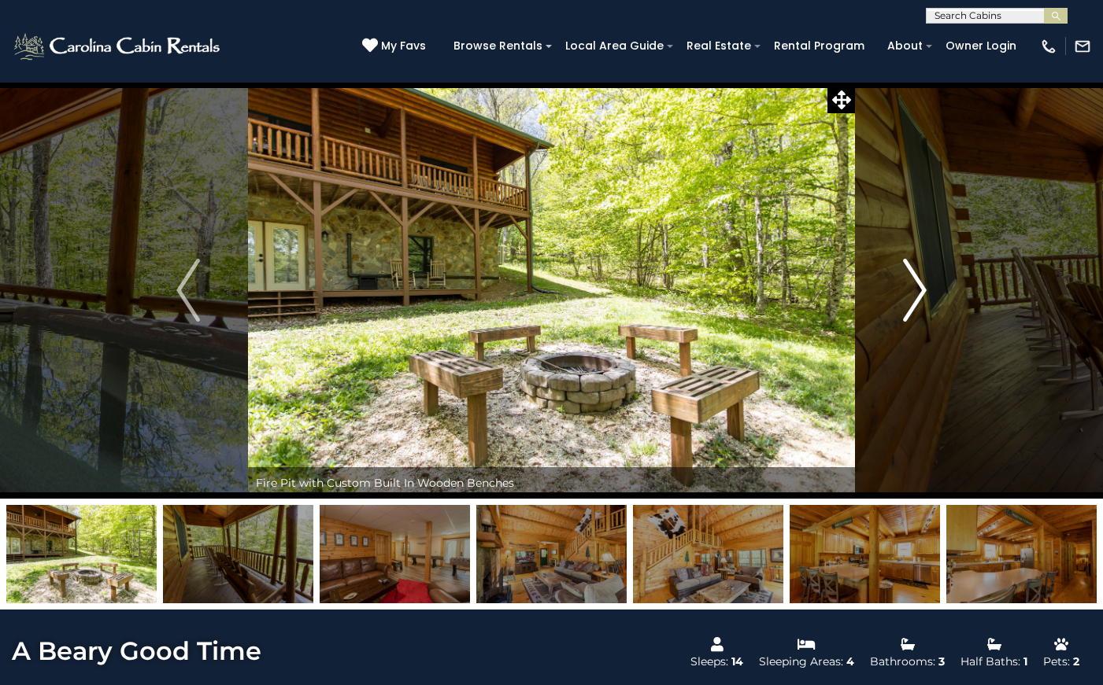
click at [922, 288] on img "Next" at bounding box center [915, 290] width 24 height 63
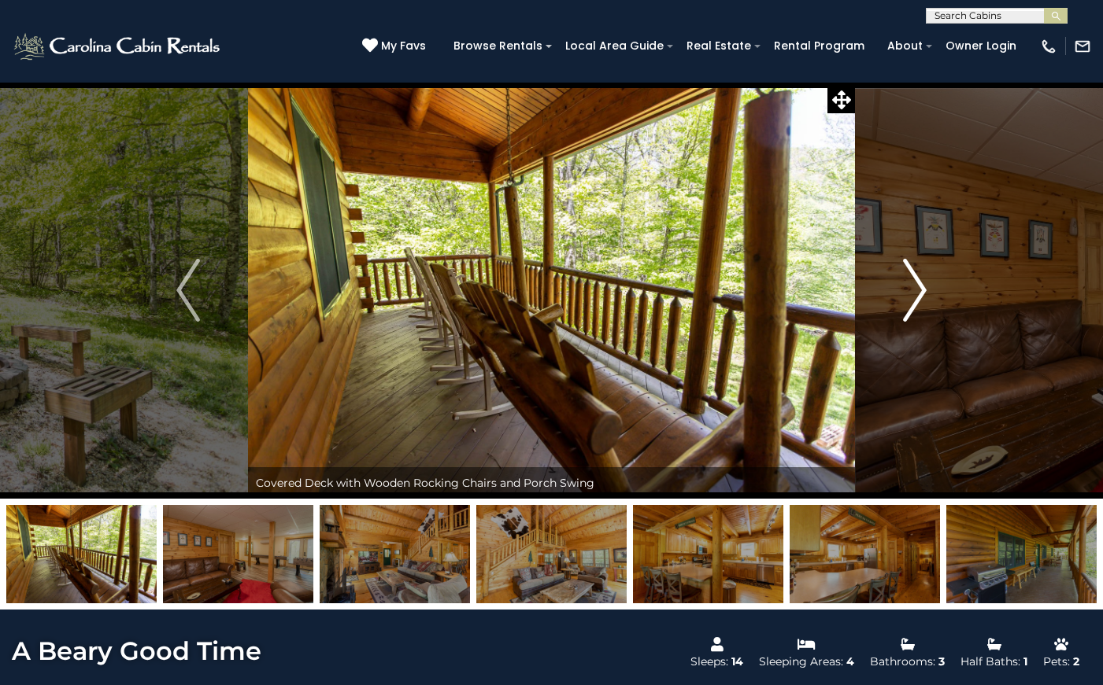
click at [922, 288] on img "Next" at bounding box center [915, 290] width 24 height 63
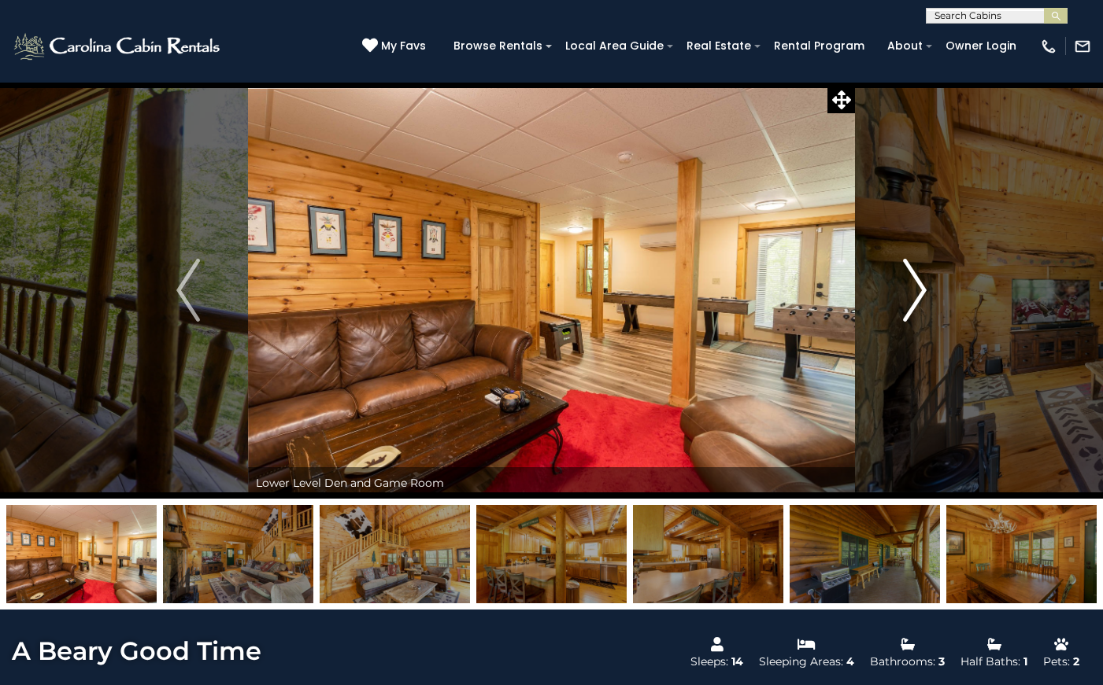
click at [925, 301] on img "Next" at bounding box center [915, 290] width 24 height 63
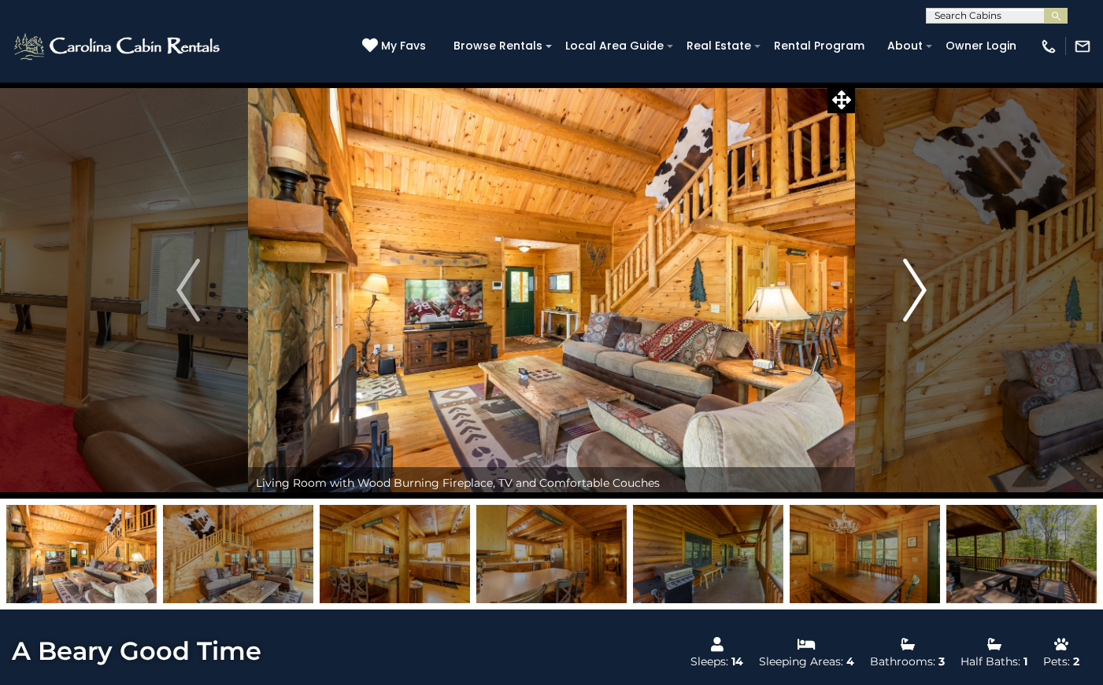
click at [925, 300] on img "Next" at bounding box center [915, 290] width 24 height 63
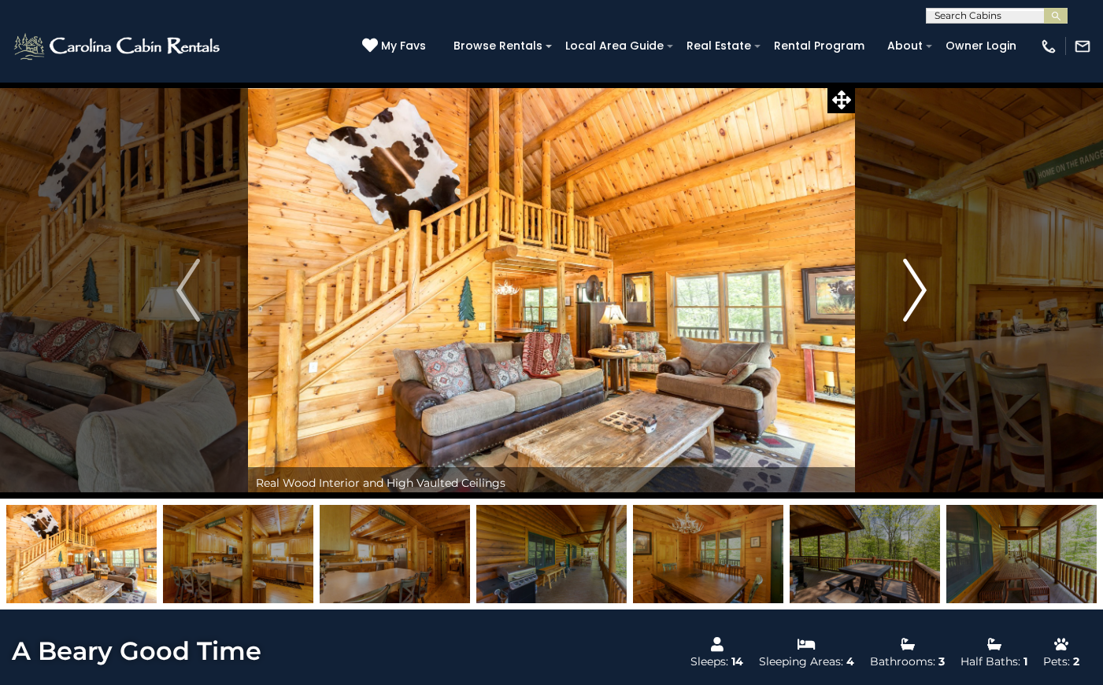
click at [925, 300] on img "Next" at bounding box center [915, 290] width 24 height 63
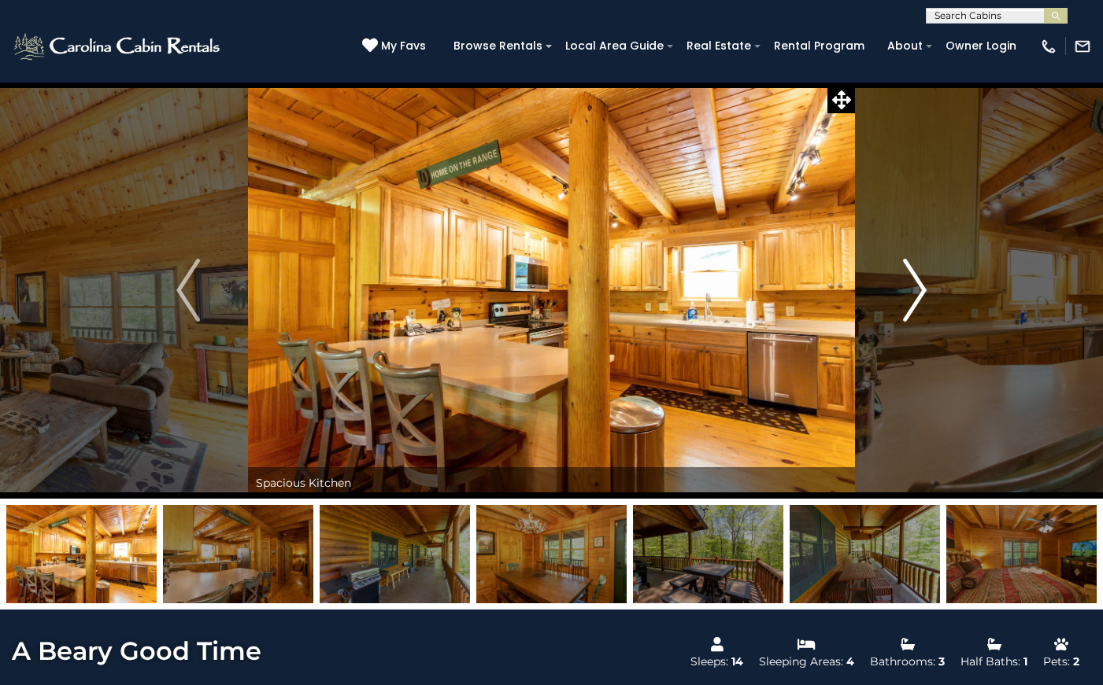
click at [925, 297] on img "Next" at bounding box center [915, 290] width 24 height 63
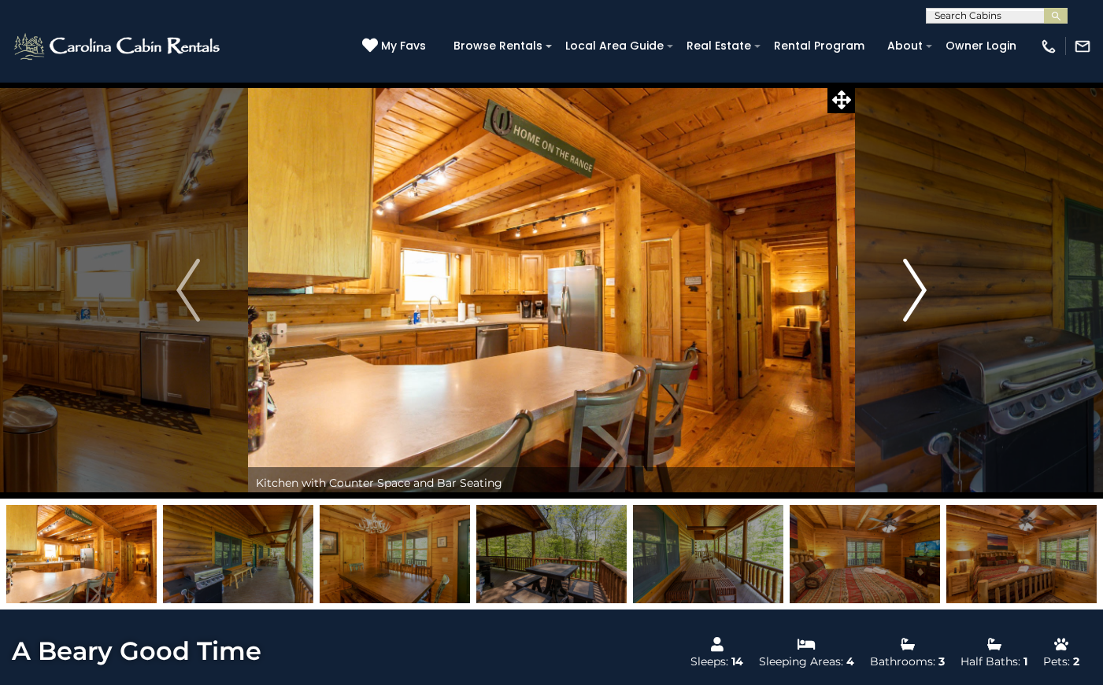
click at [925, 297] on img "Next" at bounding box center [915, 290] width 24 height 63
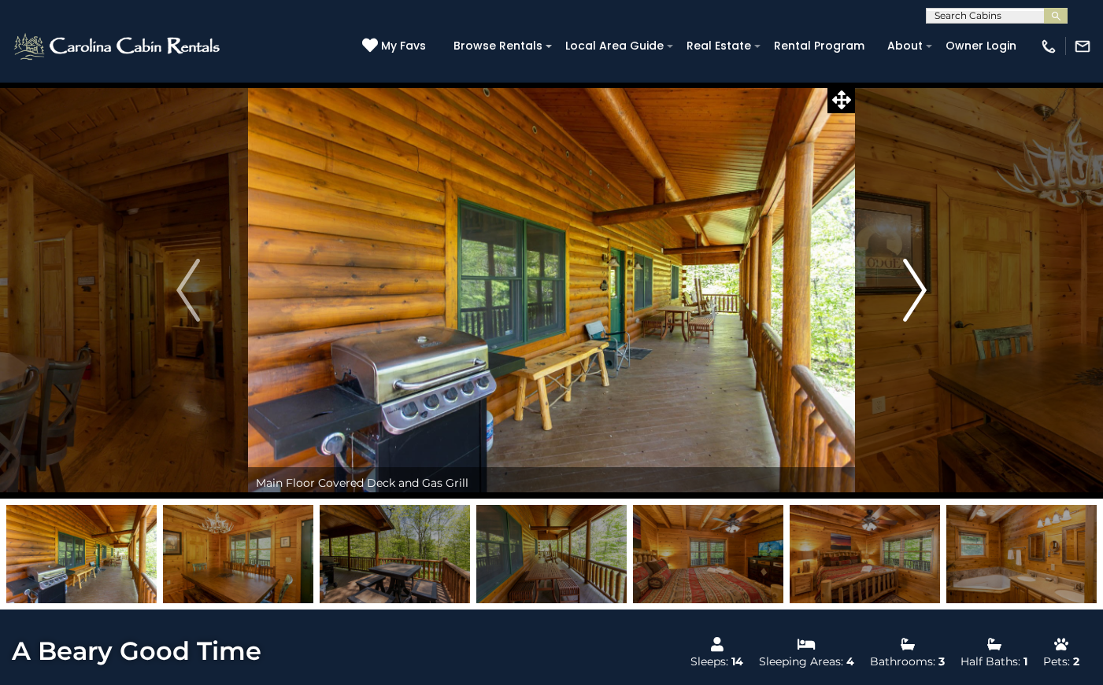
click at [925, 296] on img "Next" at bounding box center [915, 290] width 24 height 63
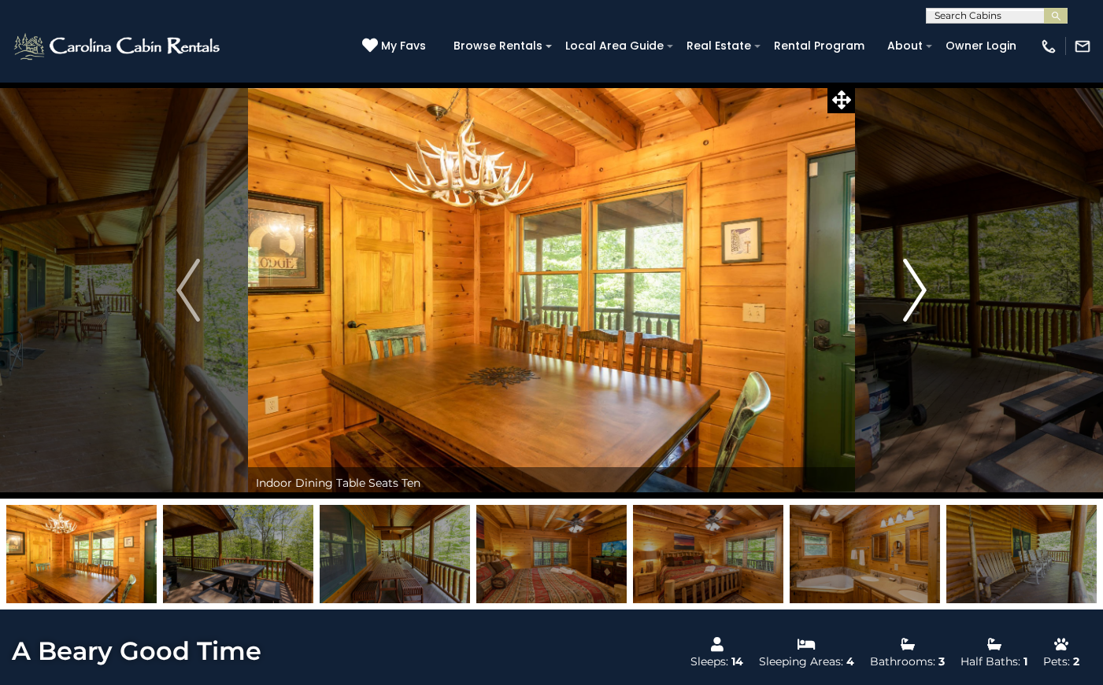
click at [925, 296] on img "Next" at bounding box center [915, 290] width 24 height 63
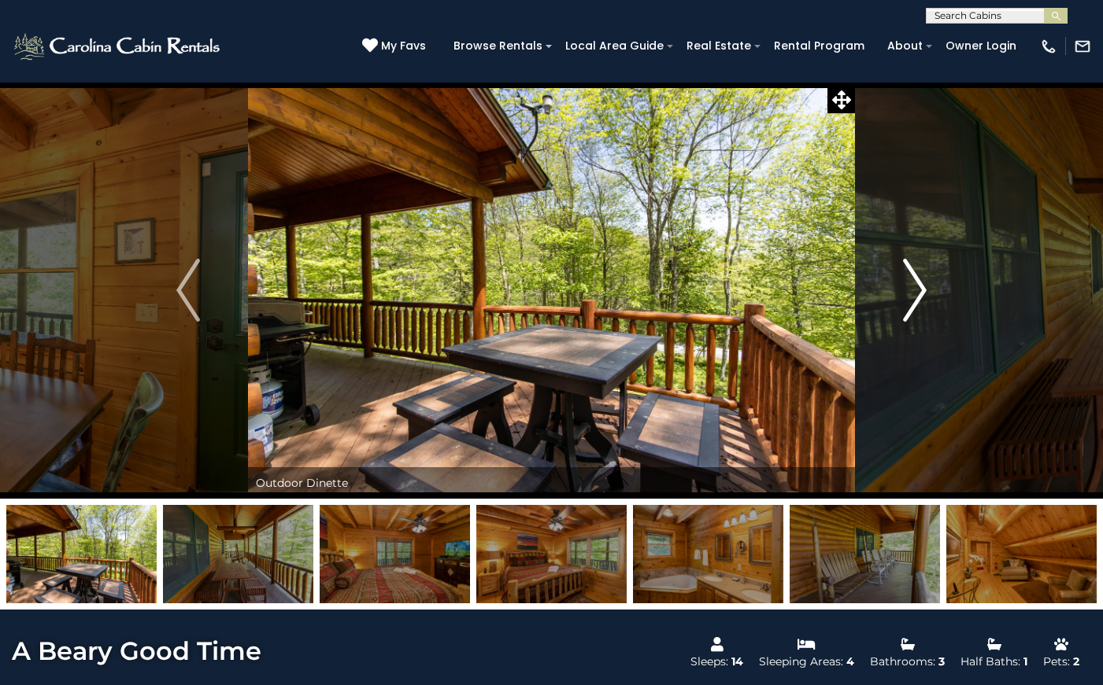
click at [925, 296] on img "Next" at bounding box center [915, 290] width 24 height 63
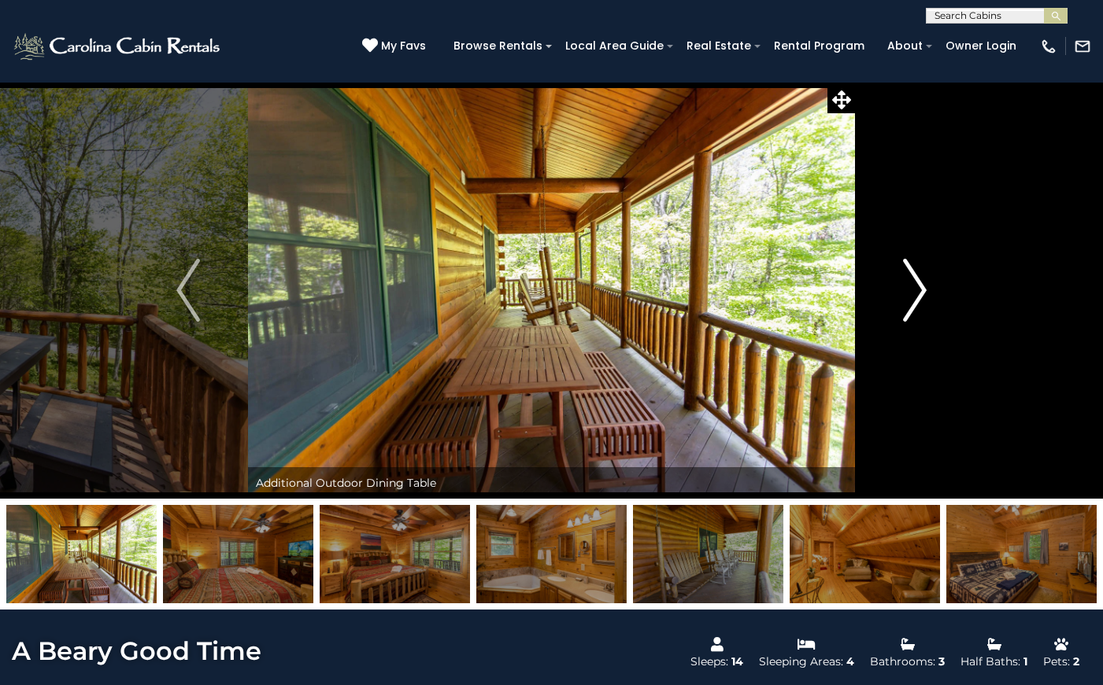
click at [925, 296] on img "Next" at bounding box center [915, 290] width 24 height 63
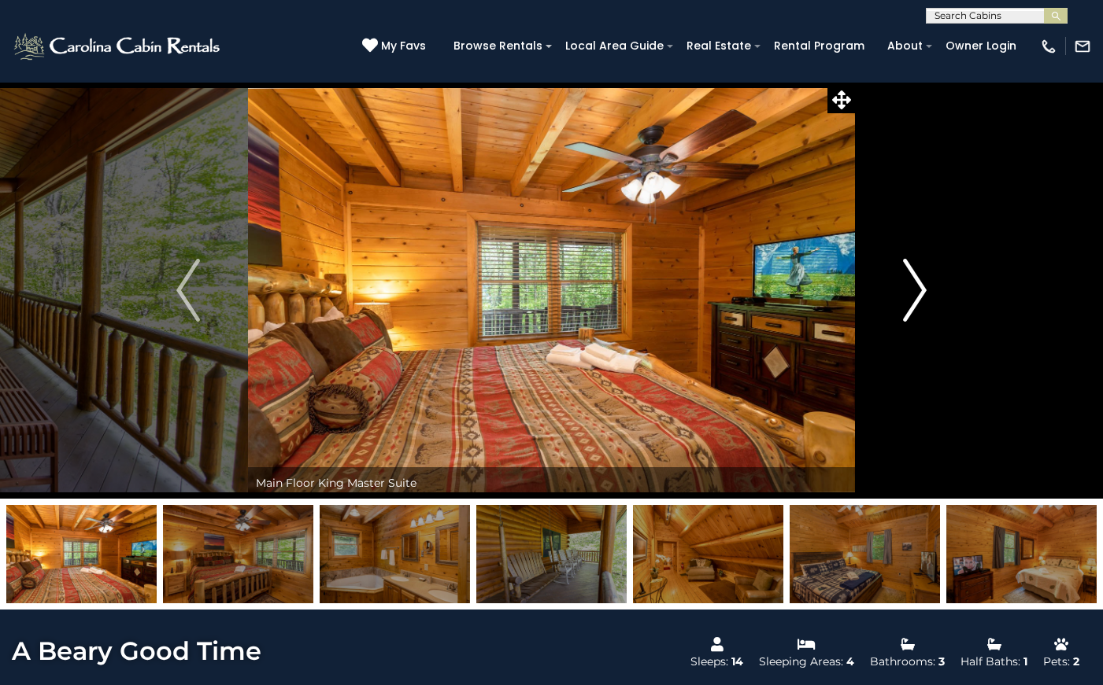
click at [925, 296] on img "Next" at bounding box center [915, 290] width 24 height 63
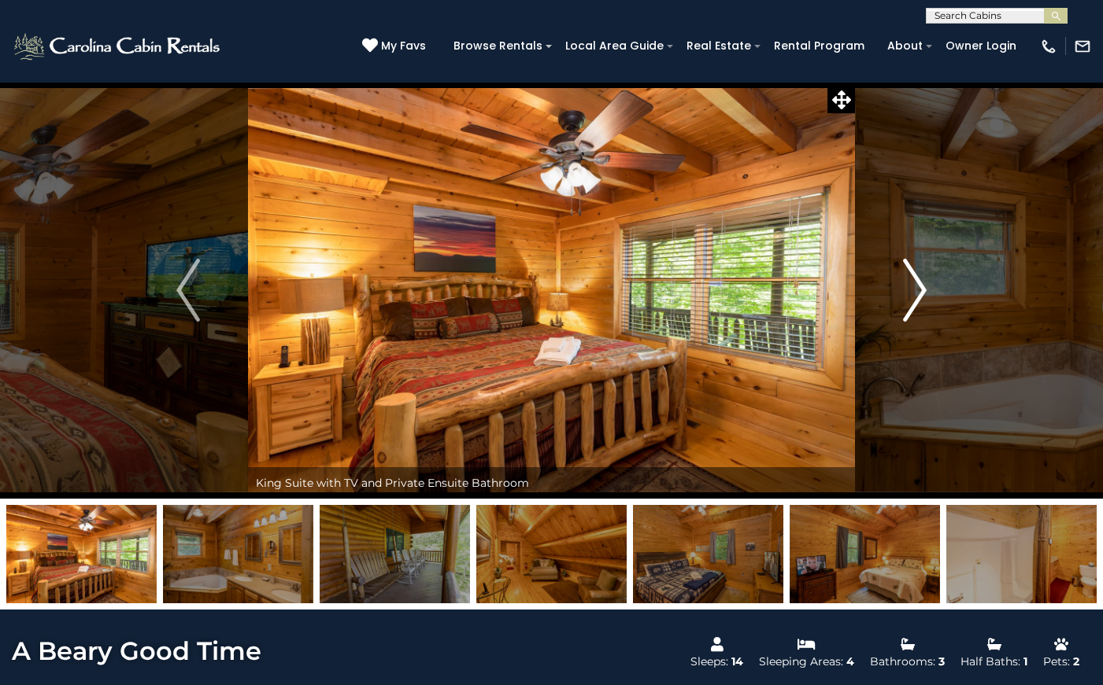
click at [924, 293] on img "Next" at bounding box center [915, 290] width 24 height 63
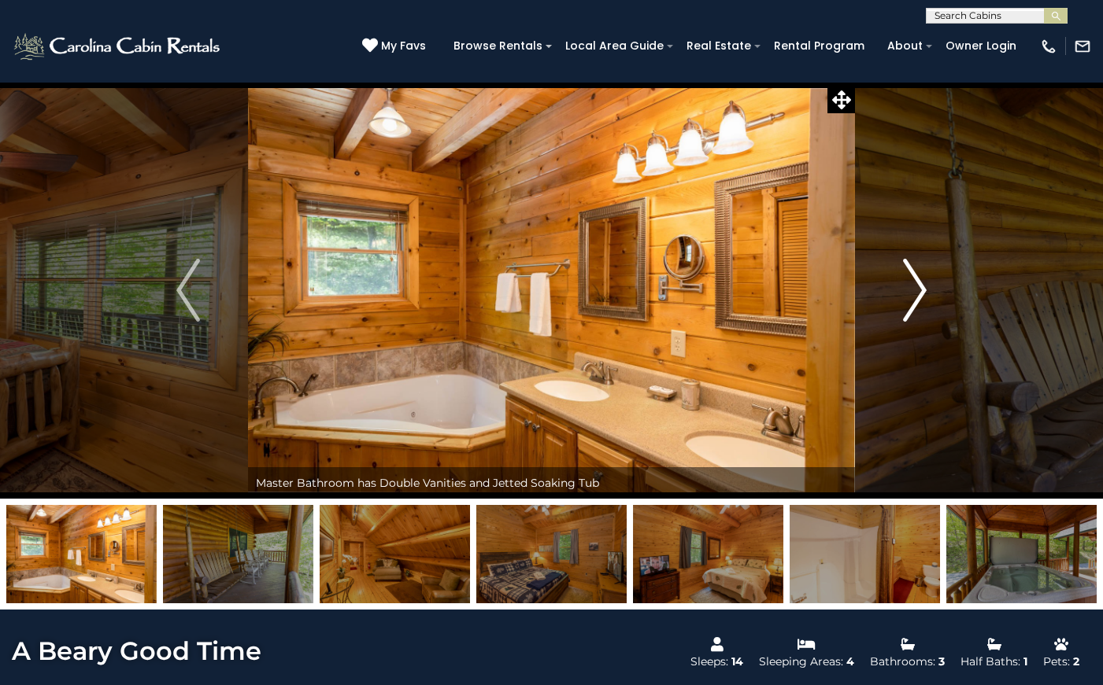
click at [924, 293] on img "Next" at bounding box center [915, 290] width 24 height 63
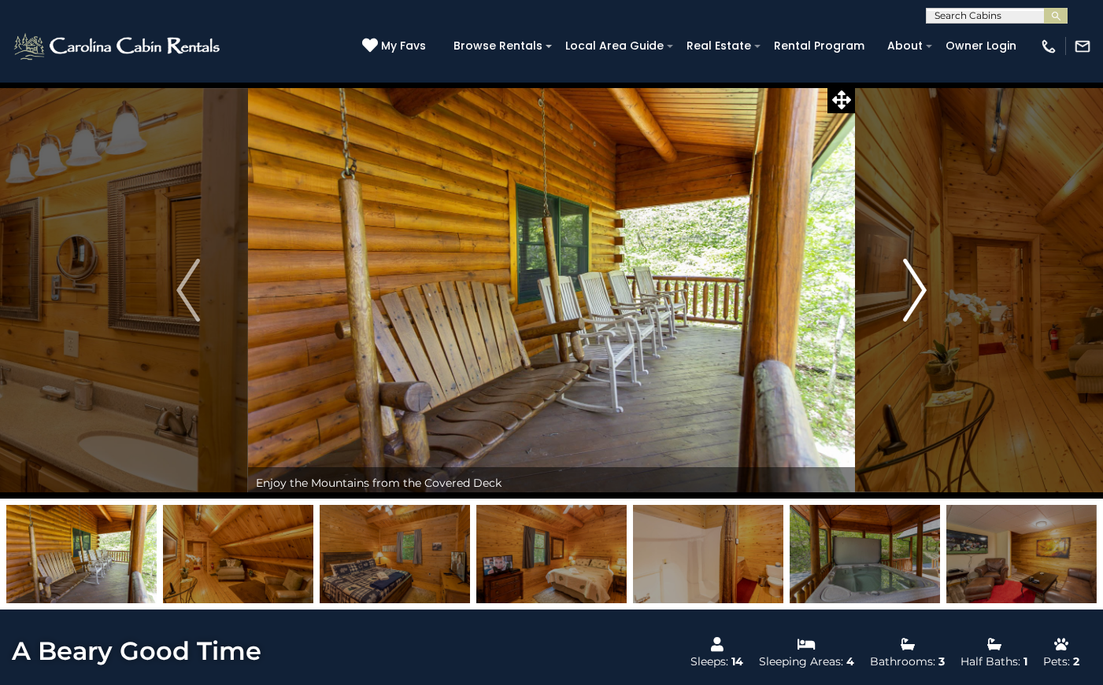
click at [924, 293] on img "Next" at bounding box center [915, 290] width 24 height 63
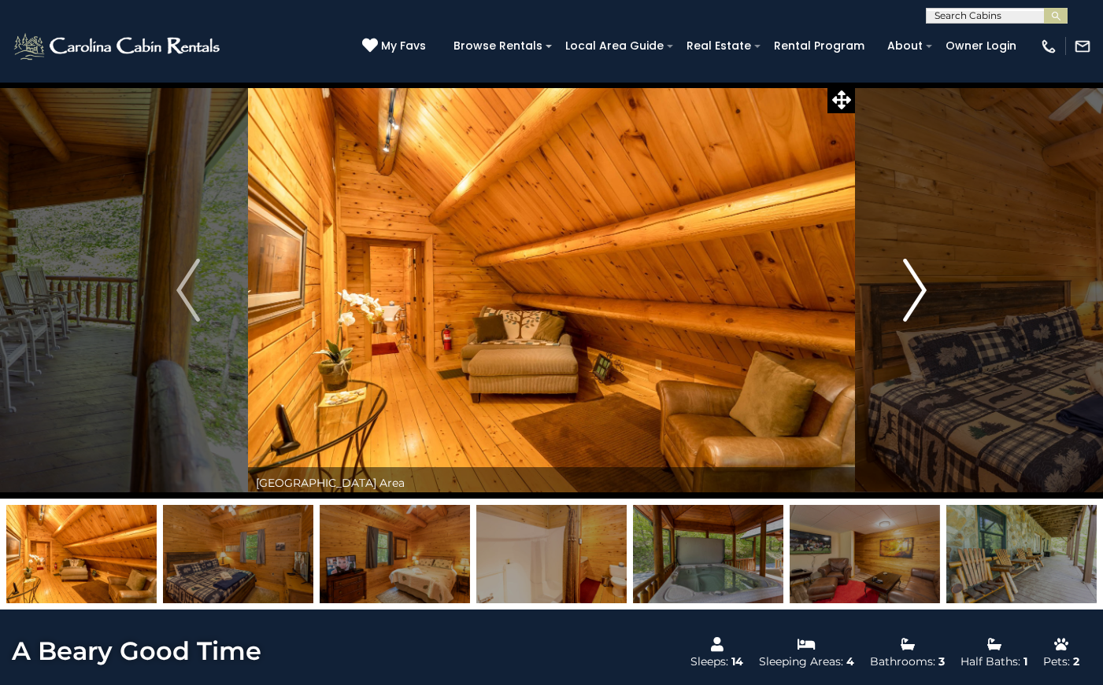
click at [924, 293] on img "Next" at bounding box center [915, 290] width 24 height 63
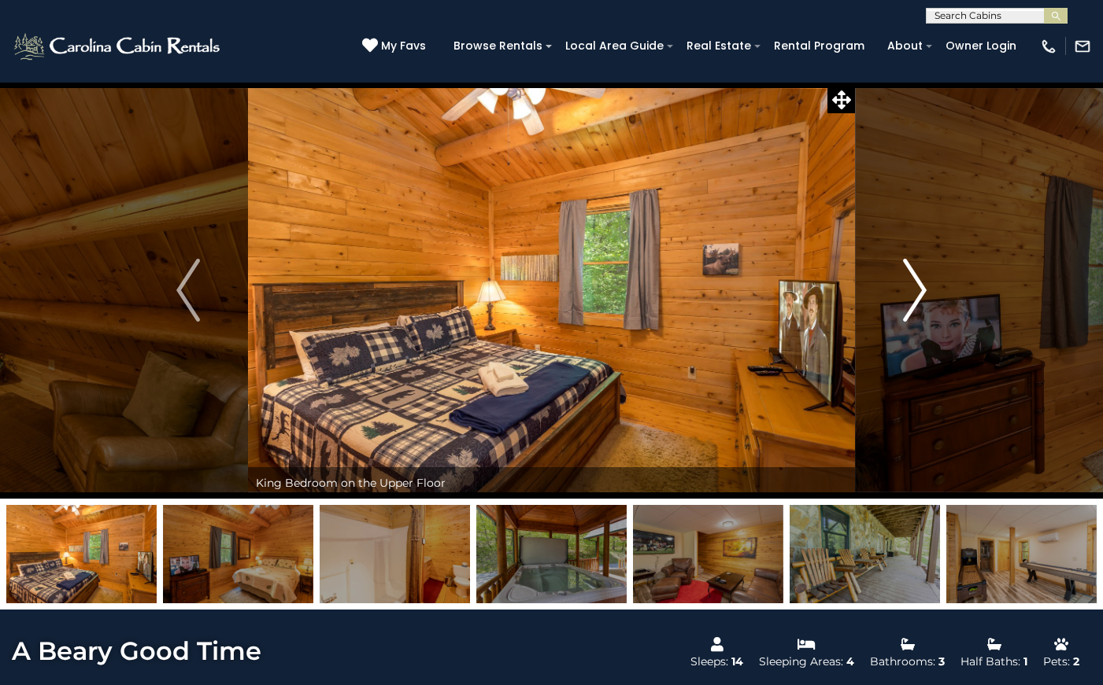
click at [924, 293] on img "Next" at bounding box center [915, 290] width 24 height 63
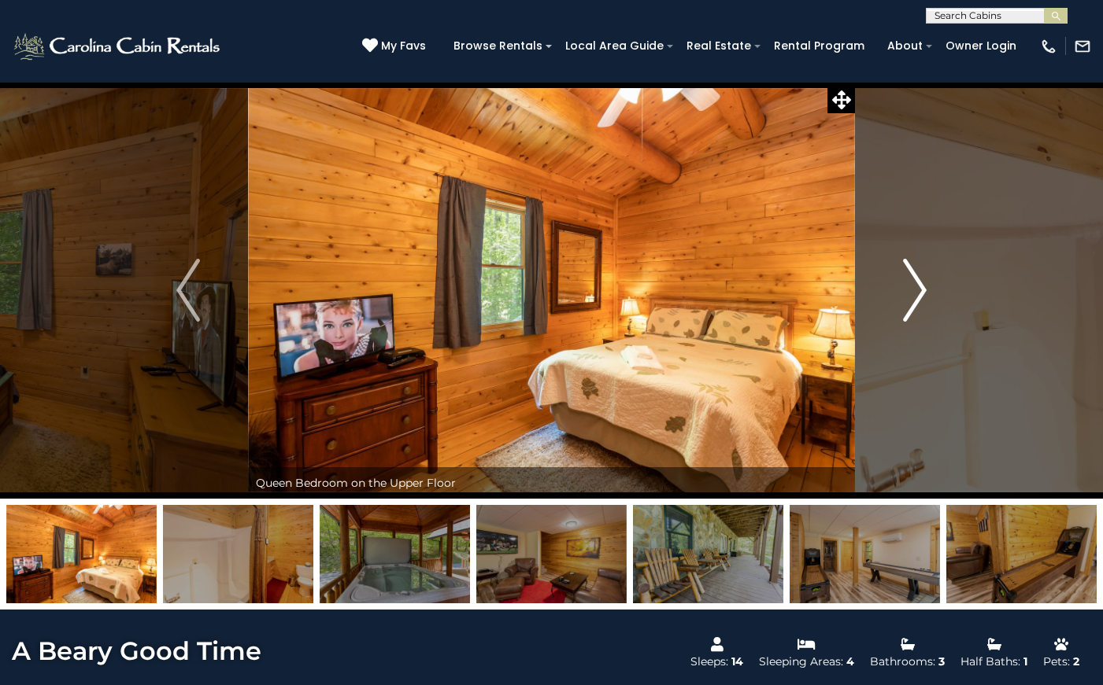
click at [924, 293] on img "Next" at bounding box center [915, 290] width 24 height 63
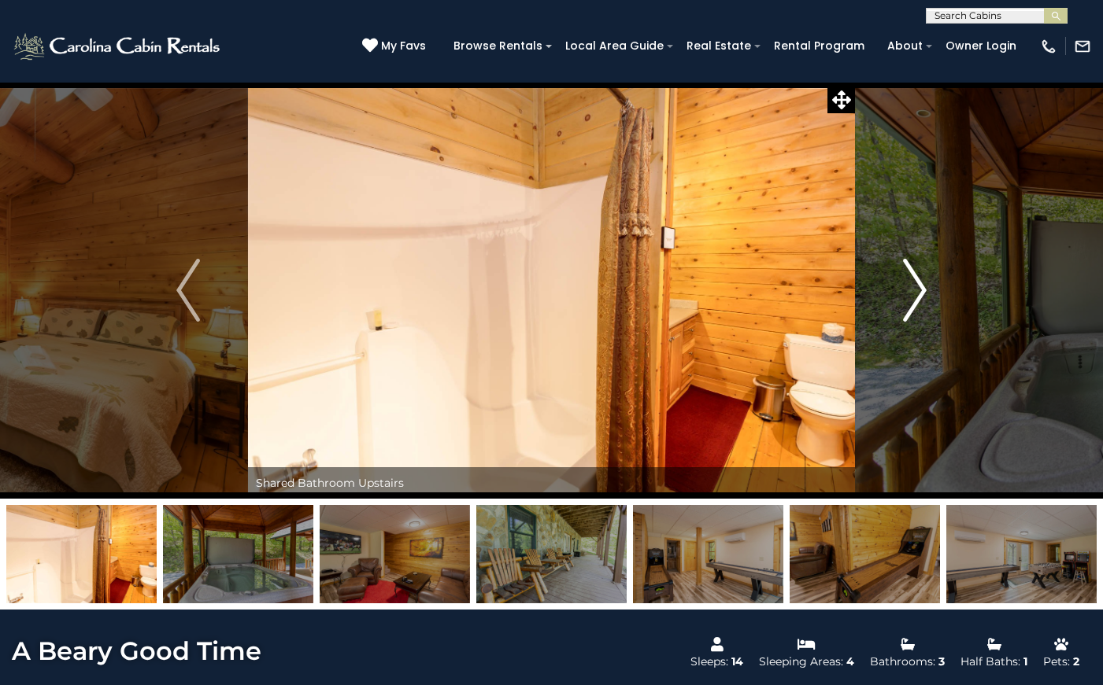
click at [924, 292] on img "Next" at bounding box center [915, 290] width 24 height 63
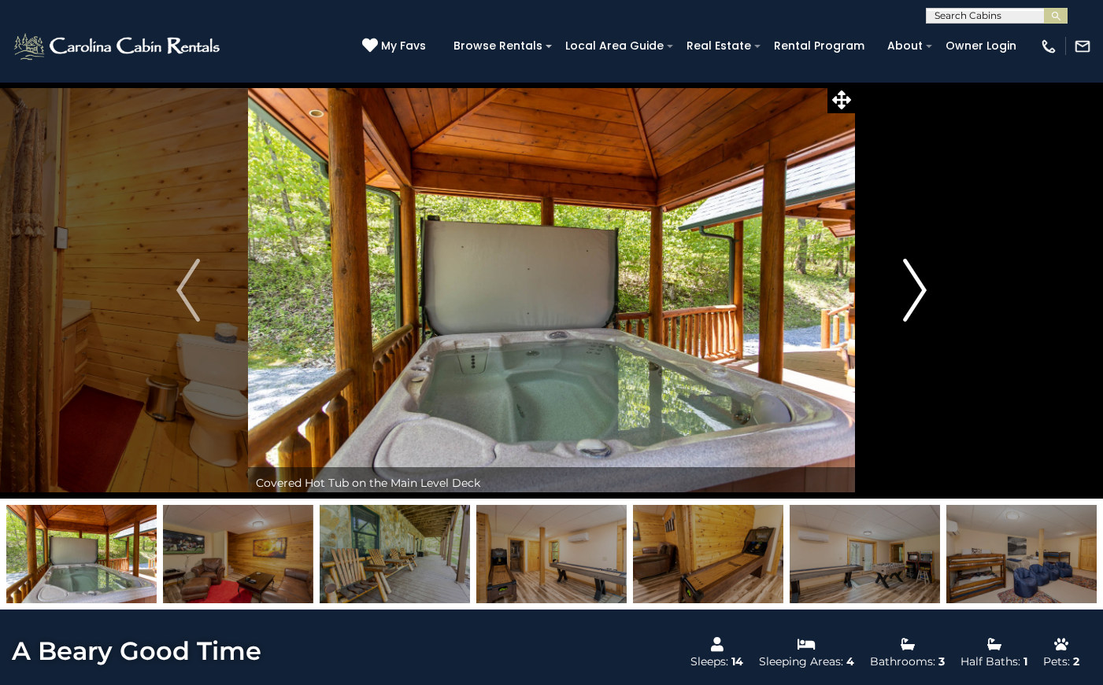
click at [924, 292] on img "Next" at bounding box center [915, 290] width 24 height 63
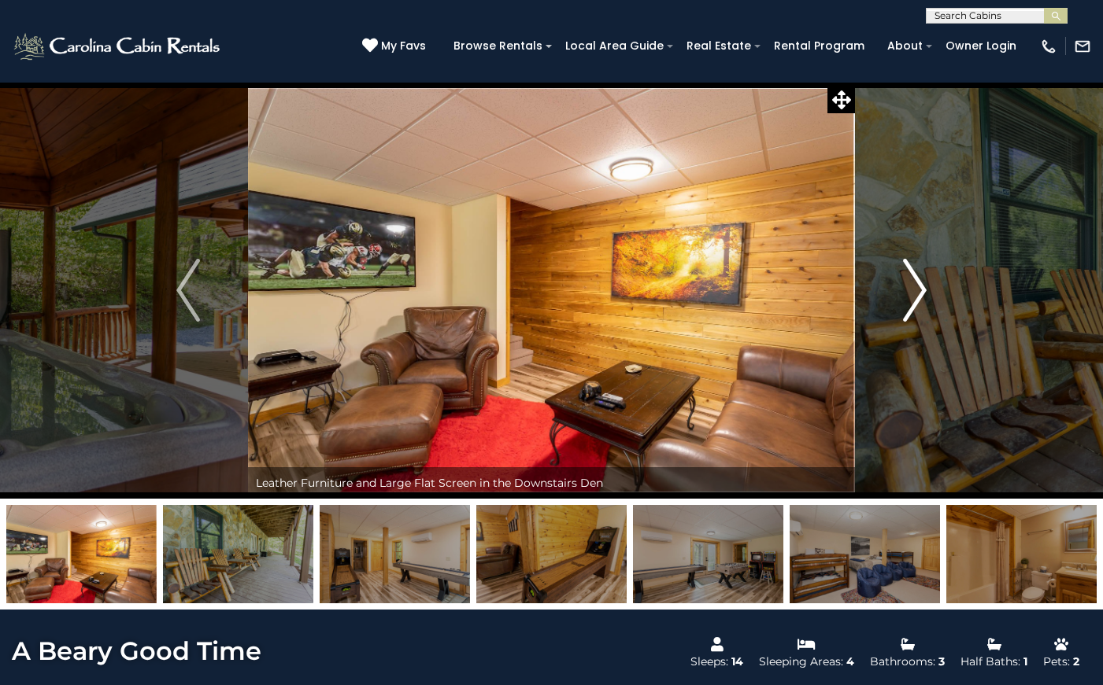
click at [924, 292] on img "Next" at bounding box center [915, 290] width 24 height 63
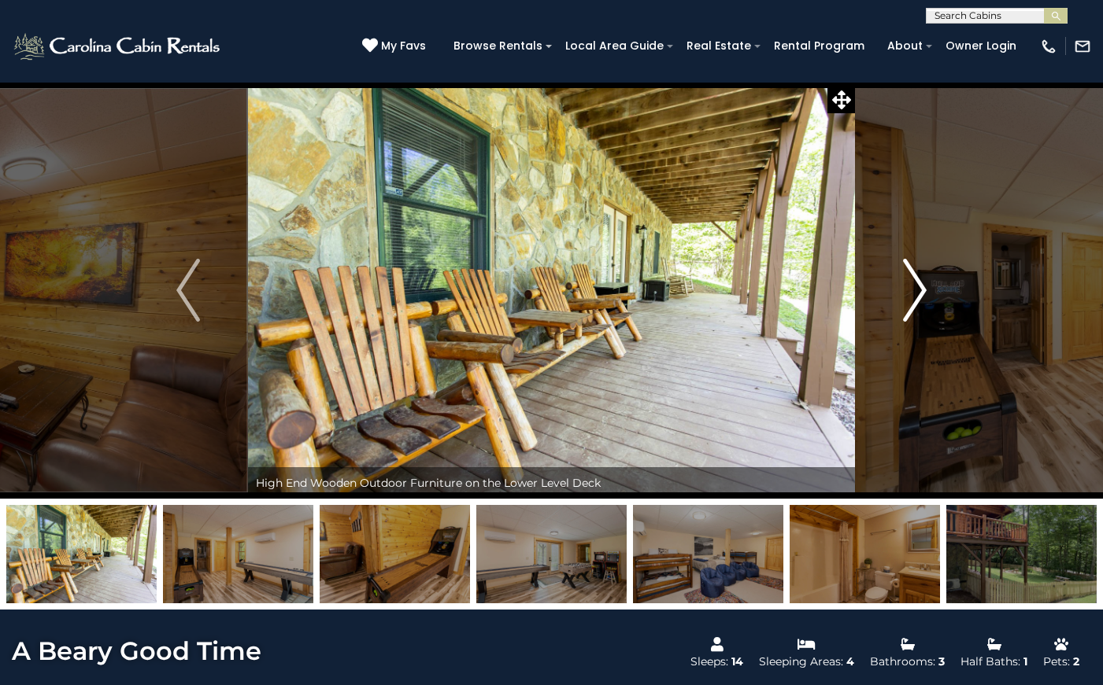
click at [925, 292] on img "Next" at bounding box center [915, 290] width 24 height 63
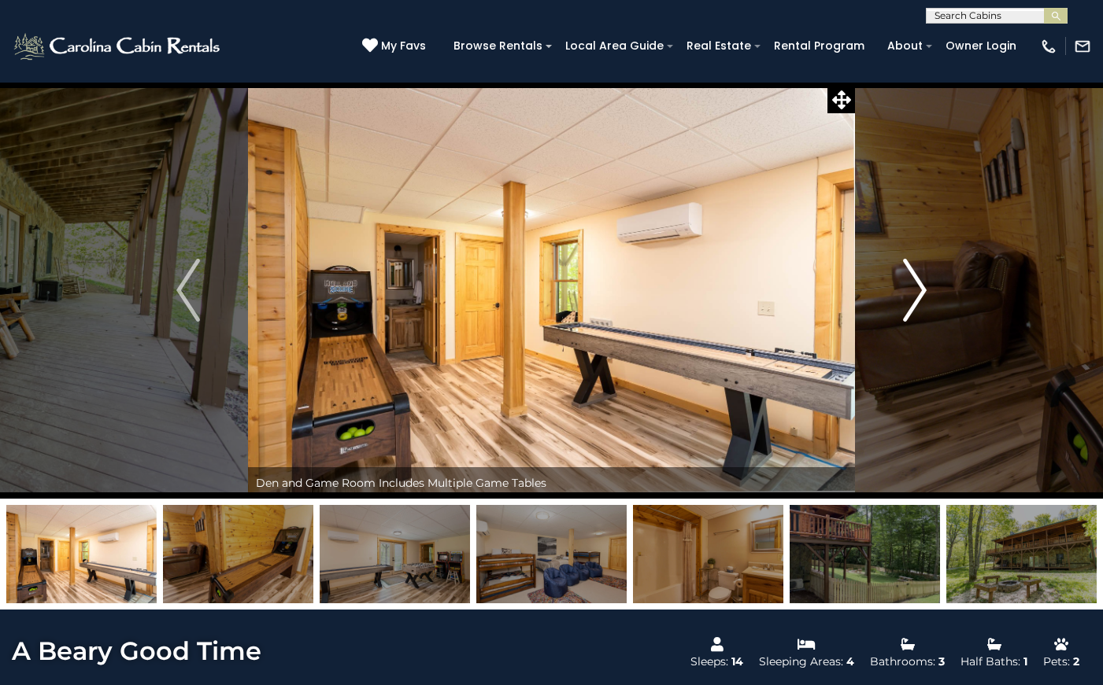
click at [925, 290] on img "Next" at bounding box center [915, 290] width 24 height 63
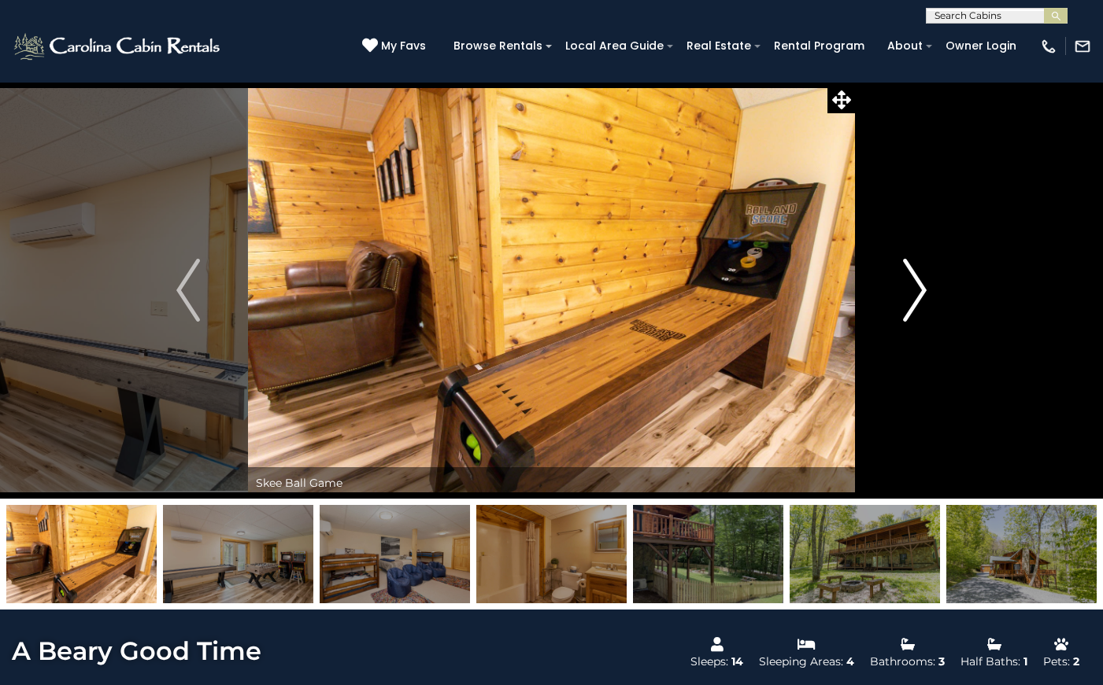
click at [925, 290] on img "Next" at bounding box center [915, 290] width 24 height 63
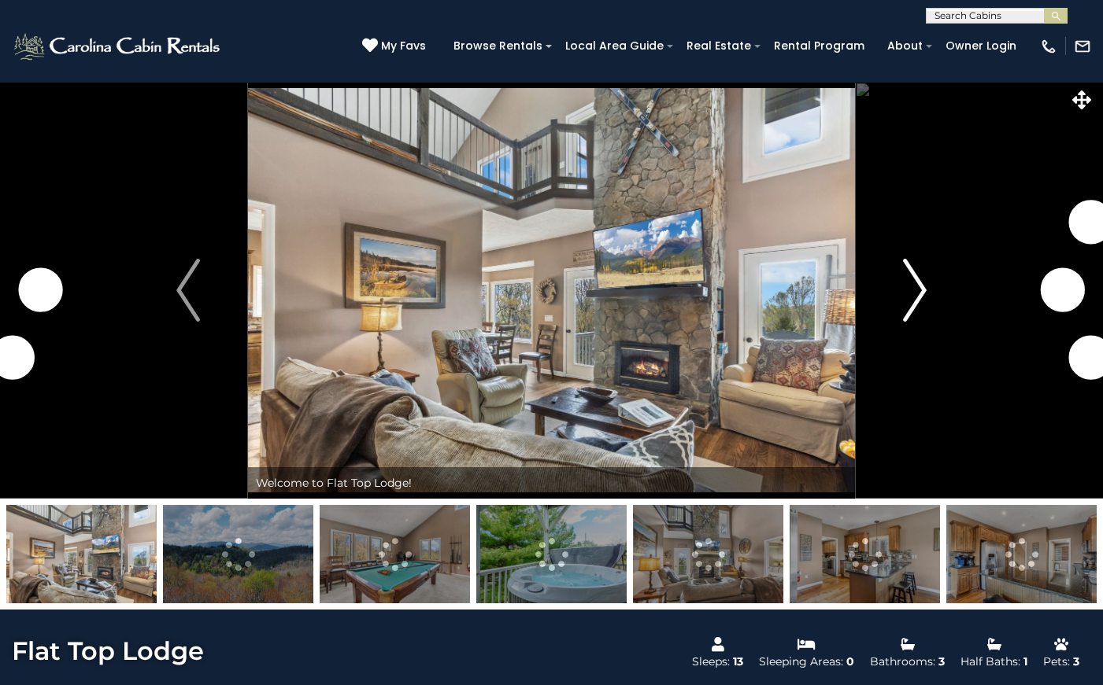
click at [920, 305] on img "Next" at bounding box center [915, 290] width 24 height 63
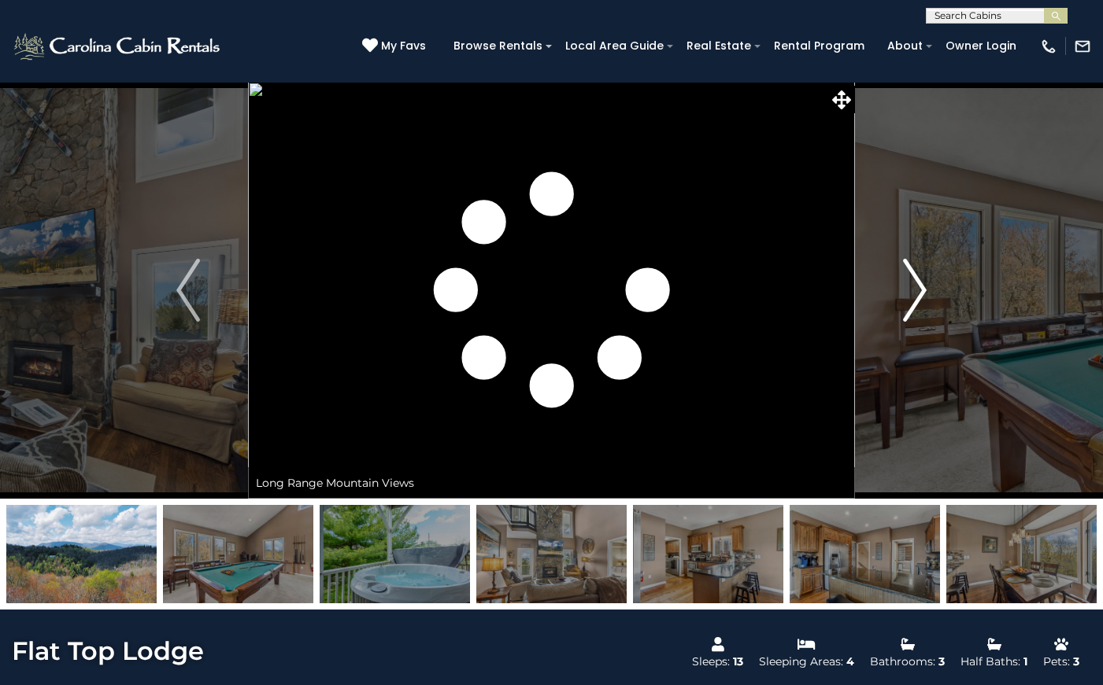
click at [920, 305] on img "Next" at bounding box center [915, 290] width 24 height 63
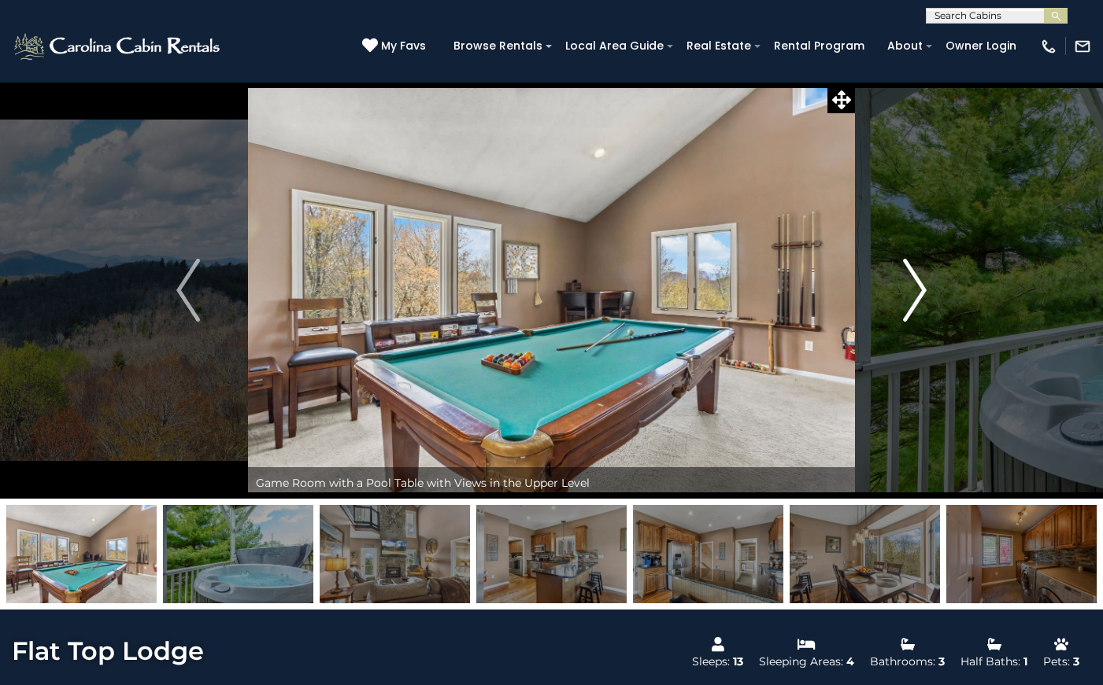
scroll to position [-2, 0]
click at [920, 305] on img "Next" at bounding box center [915, 290] width 24 height 63
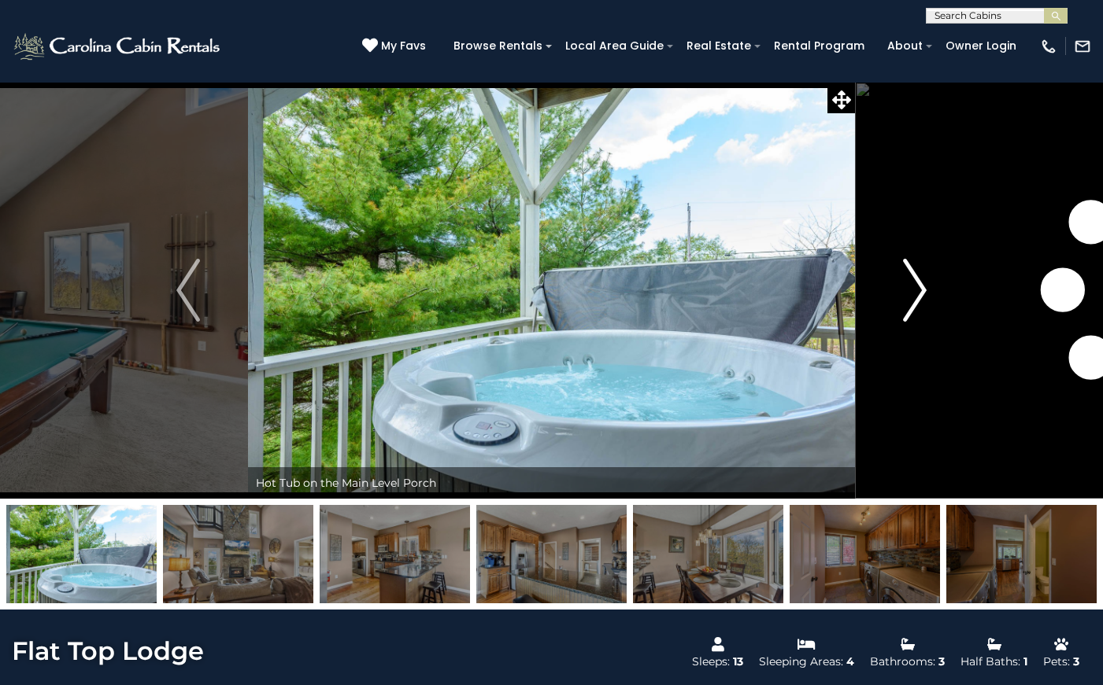
scroll to position [0, 0]
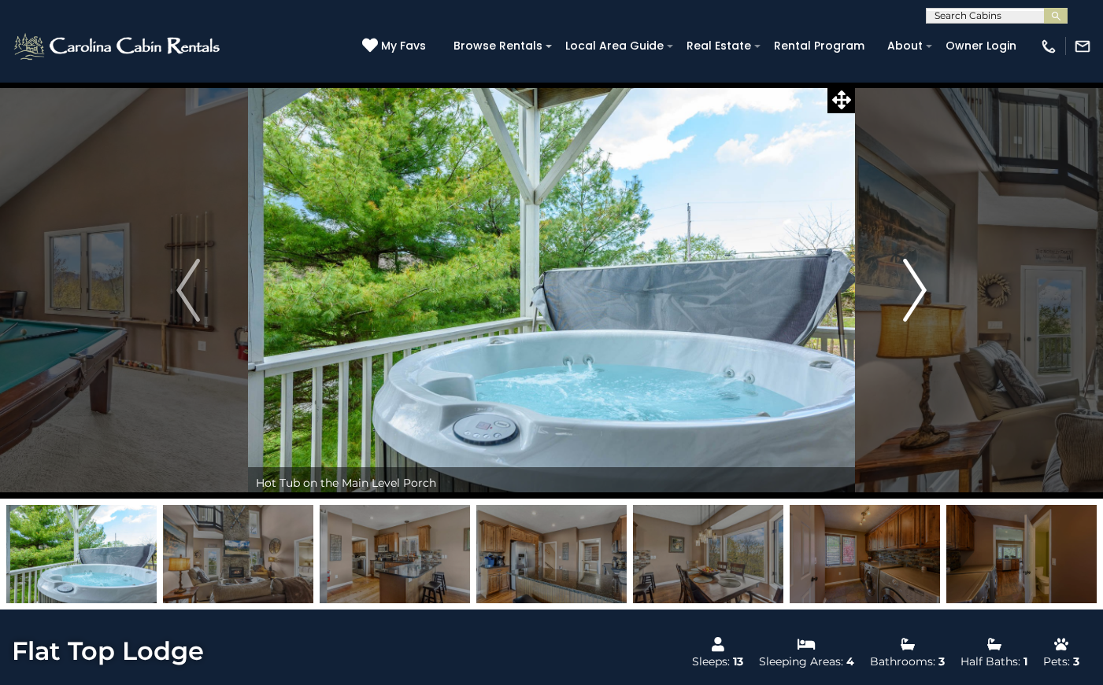
click at [919, 305] on img "Next" at bounding box center [915, 290] width 24 height 63
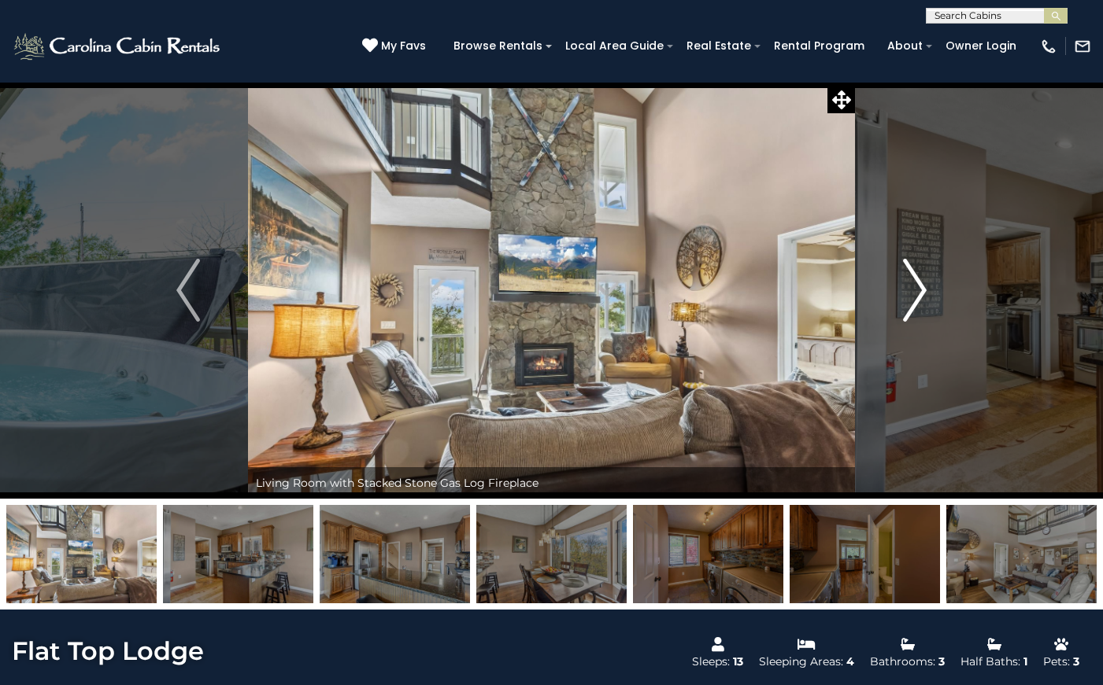
click at [918, 305] on img "Next" at bounding box center [915, 290] width 24 height 63
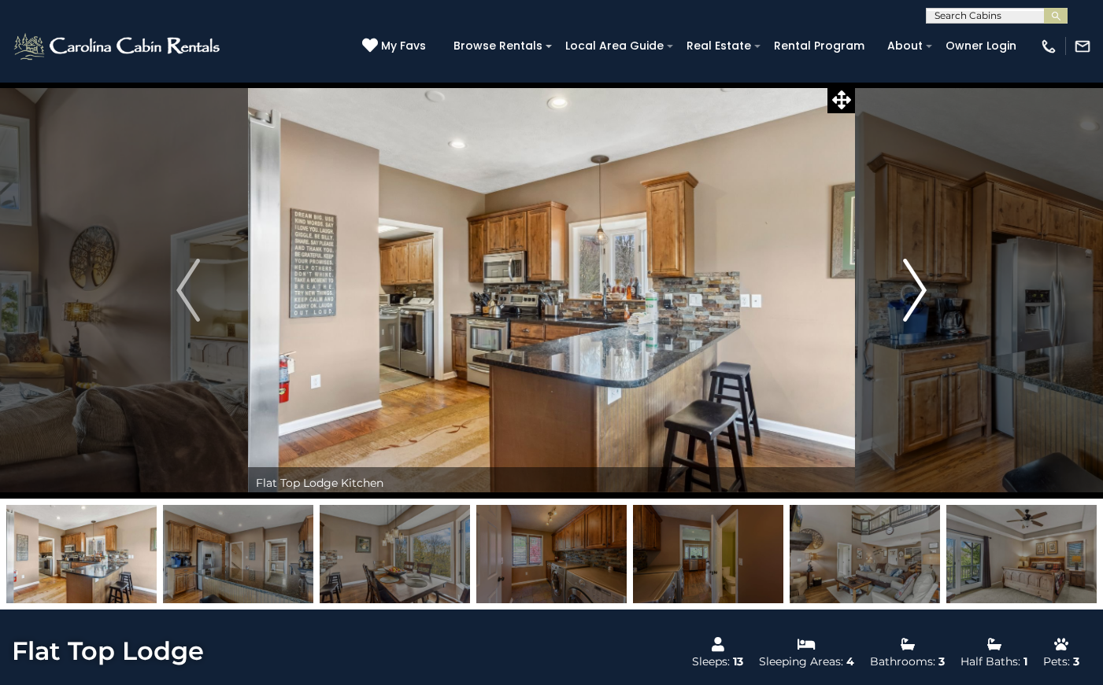
click at [920, 304] on img "Next" at bounding box center [915, 290] width 24 height 63
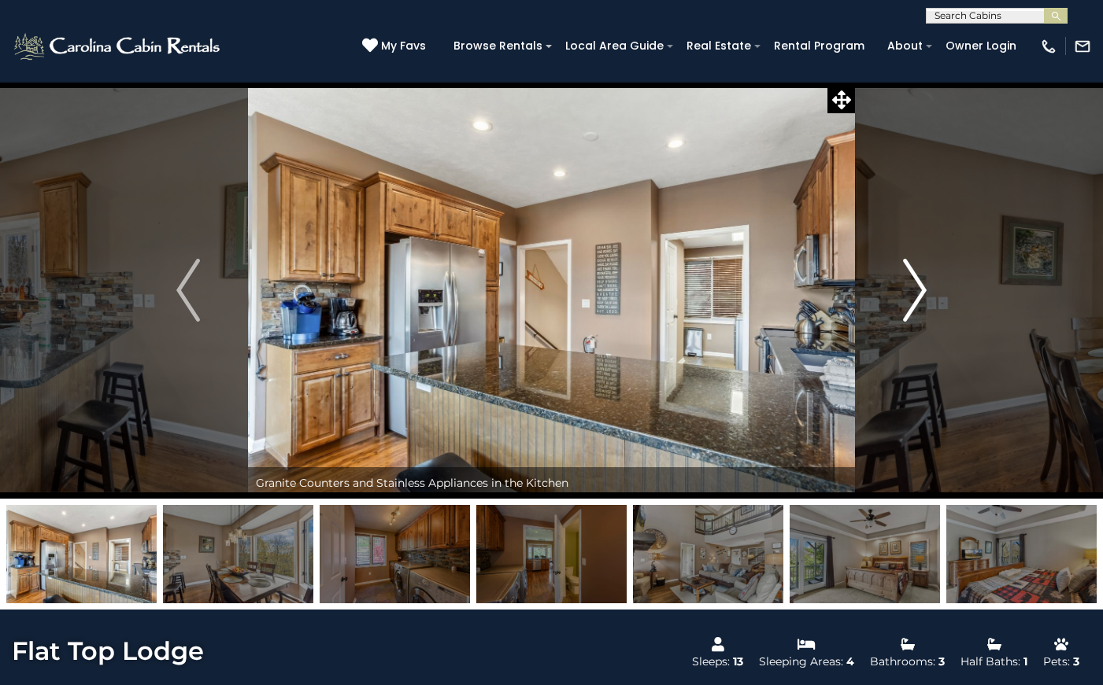
click at [920, 303] on img "Next" at bounding box center [915, 290] width 24 height 63
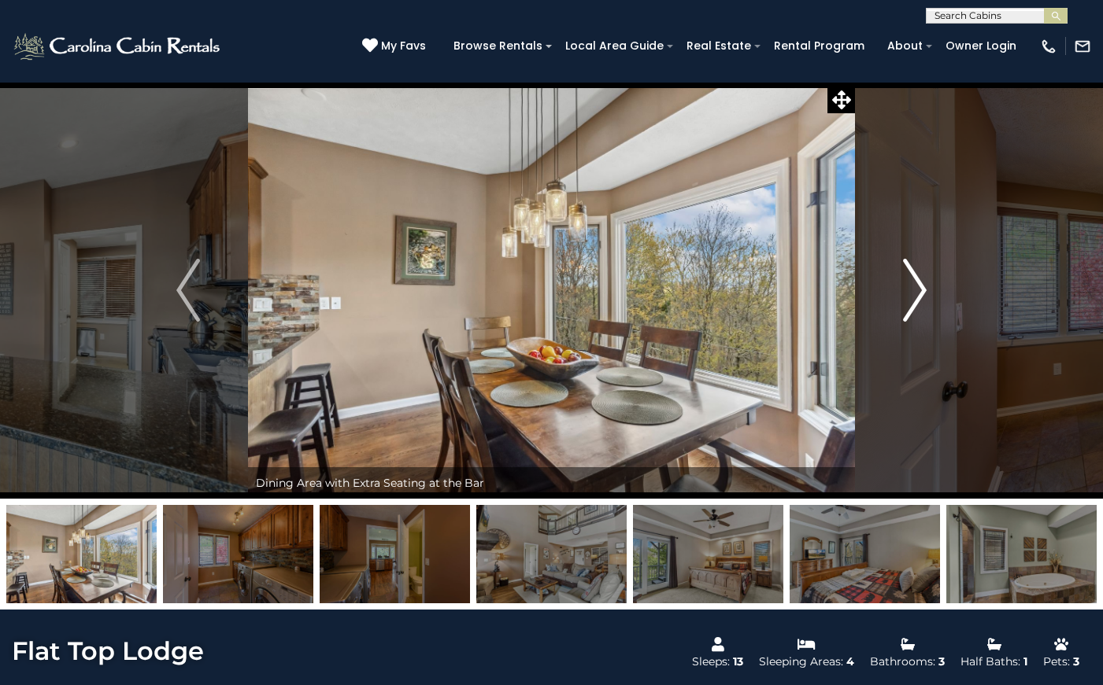
click at [920, 303] on img "Next" at bounding box center [915, 290] width 24 height 63
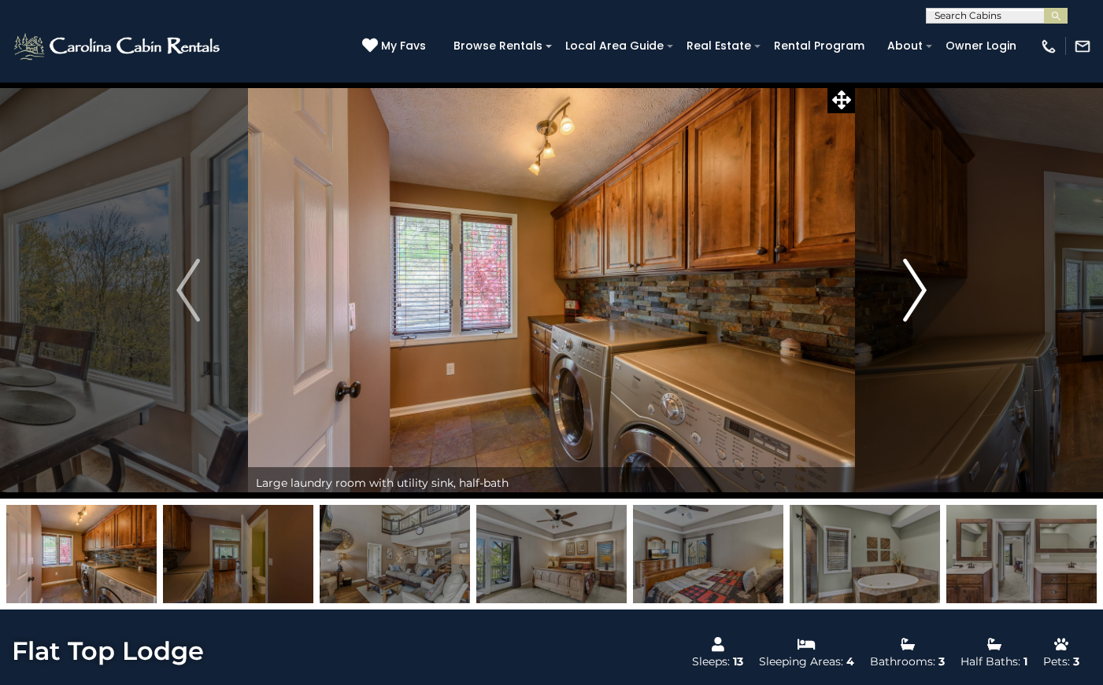
click at [920, 303] on img "Next" at bounding box center [915, 290] width 24 height 63
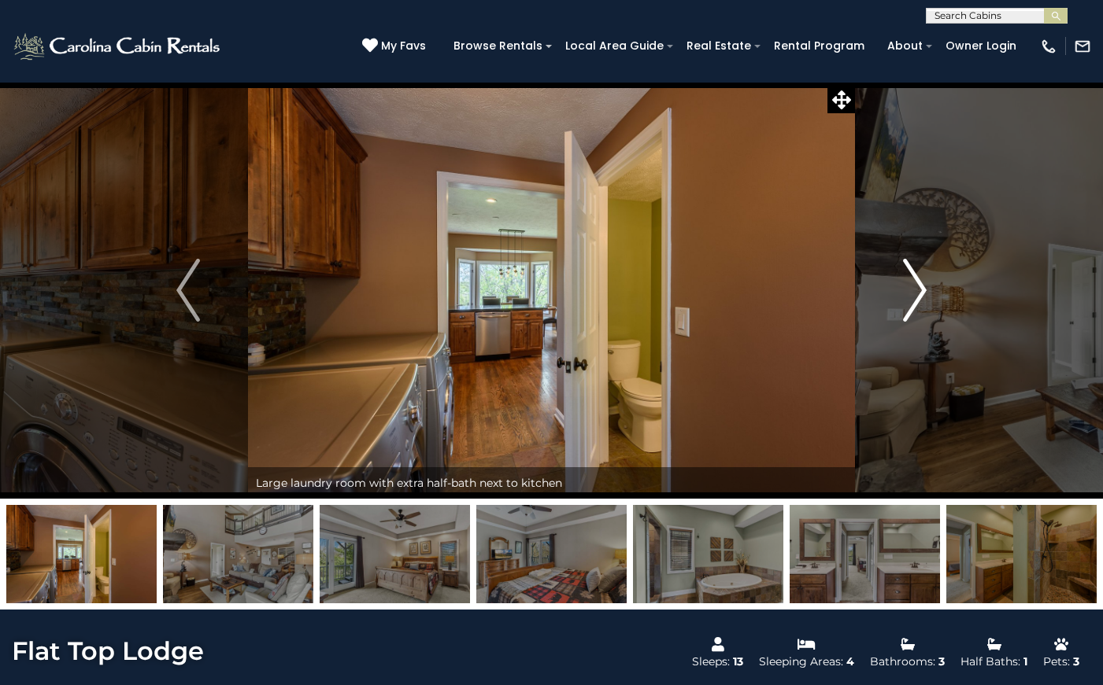
click at [919, 304] on img "Next" at bounding box center [915, 290] width 24 height 63
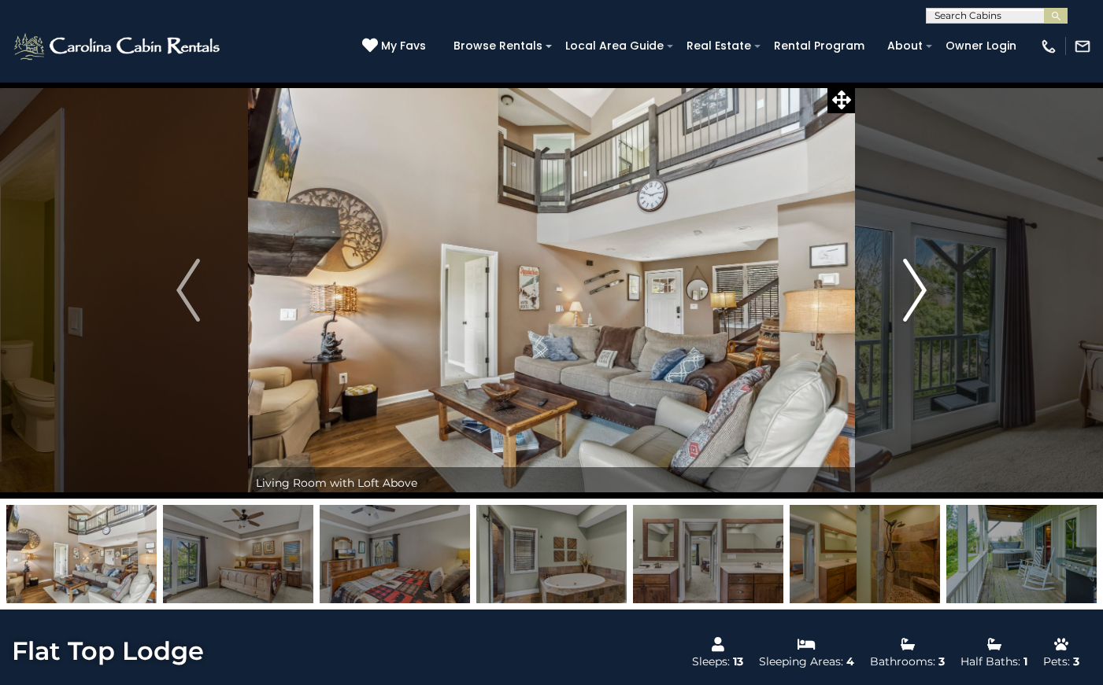
click at [919, 304] on img "Next" at bounding box center [915, 290] width 24 height 63
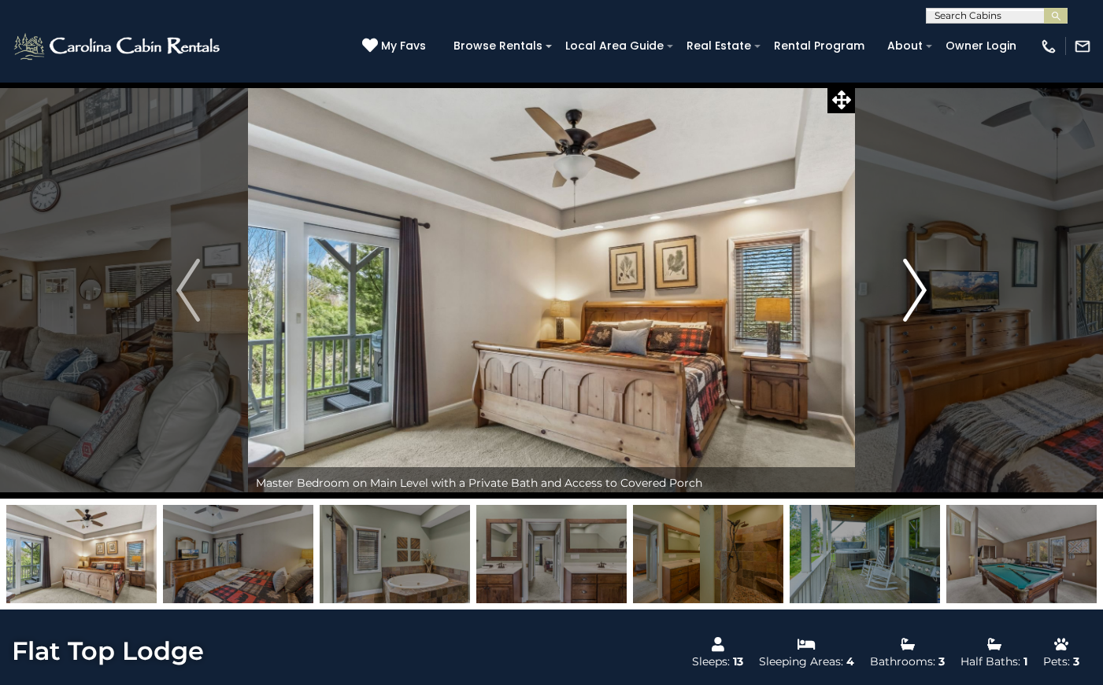
click at [919, 304] on img "Next" at bounding box center [915, 290] width 24 height 63
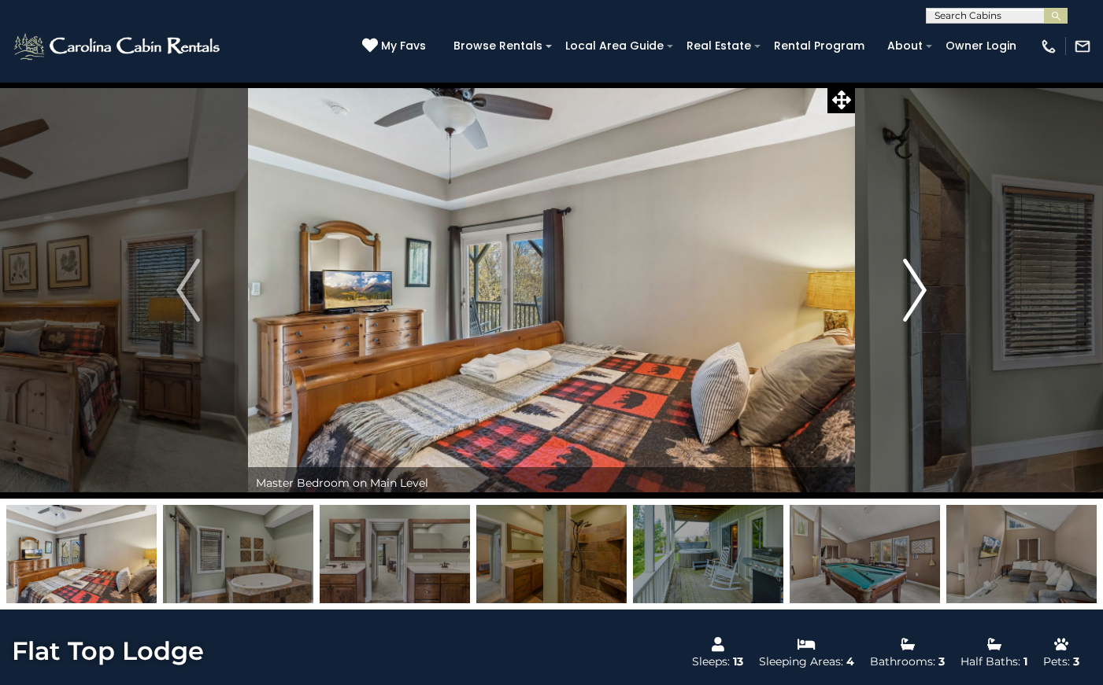
click at [919, 304] on img "Next" at bounding box center [915, 290] width 24 height 63
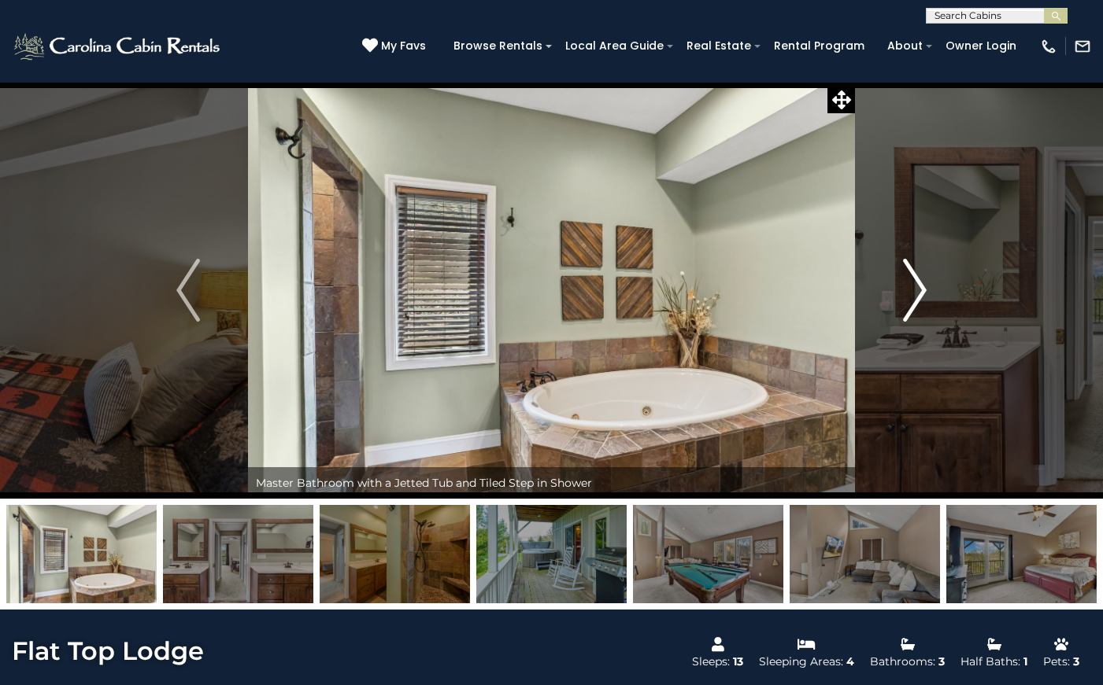
click at [919, 304] on img "Next" at bounding box center [915, 290] width 24 height 63
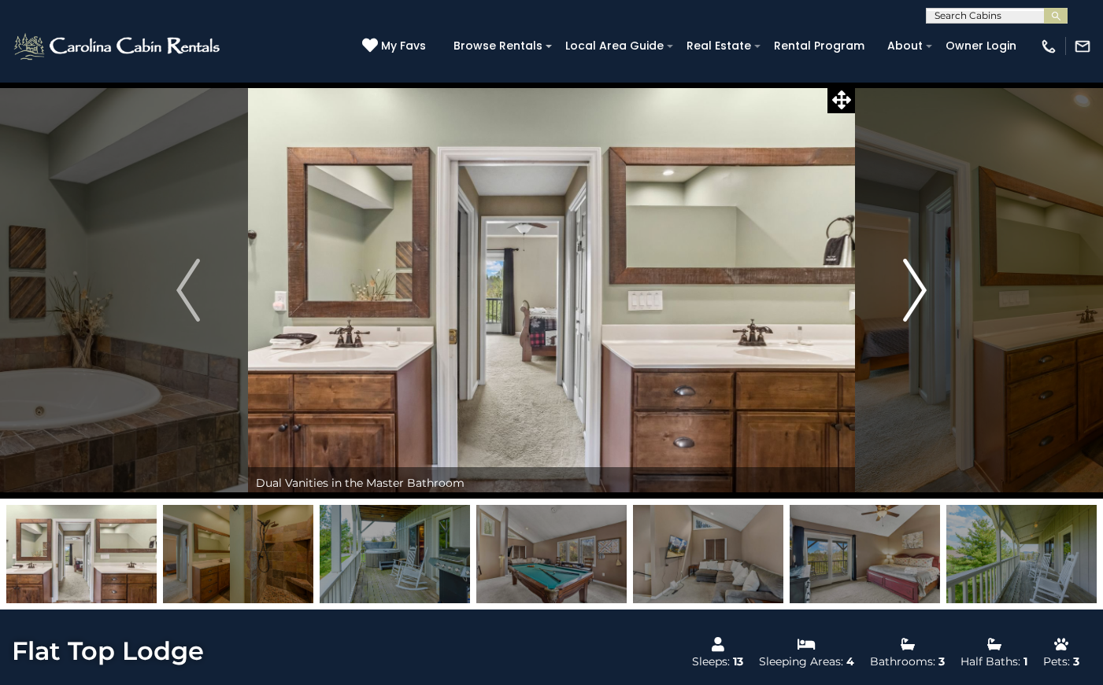
click at [919, 304] on img "Next" at bounding box center [915, 290] width 24 height 63
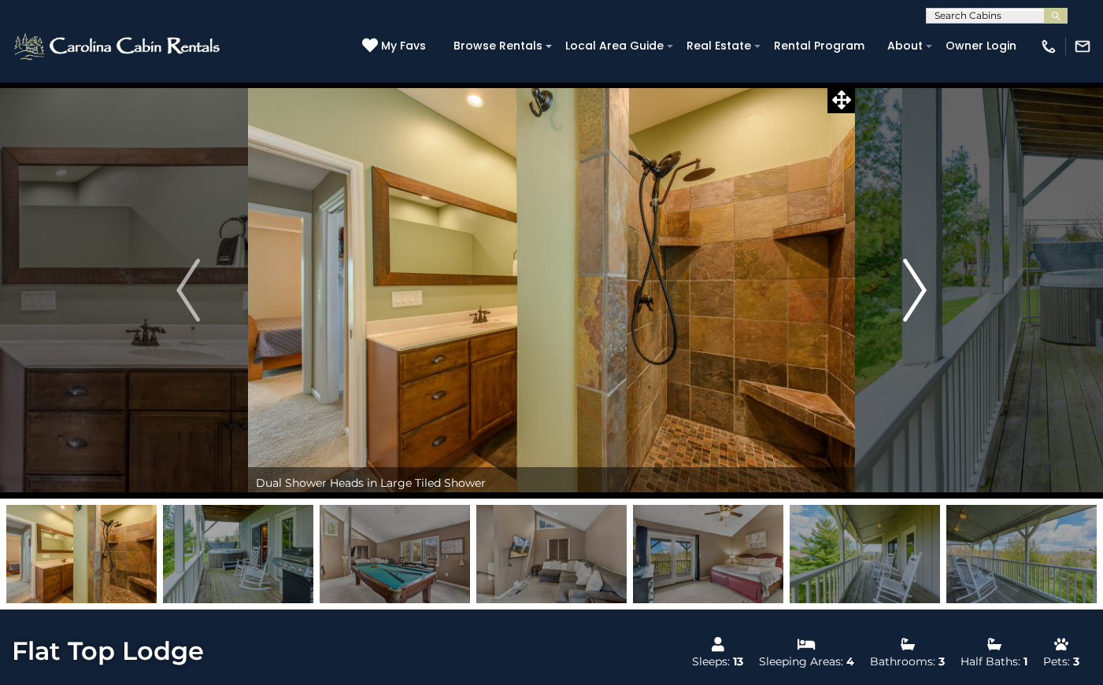
click at [919, 304] on img "Next" at bounding box center [915, 290] width 24 height 63
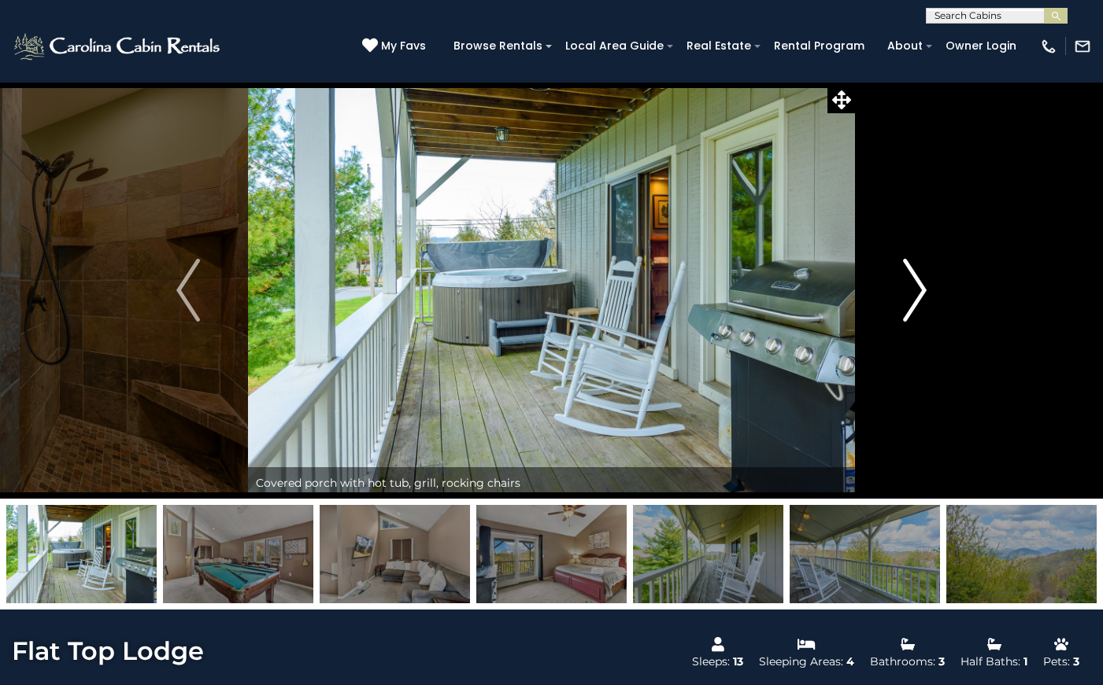
click at [919, 304] on img "Next" at bounding box center [915, 290] width 24 height 63
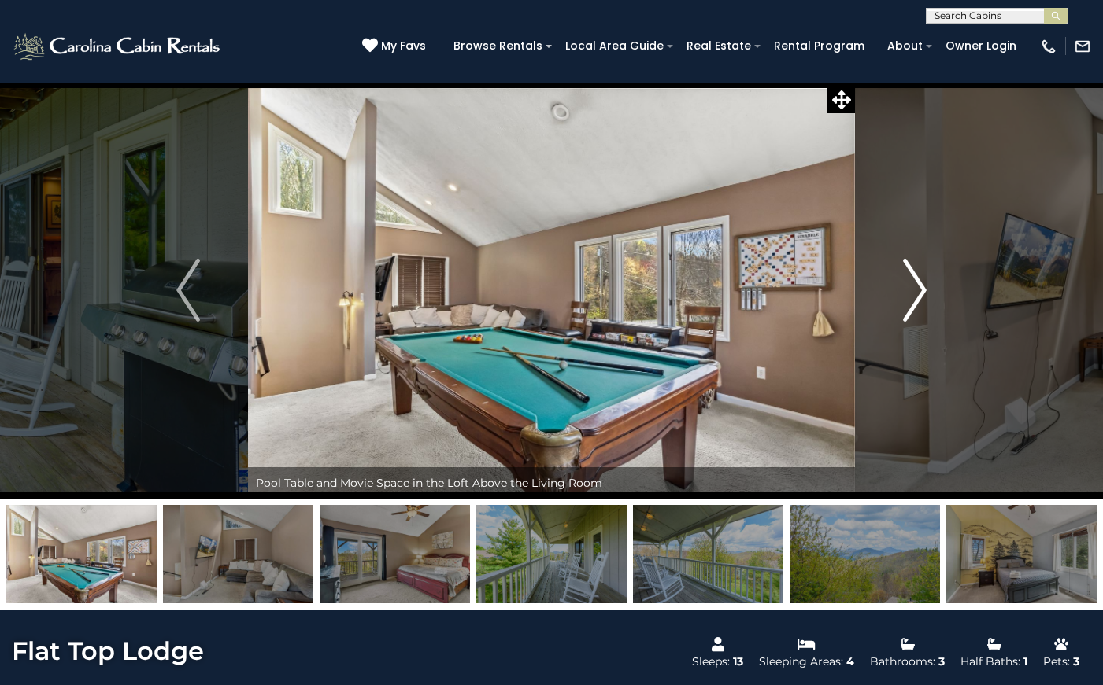
click at [919, 304] on img "Next" at bounding box center [915, 290] width 24 height 63
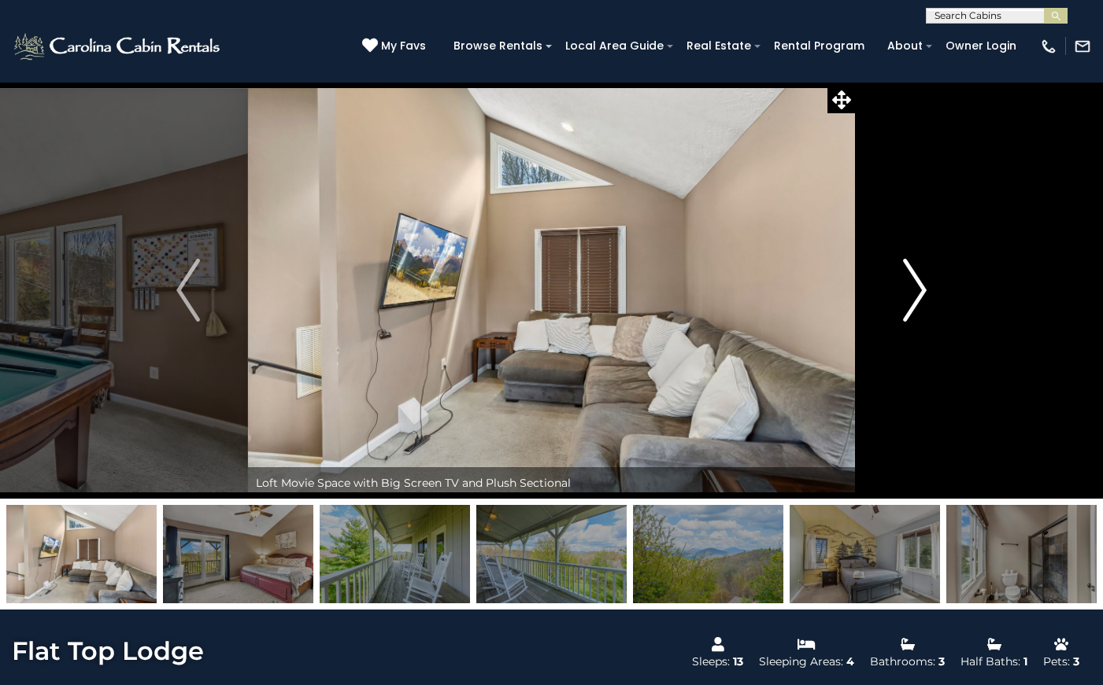
click at [919, 304] on img "Next" at bounding box center [915, 290] width 24 height 63
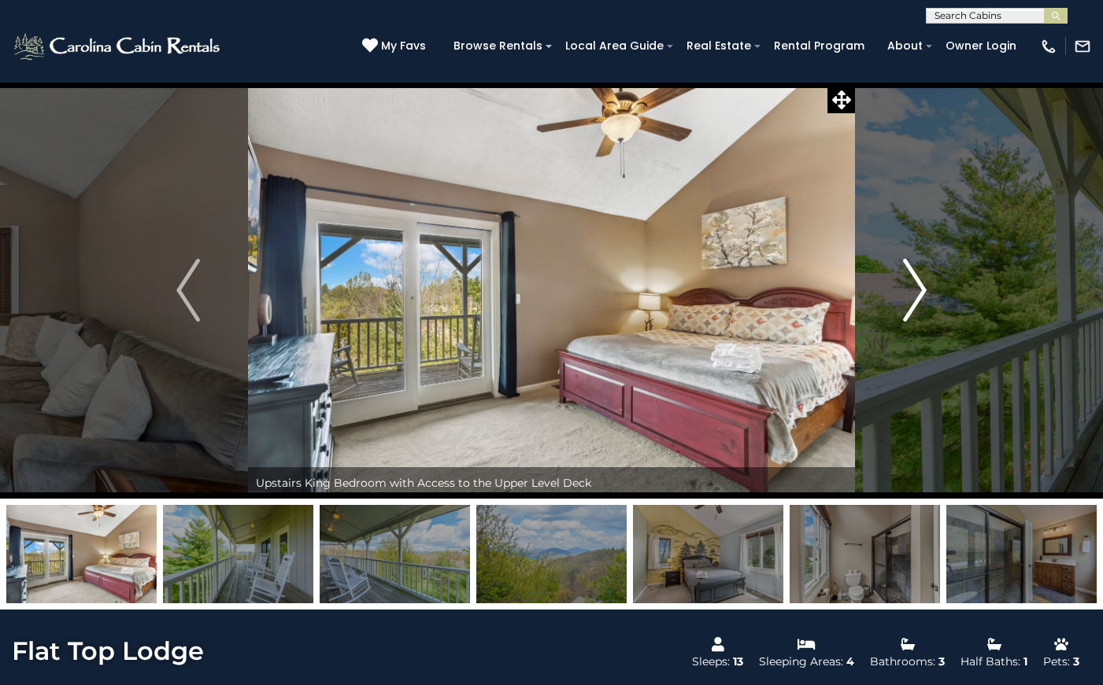
click at [919, 304] on img "Next" at bounding box center [915, 290] width 24 height 63
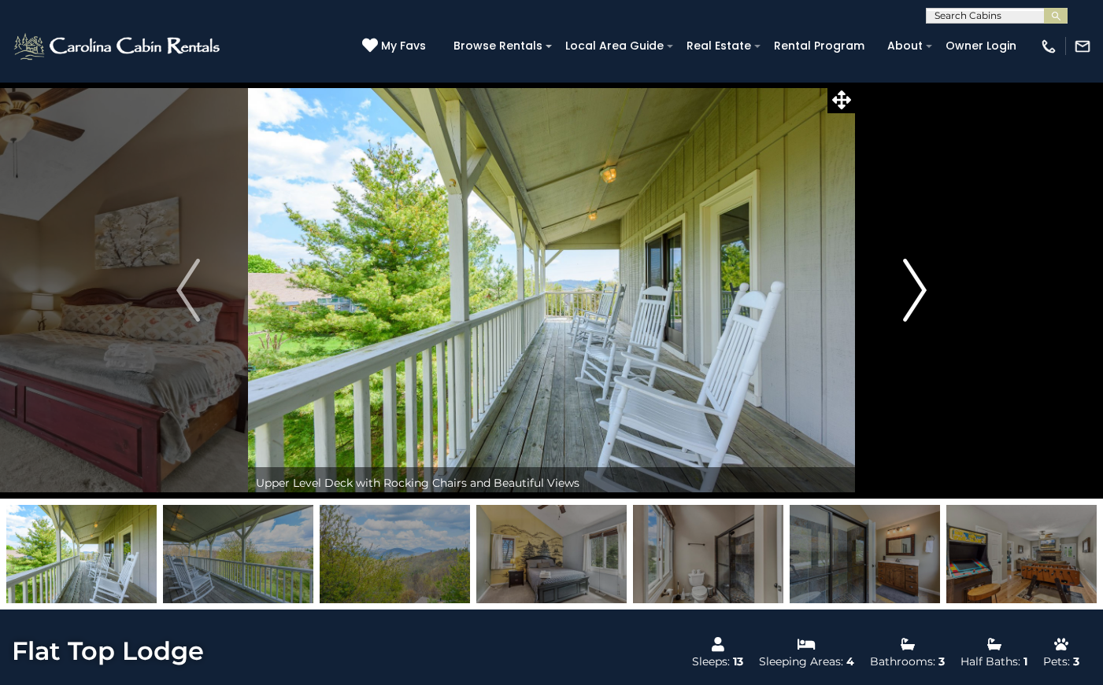
click at [919, 304] on img "Next" at bounding box center [915, 290] width 24 height 63
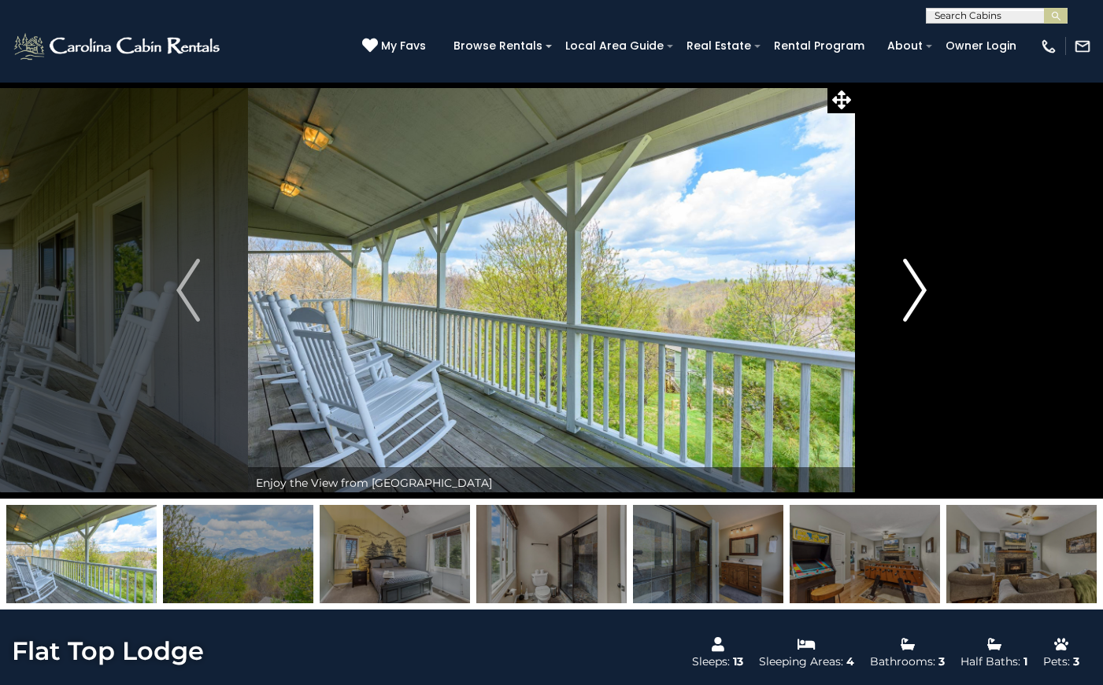
click at [919, 304] on img "Next" at bounding box center [915, 290] width 24 height 63
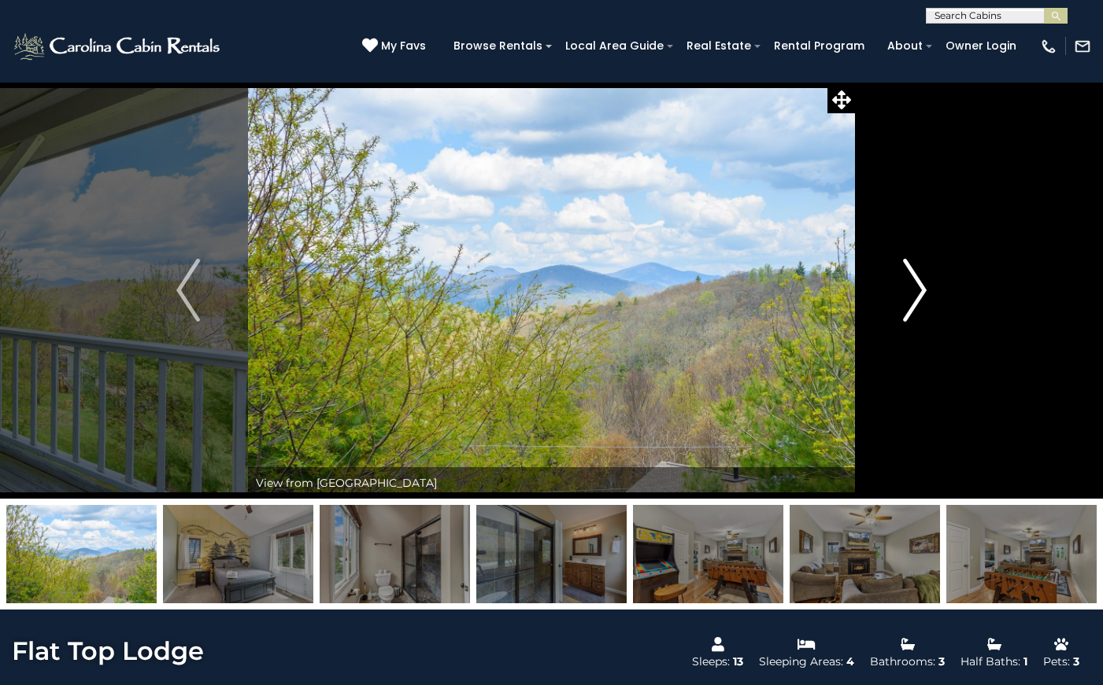
click at [919, 304] on img "Next" at bounding box center [915, 290] width 24 height 63
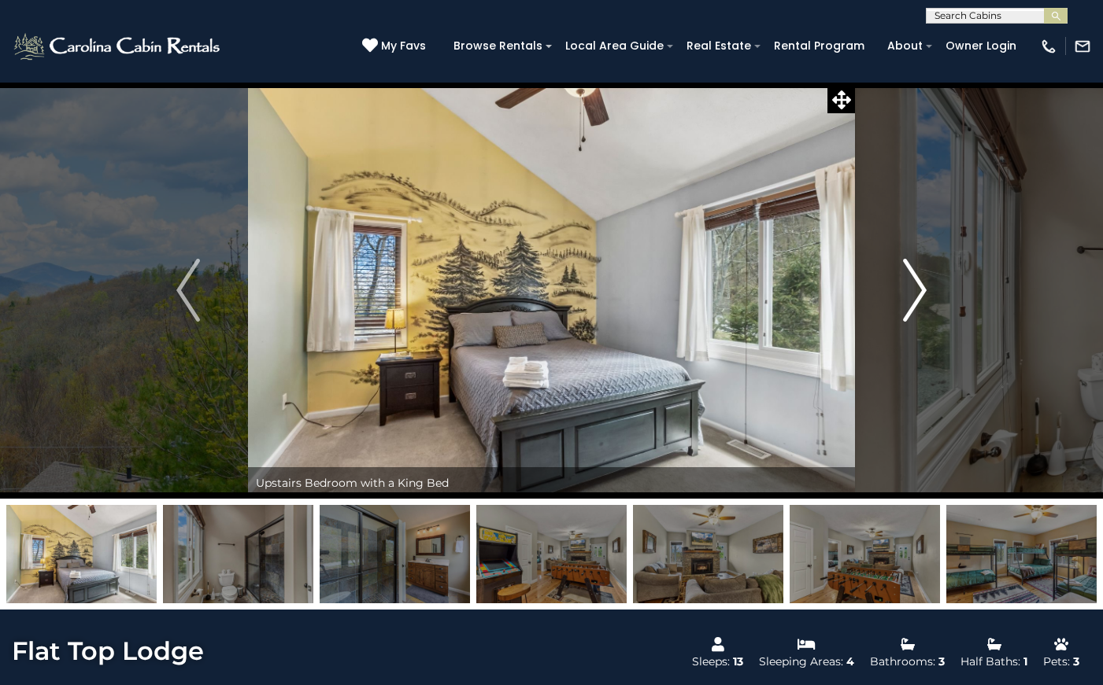
click at [919, 304] on img "Next" at bounding box center [915, 290] width 24 height 63
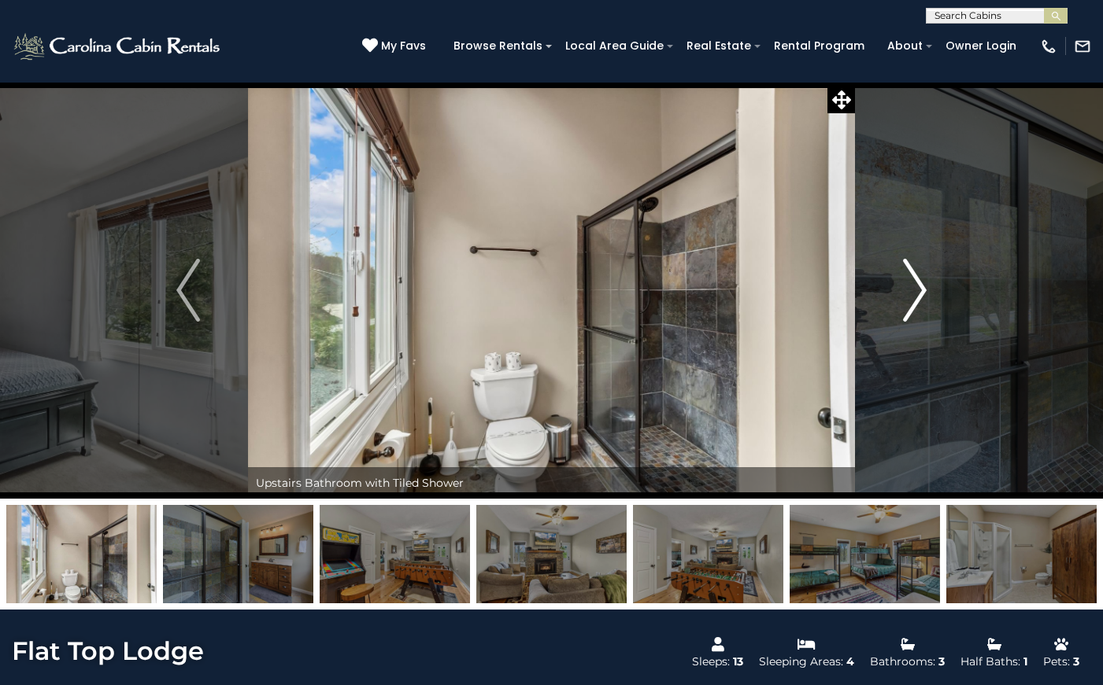
click at [919, 304] on img "Next" at bounding box center [915, 290] width 24 height 63
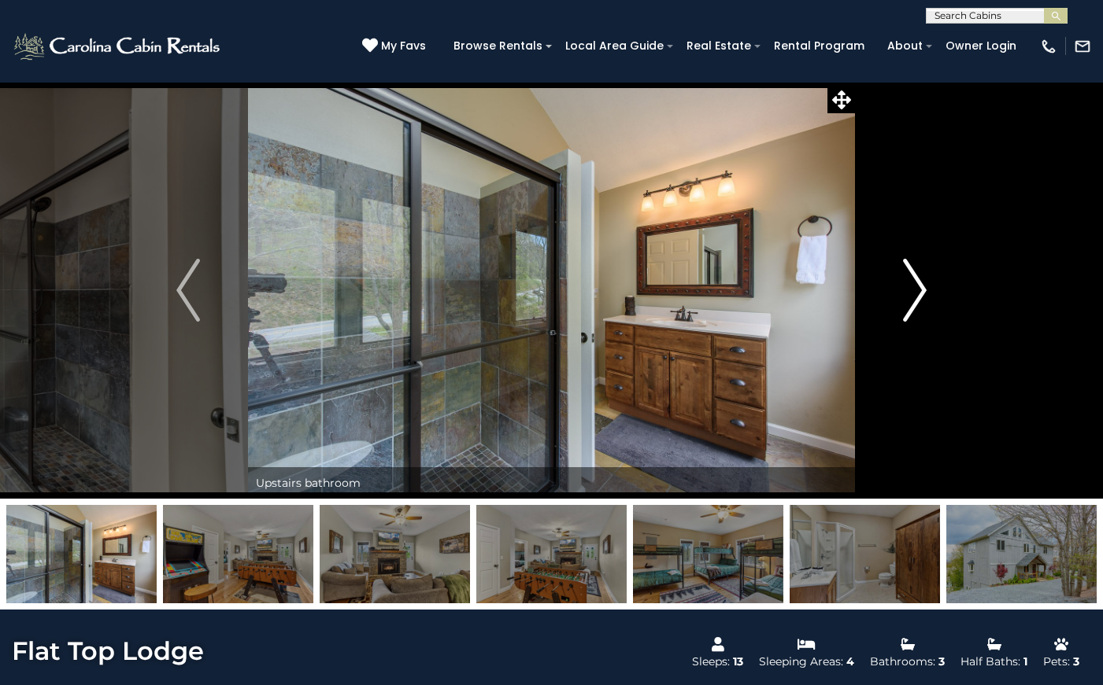
click at [919, 304] on img "Next" at bounding box center [915, 290] width 24 height 63
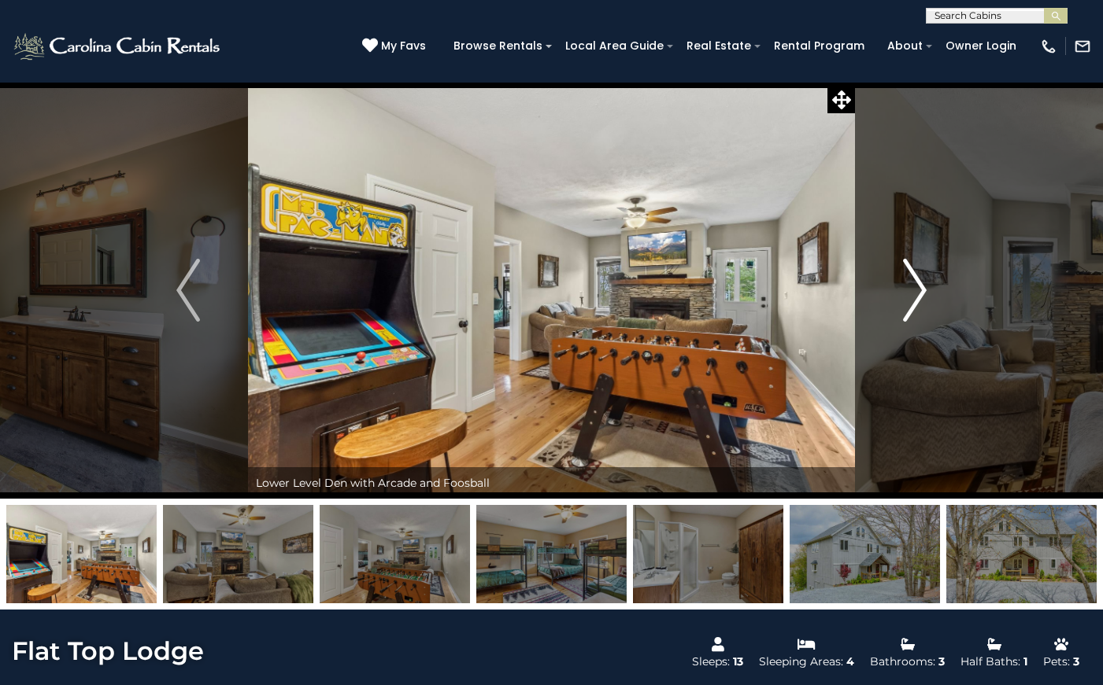
click at [919, 304] on img "Next" at bounding box center [915, 290] width 24 height 63
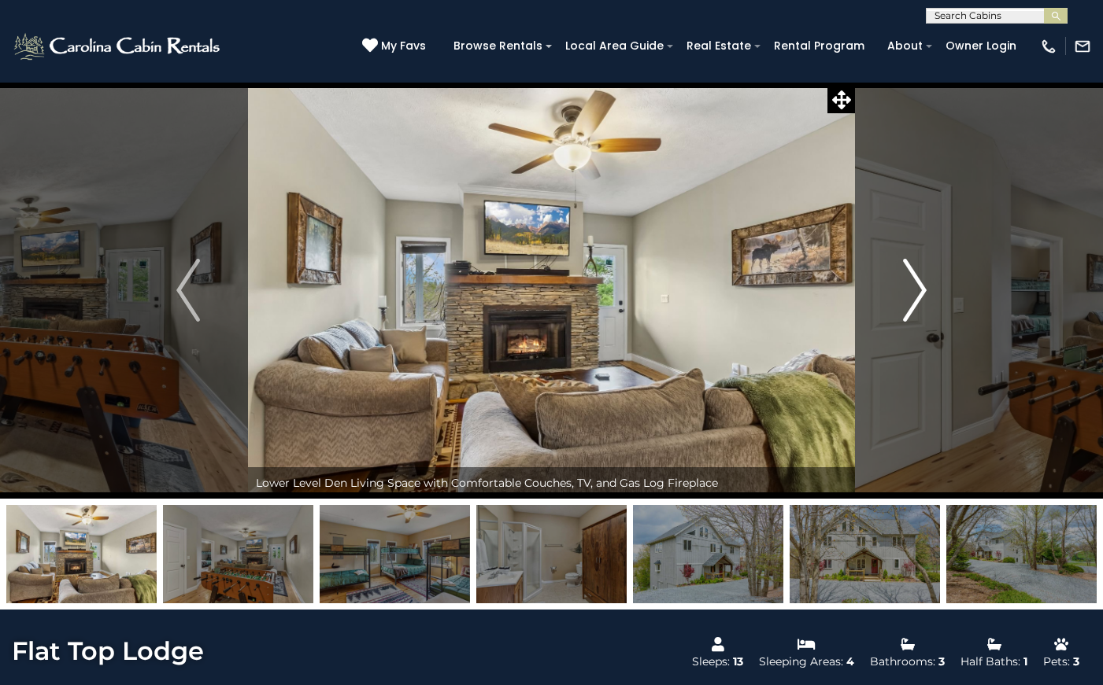
click at [919, 304] on img "Next" at bounding box center [915, 290] width 24 height 63
